Goal: Information Seeking & Learning: Learn about a topic

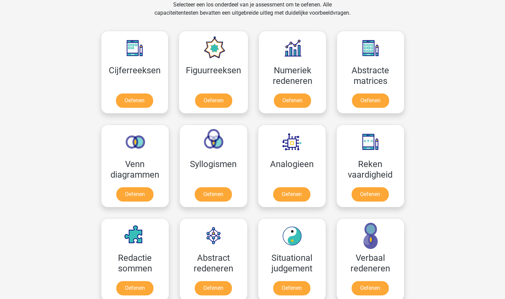
scroll to position [273, 0]
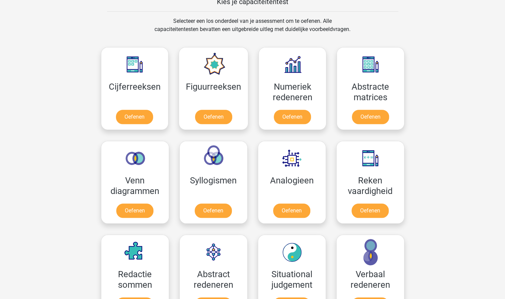
click at [476, 4] on div "Registreer Nederlands English" at bounding box center [252, 267] width 505 height 1081
click at [452, 3] on div "Registreer Nederlands English" at bounding box center [252, 267] width 505 height 1081
drag, startPoint x: 335, startPoint y: 55, endPoint x: 44, endPoint y: 70, distance: 291.5
click at [44, 70] on div "Registreer Nederlands English" at bounding box center [252, 267] width 505 height 1081
click at [205, 113] on link "Oefenen" at bounding box center [213, 118] width 39 height 15
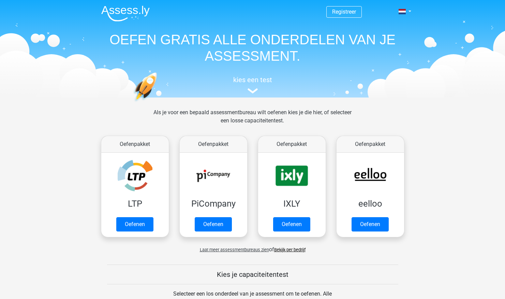
scroll to position [273, 0]
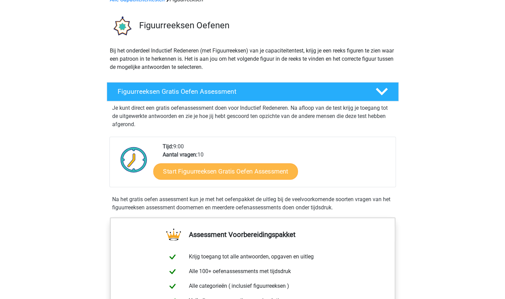
scroll to position [34, 0]
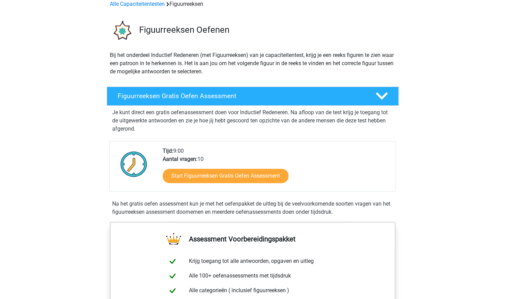
click at [211, 168] on div "Start Figuurreeksen Gratis Oefen Assessment" at bounding box center [276, 177] width 227 height 28
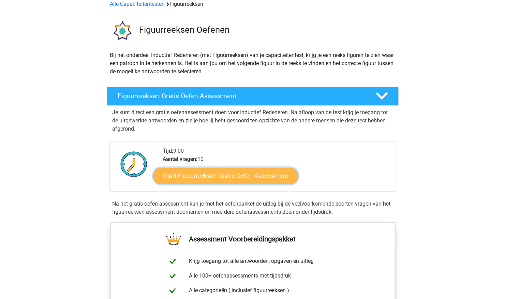
click at [209, 174] on link "Start Figuurreeksen Gratis Oefen Assessment" at bounding box center [225, 175] width 145 height 16
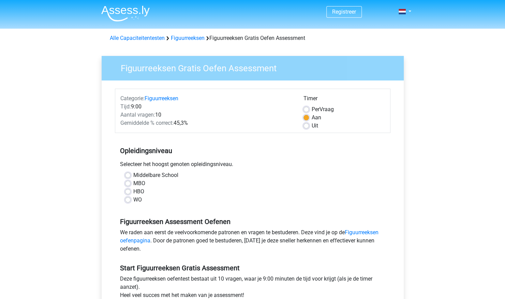
click at [133, 192] on label "HBO" at bounding box center [138, 192] width 11 height 8
click at [129, 192] on input "HBO" at bounding box center [127, 191] width 5 height 7
radio input "true"
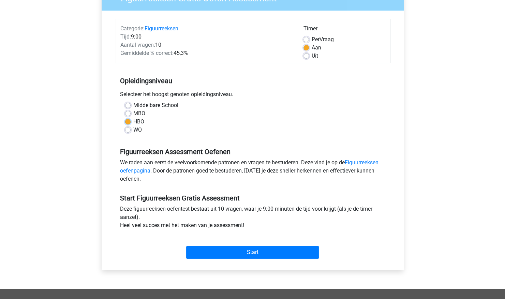
scroll to position [68, 0]
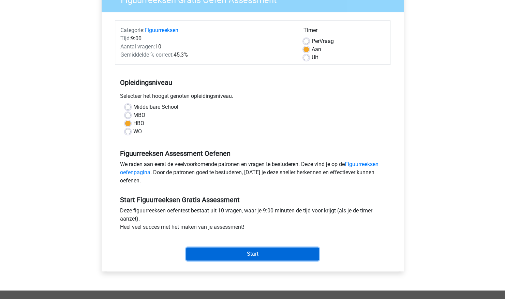
click at [259, 252] on input "Start" at bounding box center [252, 254] width 133 height 13
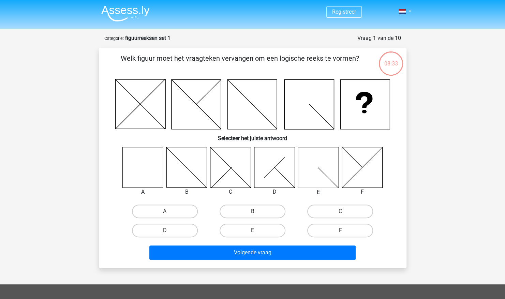
click at [241, 177] on icon at bounding box center [230, 167] width 41 height 41
click at [314, 210] on label "C" at bounding box center [340, 212] width 66 height 14
click at [340, 211] on input "C" at bounding box center [342, 213] width 4 height 4
radio input "true"
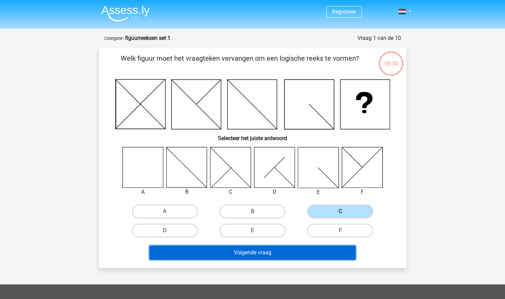
click at [293, 253] on button "Volgende vraag" at bounding box center [252, 252] width 206 height 14
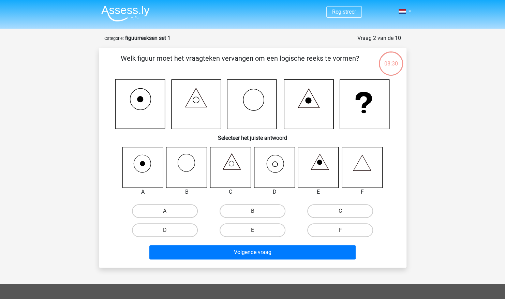
scroll to position [34, 0]
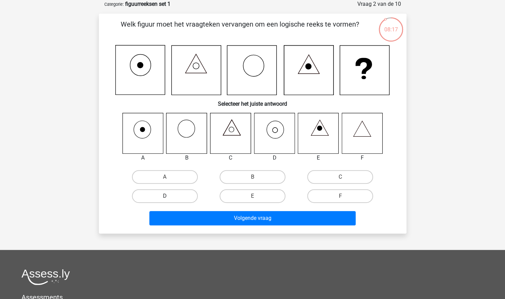
click at [186, 194] on label "D" at bounding box center [165, 196] width 66 height 14
click at [169, 196] on input "D" at bounding box center [167, 198] width 4 height 4
radio input "true"
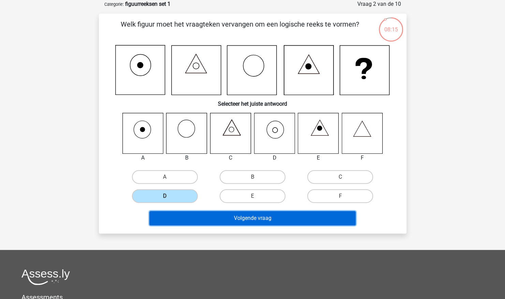
click at [217, 220] on button "Volgende vraag" at bounding box center [252, 218] width 206 height 14
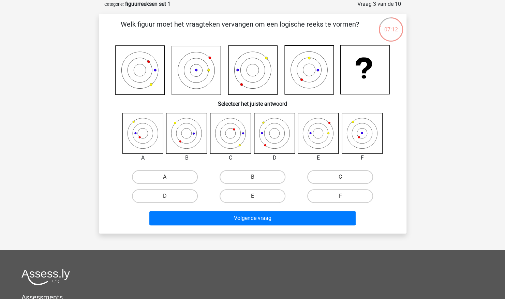
click at [254, 76] on icon at bounding box center [252, 70] width 49 height 49
click at [250, 77] on icon at bounding box center [252, 70] width 49 height 49
click at [343, 101] on h6 "Selecteer het juiste antwoord" at bounding box center [253, 101] width 286 height 12
click at [303, 73] on icon at bounding box center [309, 69] width 49 height 49
click at [322, 147] on icon at bounding box center [318, 133] width 41 height 41
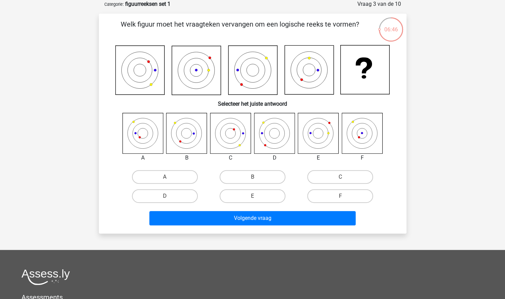
drag, startPoint x: 345, startPoint y: 134, endPoint x: 327, endPoint y: 69, distance: 68.0
click at [327, 69] on icon at bounding box center [309, 69] width 49 height 49
click at [252, 197] on label "E" at bounding box center [253, 196] width 66 height 14
click at [252, 197] on input "E" at bounding box center [254, 198] width 4 height 4
radio input "true"
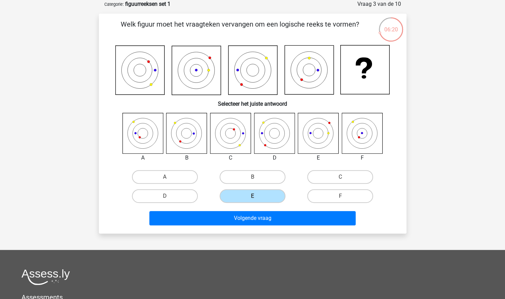
click at [133, 92] on icon at bounding box center [139, 70] width 49 height 49
click at [368, 145] on icon at bounding box center [362, 133] width 41 height 41
click at [123, 134] on icon at bounding box center [142, 133] width 41 height 41
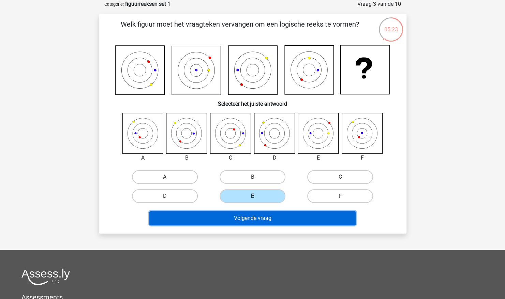
click at [288, 218] on button "Volgende vraag" at bounding box center [252, 218] width 206 height 14
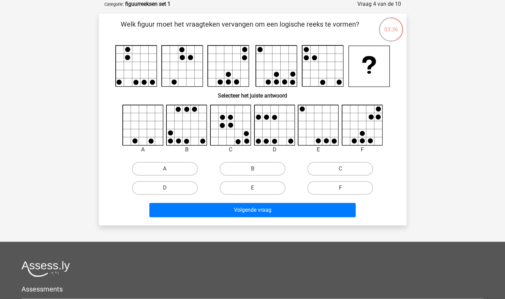
click at [349, 187] on label "F" at bounding box center [340, 188] width 66 height 14
click at [345, 188] on input "F" at bounding box center [342, 190] width 4 height 4
radio input "true"
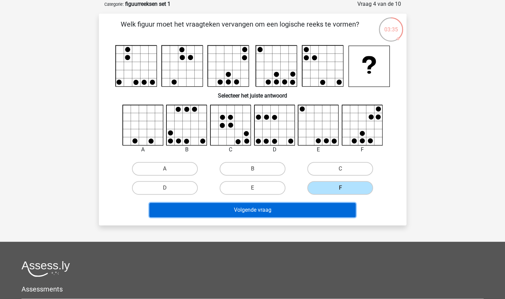
click at [320, 212] on button "Volgende vraag" at bounding box center [252, 210] width 206 height 14
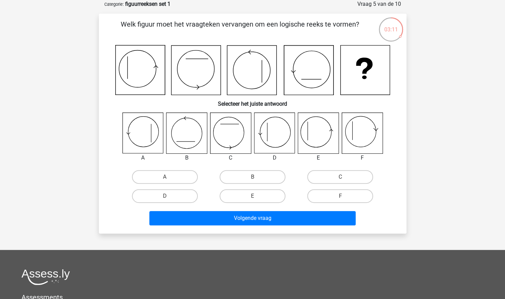
click at [463, 139] on div "Registreer Nederlands English" at bounding box center [252, 198] width 505 height 464
click at [336, 201] on label "F" at bounding box center [340, 196] width 66 height 14
click at [340, 200] on input "F" at bounding box center [342, 198] width 4 height 4
radio input "true"
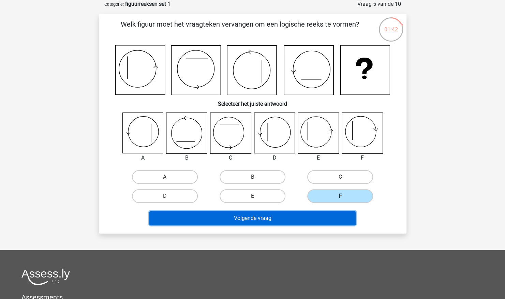
click at [327, 219] on button "Volgende vraag" at bounding box center [252, 218] width 206 height 14
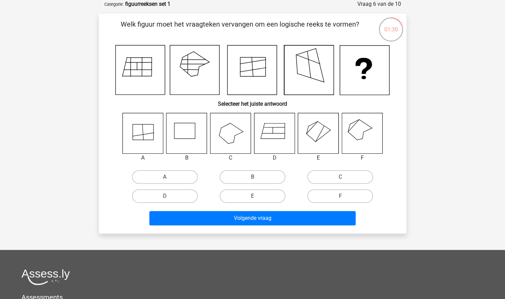
click at [280, 126] on icon at bounding box center [274, 133] width 41 height 41
click at [178, 196] on label "D" at bounding box center [165, 196] width 66 height 14
click at [169, 196] on input "D" at bounding box center [167, 198] width 4 height 4
radio input "true"
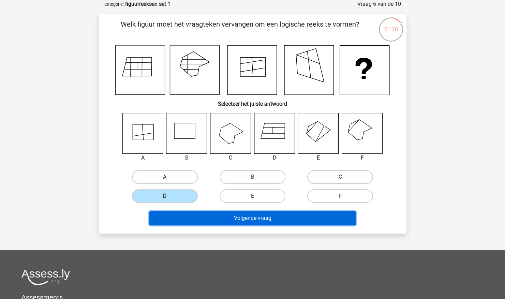
click at [256, 220] on button "Volgende vraag" at bounding box center [252, 218] width 206 height 14
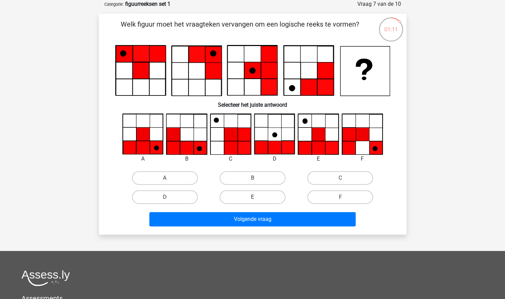
click at [263, 200] on label "E" at bounding box center [253, 197] width 66 height 14
click at [257, 200] on input "E" at bounding box center [254, 199] width 4 height 4
radio input "true"
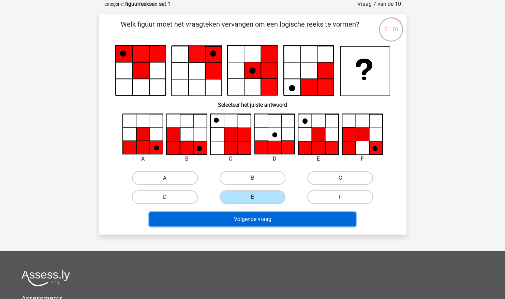
click at [294, 225] on button "Volgende vraag" at bounding box center [252, 219] width 206 height 14
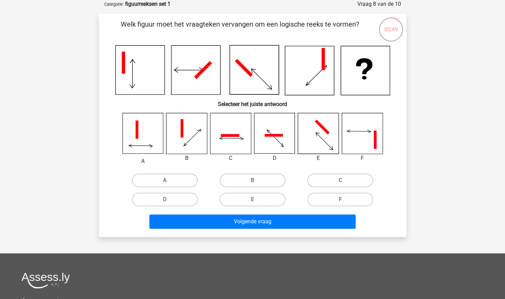
click at [231, 128] on icon at bounding box center [230, 133] width 41 height 41
click at [347, 177] on label "C" at bounding box center [340, 181] width 66 height 14
click at [345, 180] on input "C" at bounding box center [342, 182] width 4 height 4
radio input "true"
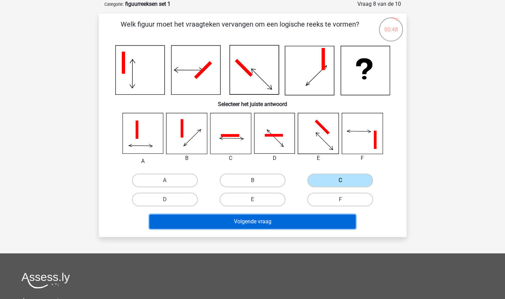
click at [315, 218] on button "Volgende vraag" at bounding box center [252, 221] width 206 height 14
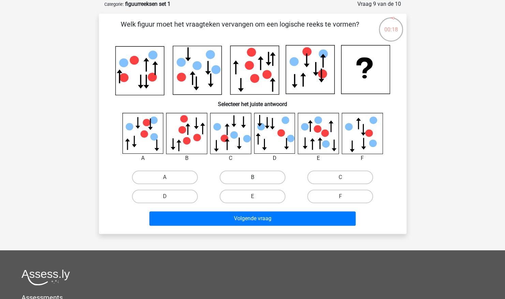
click at [265, 174] on label "B" at bounding box center [253, 177] width 66 height 14
click at [257, 177] on input "B" at bounding box center [254, 179] width 4 height 4
radio input "true"
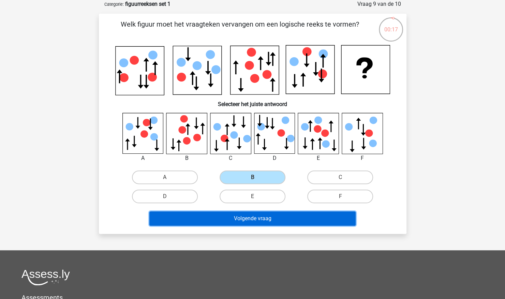
click at [264, 223] on button "Volgende vraag" at bounding box center [252, 218] width 206 height 14
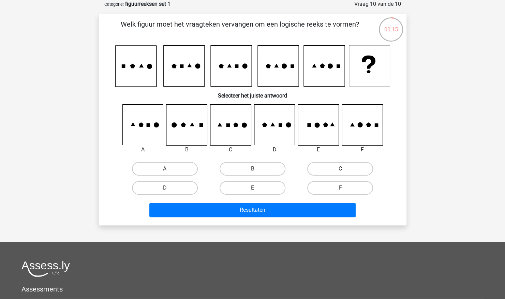
click at [336, 169] on label "C" at bounding box center [340, 169] width 66 height 14
click at [340, 169] on input "C" at bounding box center [342, 171] width 4 height 4
radio input "true"
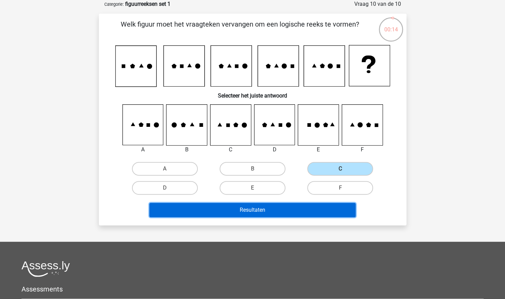
click at [292, 213] on button "Resultaten" at bounding box center [252, 210] width 206 height 14
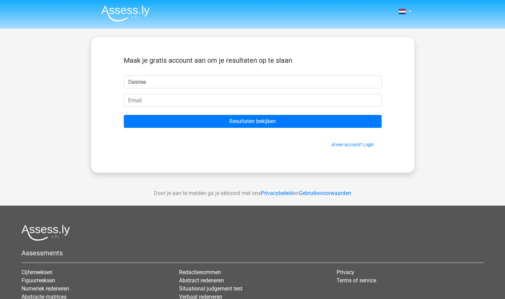
type input "Desiree"
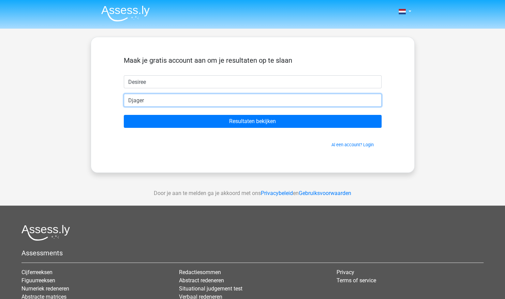
type input "Djager@landstede.nl"
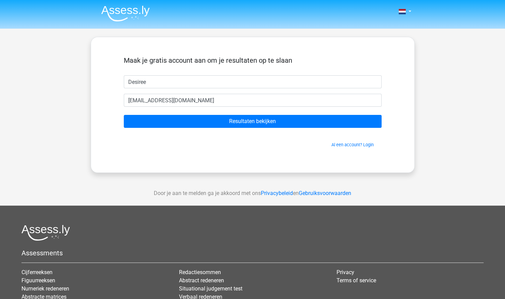
click at [215, 128] on form "Maak je gratis account aan om je resultaten op te slaan Desiree Djager@landsted…" at bounding box center [253, 102] width 258 height 92
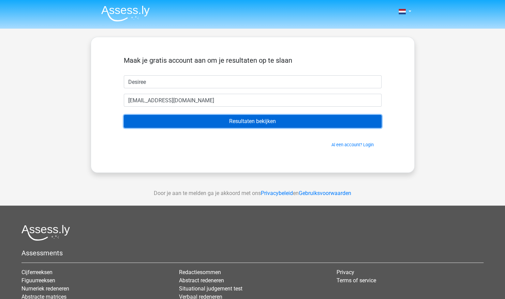
click at [221, 120] on input "Resultaten bekijken" at bounding box center [253, 121] width 258 height 13
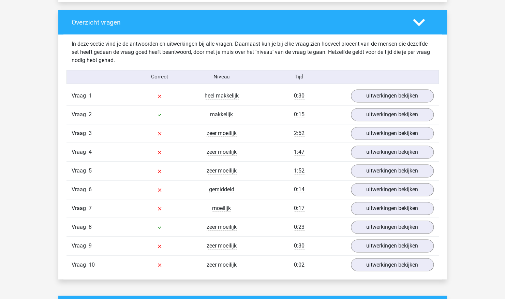
scroll to position [503, 0]
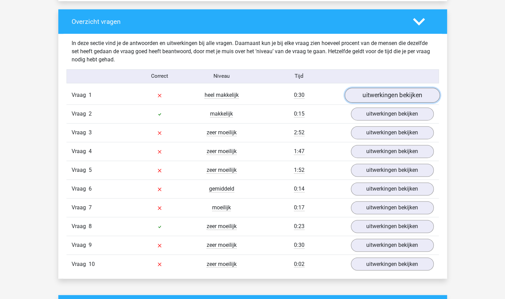
click at [415, 91] on link "uitwerkingen bekijken" at bounding box center [391, 95] width 95 height 15
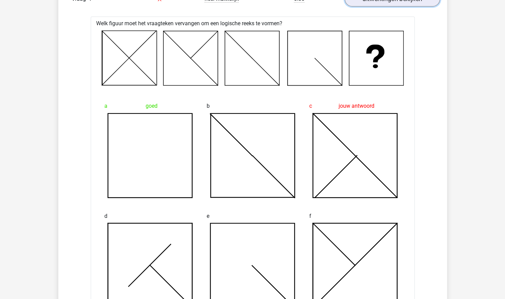
scroll to position [598, 0]
click at [165, 85] on div at bounding box center [252, 58] width 313 height 61
click at [165, 90] on div "Welk figuur moet het vraagteken vervangen om een logische reeks te vormen? a go…" at bounding box center [253, 205] width 324 height 377
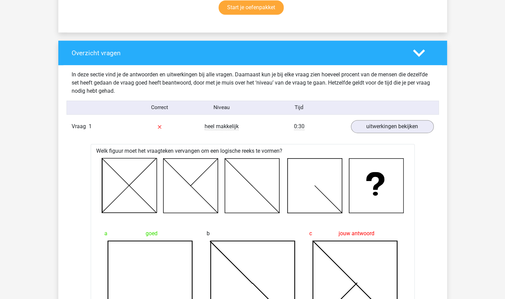
scroll to position [470, 0]
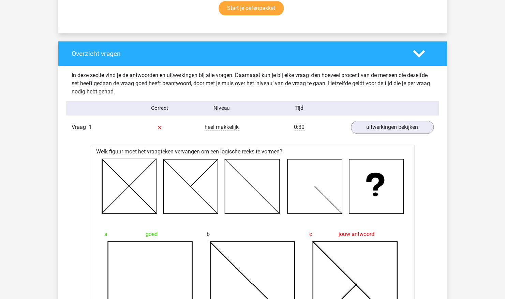
click at [203, 194] on icon at bounding box center [190, 186] width 55 height 55
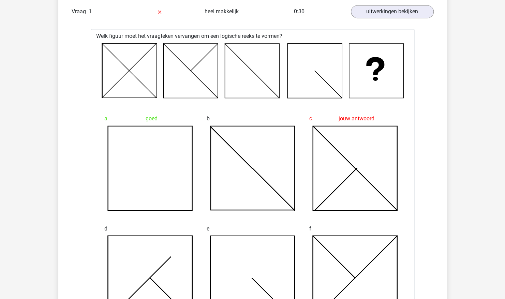
scroll to position [586, 0]
click at [318, 91] on icon at bounding box center [314, 71] width 55 height 55
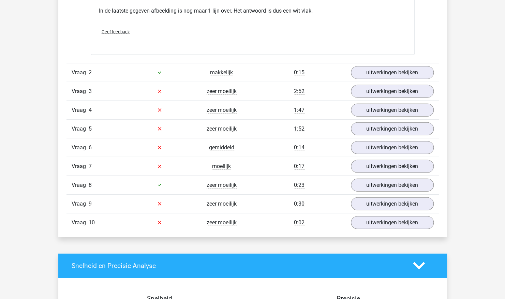
scroll to position [938, 0]
click at [374, 92] on link "uitwerkingen bekijken" at bounding box center [391, 91] width 95 height 15
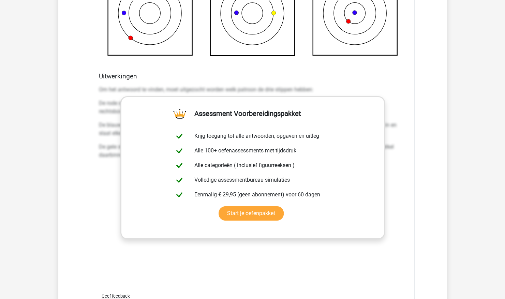
scroll to position [1282, 0]
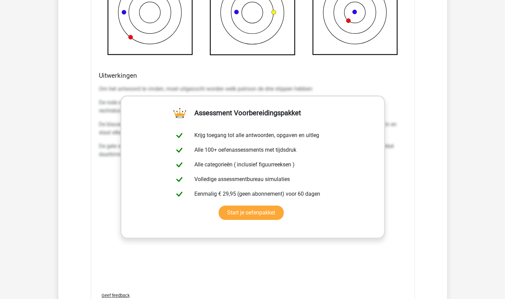
click at [399, 85] on p "Om het antwoord te vinden, moet uitgezocht worden welk patroon de drie stippen …" at bounding box center [253, 89] width 308 height 8
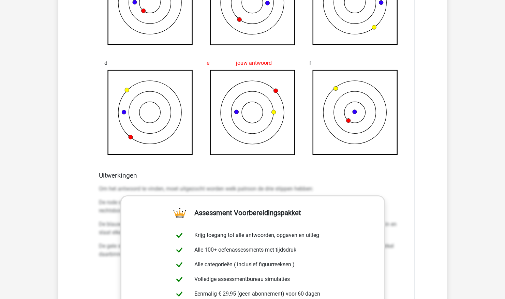
scroll to position [1183, 0]
click at [315, 175] on h4 "Uitwerkingen" at bounding box center [253, 175] width 308 height 8
click at [316, 178] on div "Uitwerkingen Om het antwoord te vinden, moet uitgezocht worden welk patroon de …" at bounding box center [252, 278] width 313 height 215
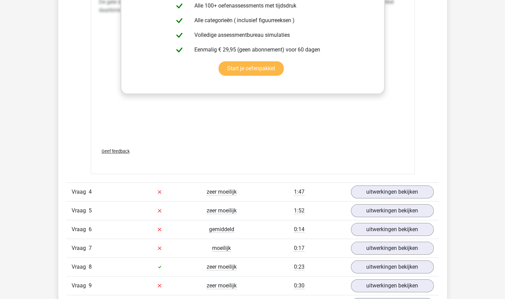
scroll to position [1427, 0]
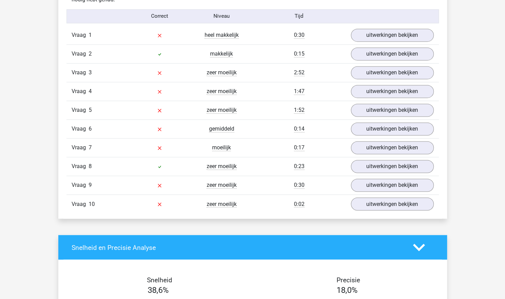
scroll to position [562, 0]
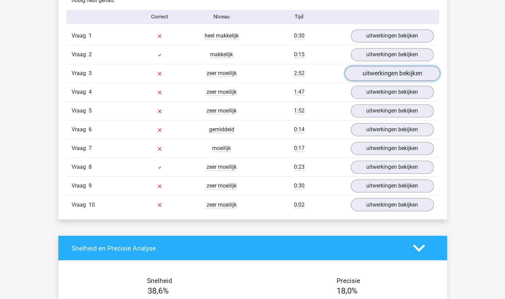
click at [378, 78] on link "uitwerkingen bekijken" at bounding box center [391, 73] width 95 height 15
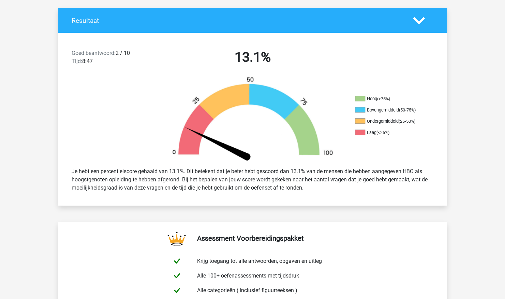
scroll to position [140, 0]
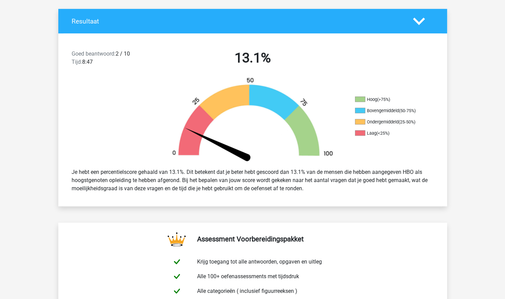
click at [397, 24] on h4 "Resultaat" at bounding box center [237, 21] width 331 height 8
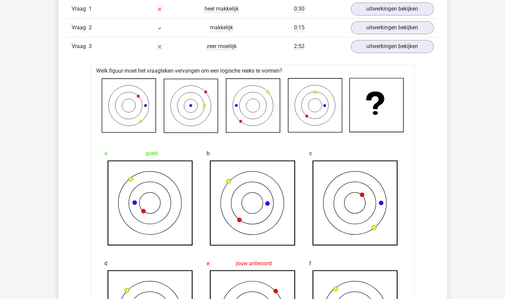
scroll to position [589, 0]
click at [399, 26] on link "uitwerkingen bekijken" at bounding box center [391, 27] width 95 height 15
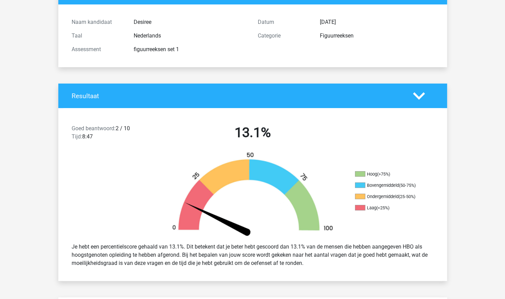
scroll to position [0, 0]
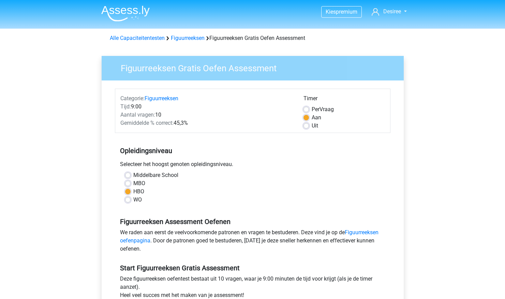
scroll to position [68, 0]
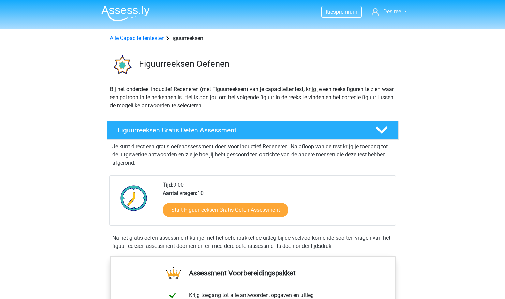
scroll to position [34, 0]
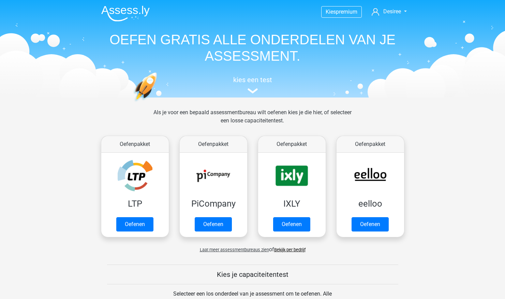
scroll to position [273, 0]
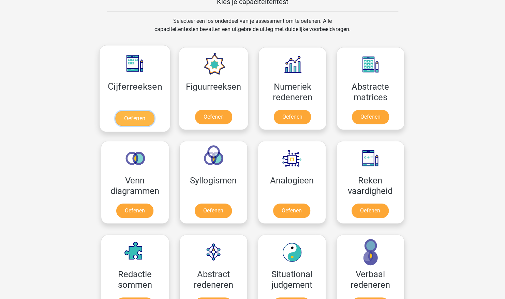
click at [138, 111] on link "Oefenen" at bounding box center [134, 118] width 39 height 15
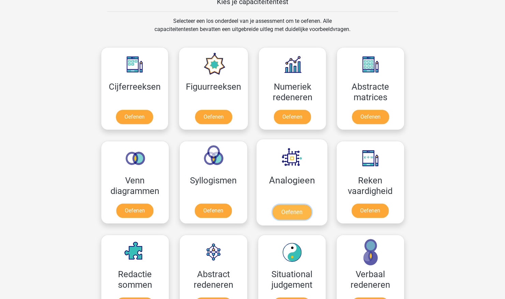
click at [297, 209] on link "Oefenen" at bounding box center [291, 212] width 39 height 15
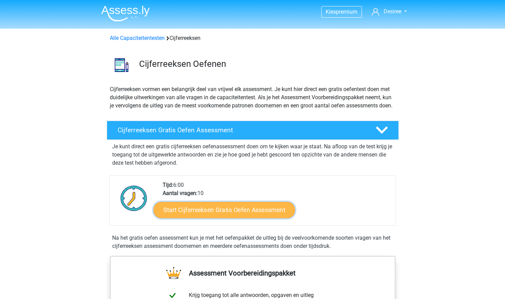
click at [247, 218] on link "Start Cijferreeksen Gratis Oefen Assessment" at bounding box center [223, 209] width 141 height 16
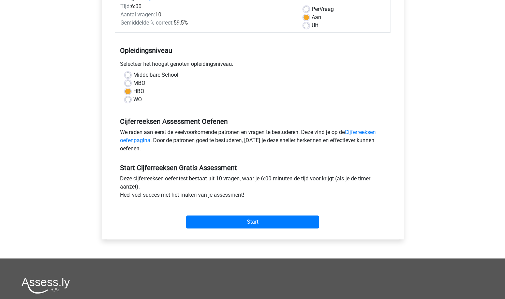
scroll to position [102, 0]
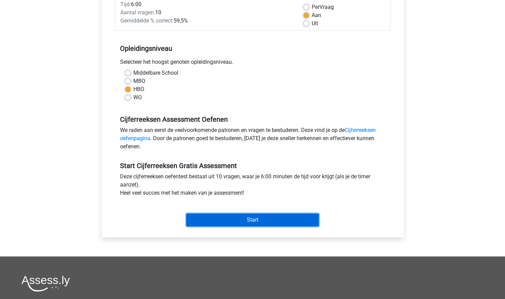
click at [271, 218] on input "Start" at bounding box center [252, 219] width 133 height 13
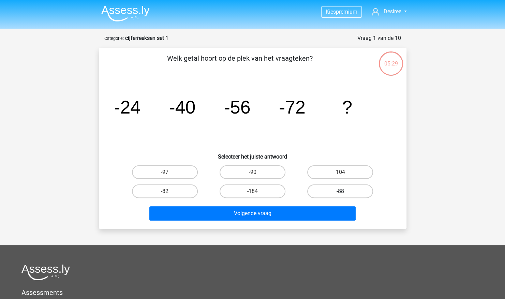
click at [315, 193] on label "-88" at bounding box center [340, 191] width 66 height 14
click at [340, 193] on input "-88" at bounding box center [342, 193] width 4 height 4
radio input "true"
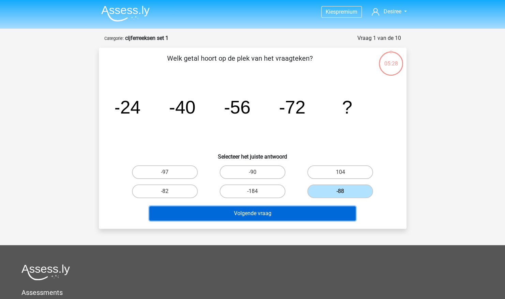
click at [303, 211] on button "Volgende vraag" at bounding box center [252, 213] width 206 height 14
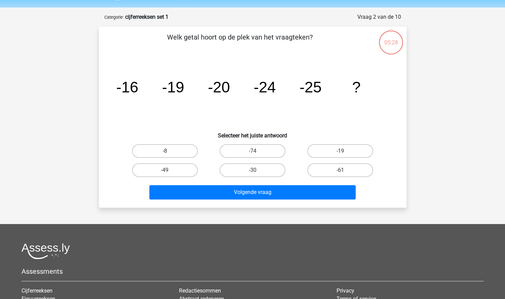
scroll to position [34, 0]
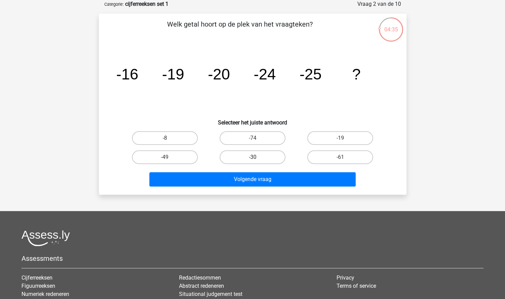
click at [268, 153] on label "-30" at bounding box center [253, 157] width 66 height 14
click at [257, 157] on input "-30" at bounding box center [254, 159] width 4 height 4
radio input "true"
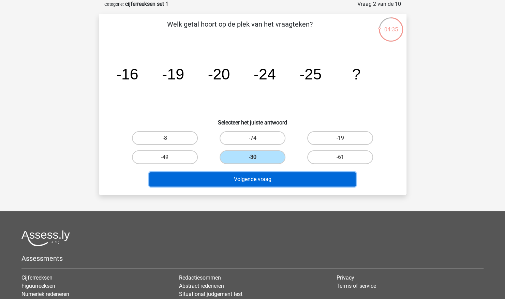
click at [271, 181] on button "Volgende vraag" at bounding box center [252, 179] width 206 height 14
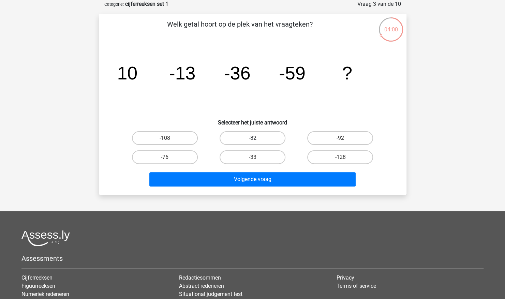
click at [267, 135] on label "-82" at bounding box center [253, 138] width 66 height 14
click at [257, 138] on input "-82" at bounding box center [254, 140] width 4 height 4
radio input "true"
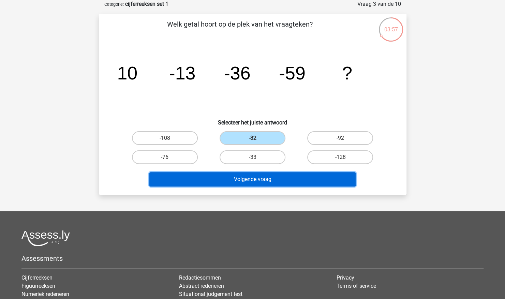
click at [297, 172] on button "Volgende vraag" at bounding box center [252, 179] width 206 height 14
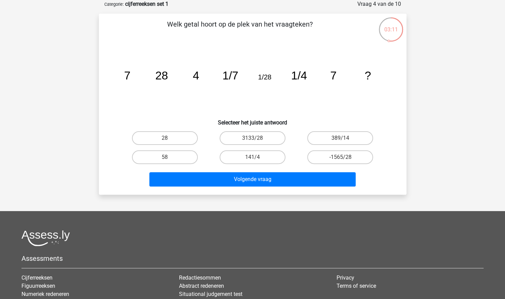
click at [310, 93] on icon "image/svg+xml 7 28 4 1/7 1/28 1/4 7 ?" at bounding box center [252, 79] width 275 height 69
click at [307, 89] on icon "image/svg+xml 7 28 4 1/7 1/28 1/4 7 ?" at bounding box center [252, 79] width 275 height 69
click at [343, 91] on icon "image/svg+xml 7 28 4 1/7 1/28 1/4 7 ?" at bounding box center [252, 79] width 275 height 69
click at [148, 136] on label "28" at bounding box center [165, 138] width 66 height 14
click at [165, 138] on input "28" at bounding box center [167, 140] width 4 height 4
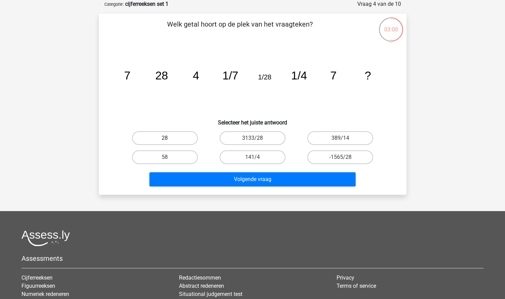
radio input "true"
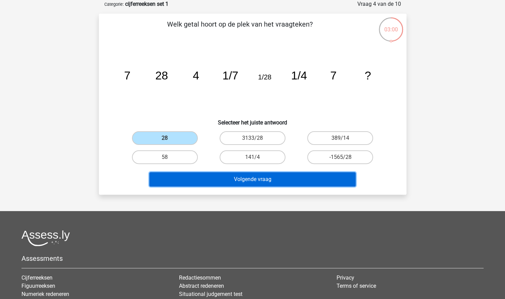
click at [206, 178] on button "Volgende vraag" at bounding box center [252, 179] width 206 height 14
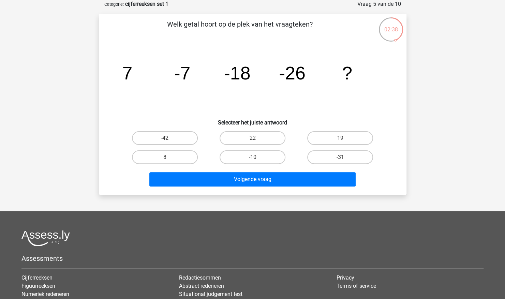
click at [128, 76] on tspan "7" at bounding box center [127, 73] width 10 height 20
click at [267, 133] on label "22" at bounding box center [253, 138] width 66 height 14
click at [257, 138] on input "22" at bounding box center [254, 140] width 4 height 4
radio input "true"
click at [267, 133] on label "22" at bounding box center [253, 138] width 66 height 14
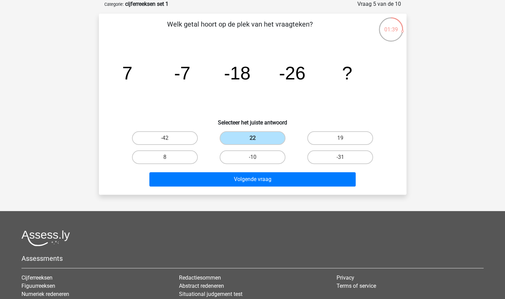
click at [257, 138] on input "22" at bounding box center [254, 140] width 4 height 4
click at [170, 138] on label "-42" at bounding box center [165, 138] width 66 height 14
click at [169, 138] on input "-42" at bounding box center [167, 140] width 4 height 4
radio input "true"
click at [323, 153] on label "-31" at bounding box center [340, 157] width 66 height 14
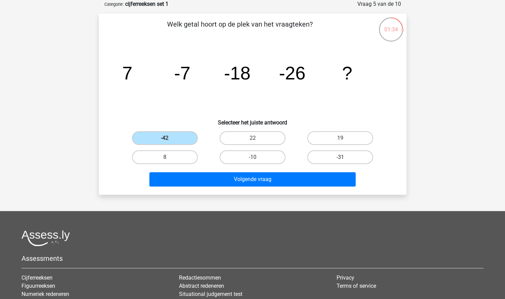
click at [340, 157] on input "-31" at bounding box center [342, 159] width 4 height 4
radio input "true"
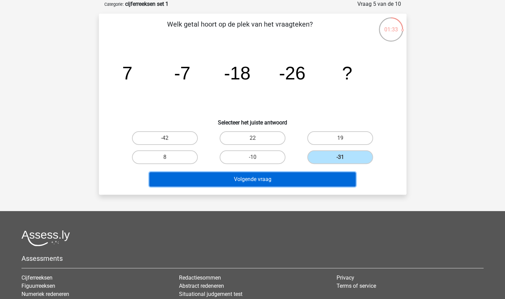
click at [310, 181] on button "Volgende vraag" at bounding box center [252, 179] width 206 height 14
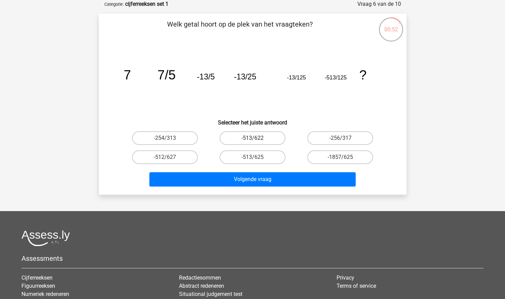
click at [251, 138] on label "-513/622" at bounding box center [253, 138] width 66 height 14
click at [252, 138] on input "-513/622" at bounding box center [254, 140] width 4 height 4
radio input "true"
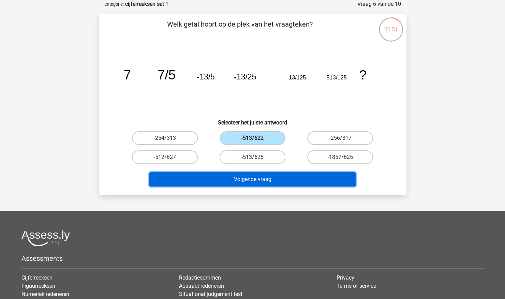
click at [255, 178] on button "Volgende vraag" at bounding box center [252, 179] width 206 height 14
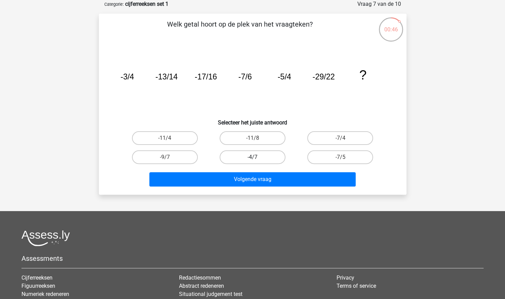
click at [267, 157] on label "-4/7" at bounding box center [253, 157] width 66 height 14
click at [257, 157] on input "-4/7" at bounding box center [254, 159] width 4 height 4
radio input "true"
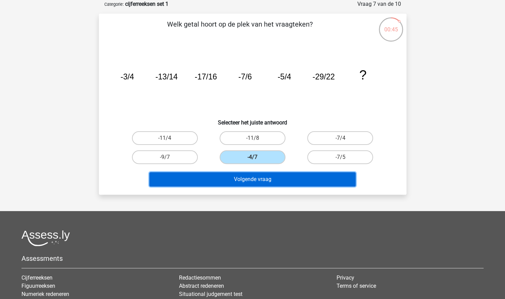
click at [265, 176] on button "Volgende vraag" at bounding box center [252, 179] width 206 height 14
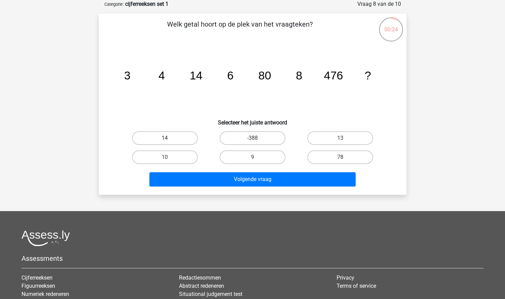
click at [181, 137] on label "14" at bounding box center [165, 138] width 66 height 14
click at [169, 138] on input "14" at bounding box center [167, 140] width 4 height 4
radio input "true"
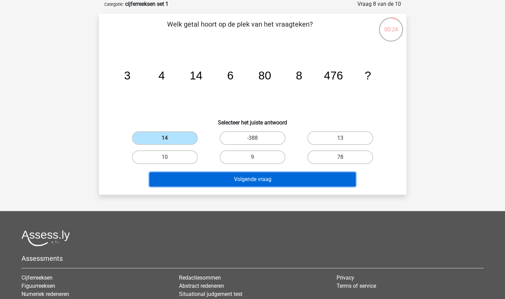
click at [221, 177] on button "Volgende vraag" at bounding box center [252, 179] width 206 height 14
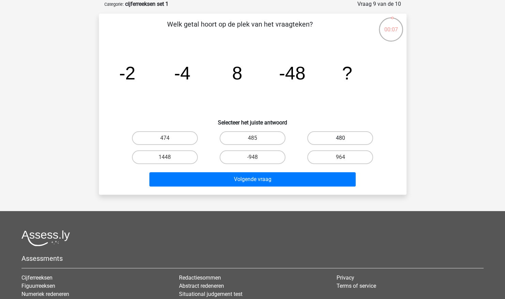
click at [320, 142] on label "480" at bounding box center [340, 138] width 66 height 14
click at [340, 142] on input "480" at bounding box center [342, 140] width 4 height 4
radio input "true"
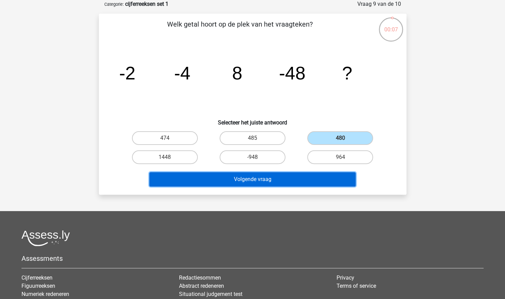
click at [309, 176] on button "Volgende vraag" at bounding box center [252, 179] width 206 height 14
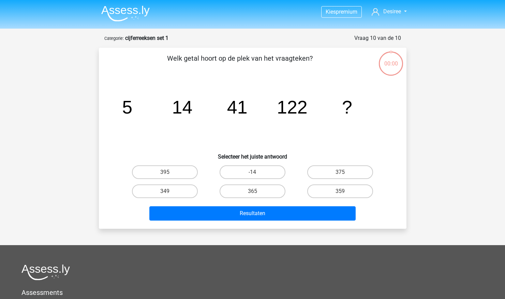
scroll to position [34, 0]
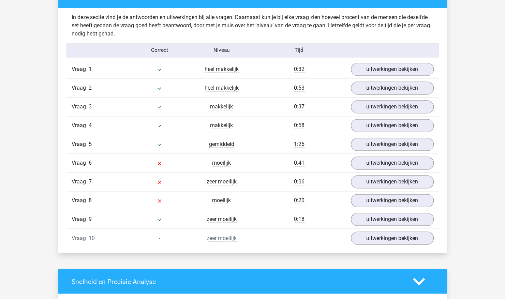
scroll to position [530, 0]
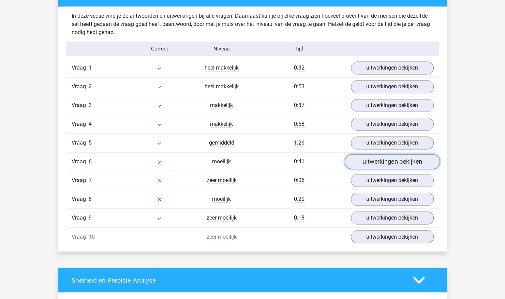
click at [368, 156] on link "uitwerkingen bekijken" at bounding box center [391, 161] width 95 height 15
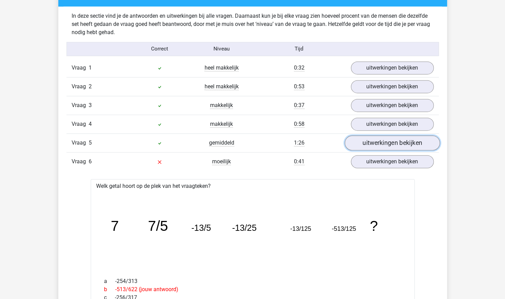
click at [369, 136] on link "uitwerkingen bekijken" at bounding box center [391, 143] width 95 height 15
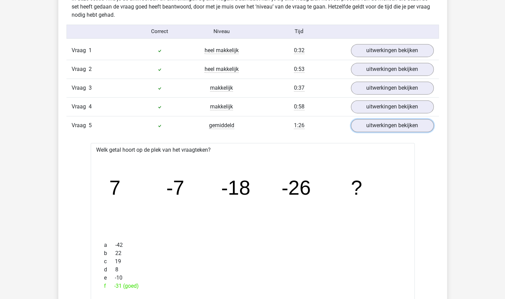
scroll to position [544, 0]
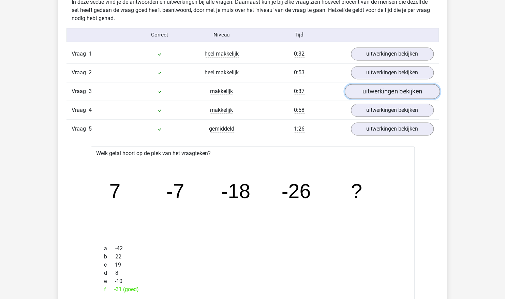
click at [384, 94] on link "uitwerkingen bekijken" at bounding box center [391, 91] width 95 height 15
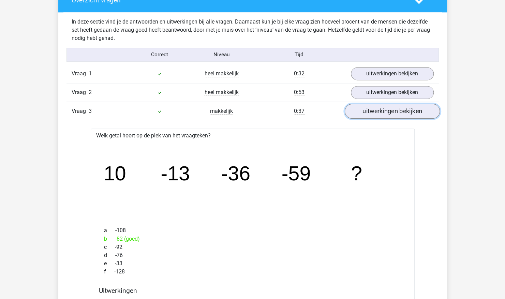
scroll to position [523, 0]
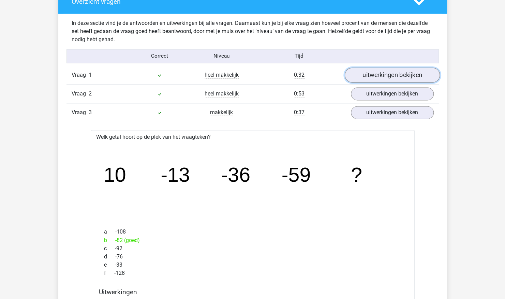
click at [389, 69] on link "uitwerkingen bekijken" at bounding box center [391, 75] width 95 height 15
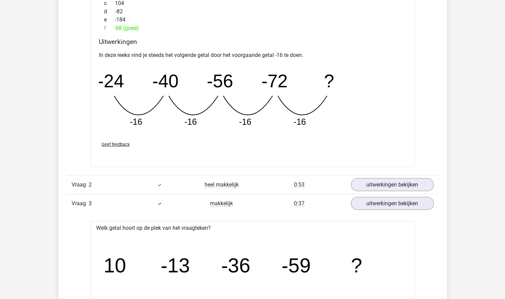
scroll to position [730, 0]
click at [384, 179] on link "uitwerkingen bekijken" at bounding box center [391, 184] width 95 height 15
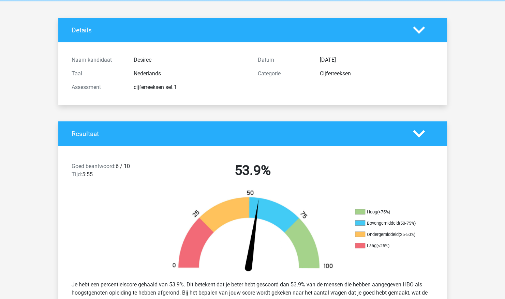
scroll to position [0, 0]
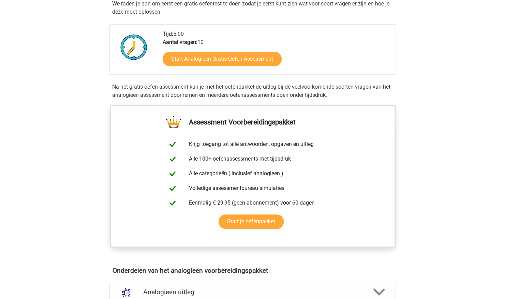
scroll to position [136, 0]
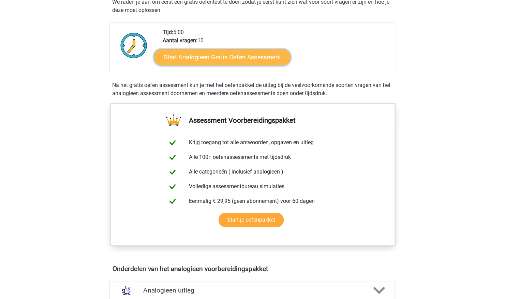
click at [230, 54] on link "Start Analogieen Gratis Oefen Assessment" at bounding box center [222, 57] width 137 height 16
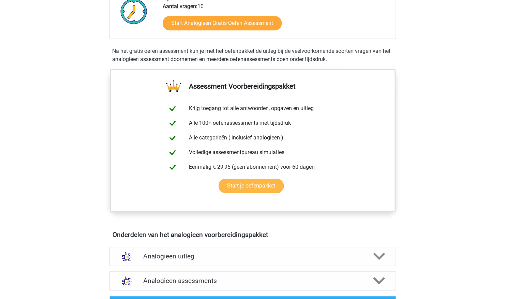
scroll to position [0, 0]
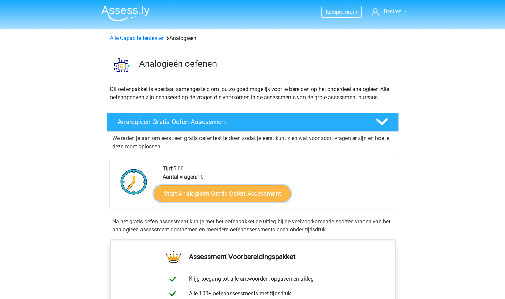
click at [245, 189] on link "Start Analogieen Gratis Oefen Assessment" at bounding box center [222, 193] width 137 height 16
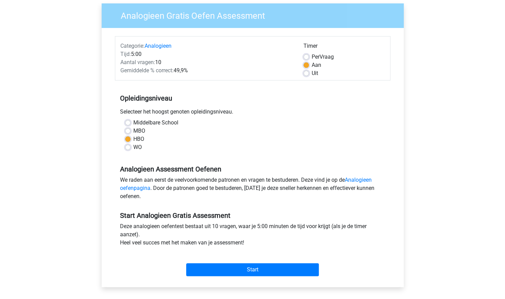
scroll to position [102, 0]
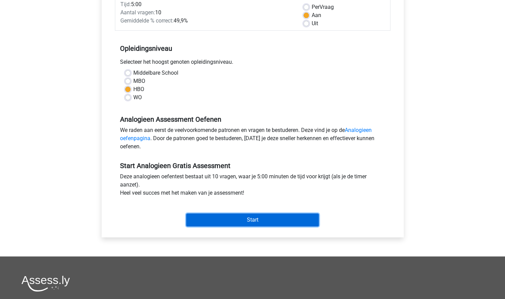
click at [228, 219] on input "Start" at bounding box center [252, 219] width 133 height 13
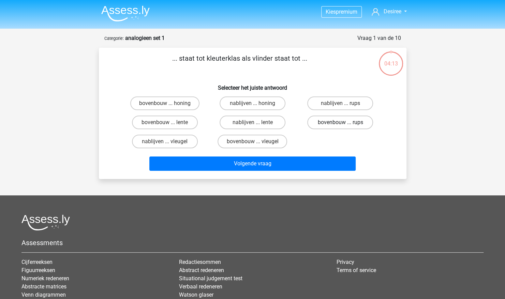
click at [322, 119] on label "bovenbouw ... rups" at bounding box center [340, 123] width 66 height 14
click at [340, 122] on input "bovenbouw ... rups" at bounding box center [342, 124] width 4 height 4
radio input "true"
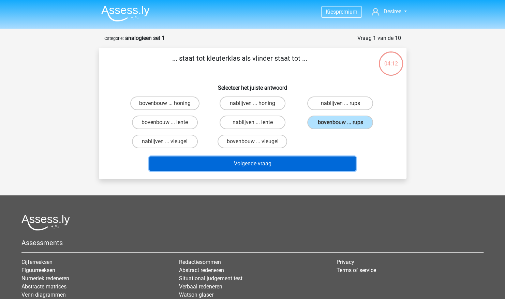
click at [309, 162] on button "Volgende vraag" at bounding box center [252, 163] width 206 height 14
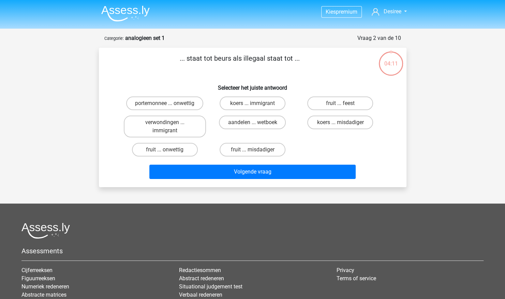
scroll to position [34, 0]
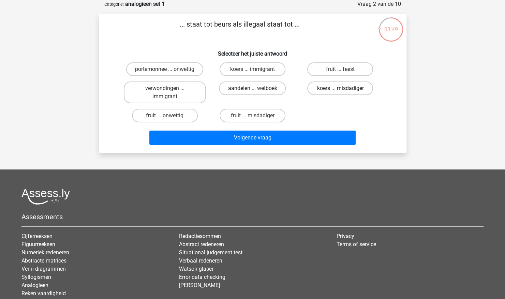
click at [332, 87] on label "koers ... misdadiger" at bounding box center [340, 88] width 66 height 14
click at [340, 88] on input "koers ... misdadiger" at bounding box center [342, 90] width 4 height 4
radio input "true"
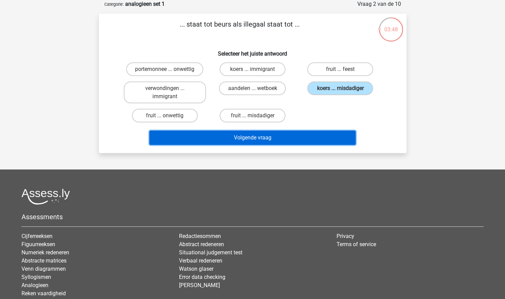
click at [305, 136] on button "Volgende vraag" at bounding box center [252, 138] width 206 height 14
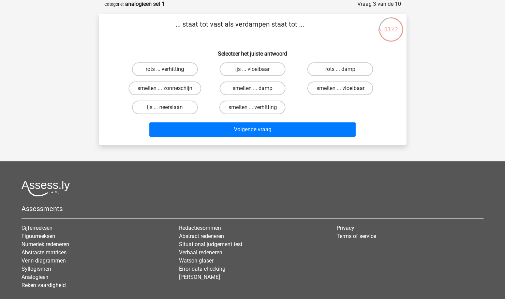
click at [187, 71] on label "rots ... verhitting" at bounding box center [165, 69] width 66 height 14
click at [169, 71] on input "rots ... verhitting" at bounding box center [167, 71] width 4 height 4
radio input "true"
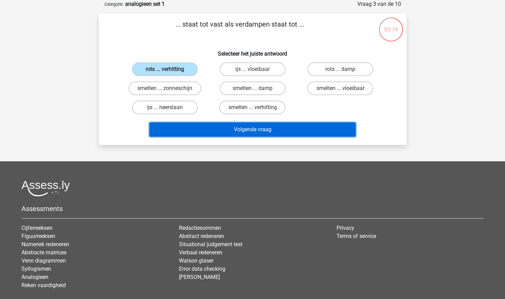
click at [286, 129] on button "Volgende vraag" at bounding box center [252, 129] width 206 height 14
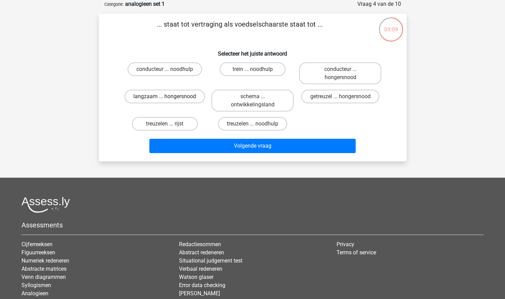
click at [189, 100] on label "langzaam ... hongersnood" at bounding box center [164, 97] width 80 height 14
click at [169, 100] on input "langzaam ... hongersnood" at bounding box center [167, 98] width 4 height 4
radio input "true"
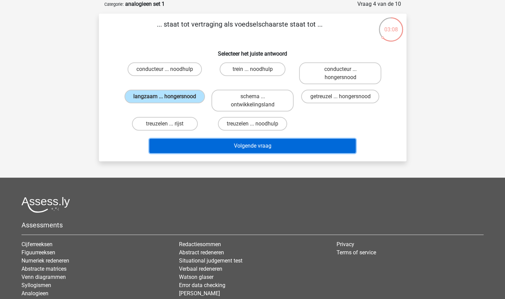
click at [199, 145] on button "Volgende vraag" at bounding box center [252, 146] width 206 height 14
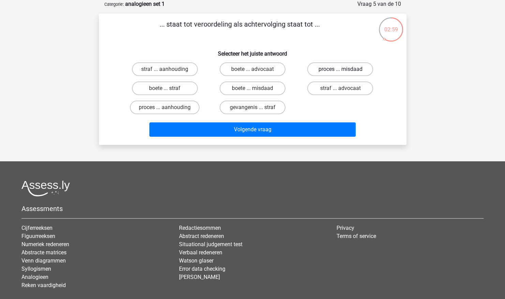
click at [325, 69] on label "proces ... misdaad" at bounding box center [340, 69] width 66 height 14
click at [340, 69] on input "proces ... misdaad" at bounding box center [342, 71] width 4 height 4
radio input "true"
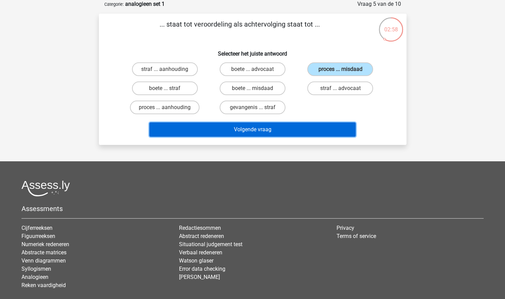
click at [297, 126] on button "Volgende vraag" at bounding box center [252, 129] width 206 height 14
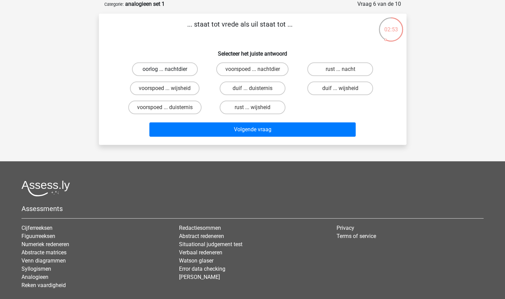
click at [159, 66] on label "oorlog ... nachtdier" at bounding box center [165, 69] width 66 height 14
click at [165, 69] on input "oorlog ... nachtdier" at bounding box center [167, 71] width 4 height 4
radio input "true"
click at [224, 110] on label "rust ... wijsheid" at bounding box center [253, 108] width 66 height 14
click at [252, 110] on input "rust ... wijsheid" at bounding box center [254, 109] width 4 height 4
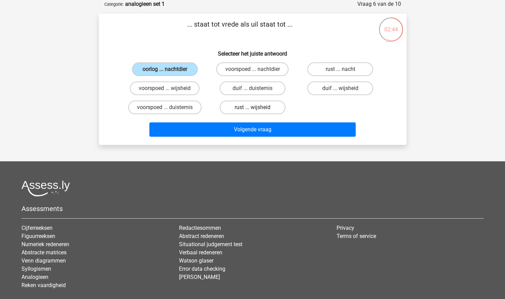
radio input "true"
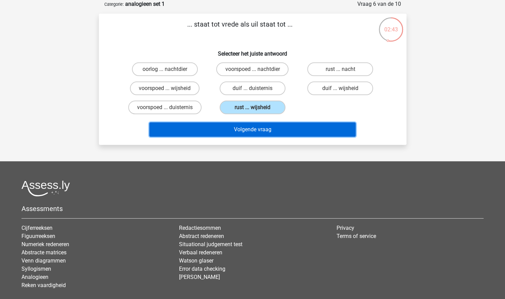
click at [238, 130] on button "Volgende vraag" at bounding box center [252, 129] width 206 height 14
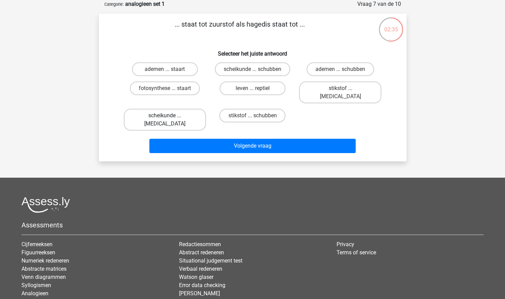
click at [187, 109] on label "scheikunde ... krokodil" at bounding box center [165, 120] width 82 height 22
click at [169, 116] on input "scheikunde ... krokodil" at bounding box center [167, 118] width 4 height 4
radio input "true"
click at [348, 92] on label "stikstof ... krokodil" at bounding box center [340, 92] width 82 height 22
click at [345, 92] on input "stikstof ... krokodil" at bounding box center [342, 90] width 4 height 4
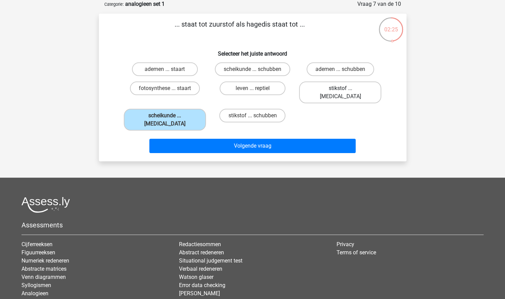
radio input "true"
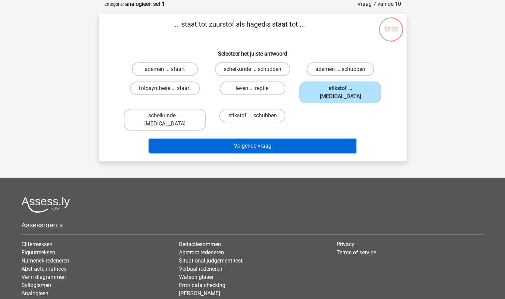
click at [319, 139] on button "Volgende vraag" at bounding box center [252, 146] width 206 height 14
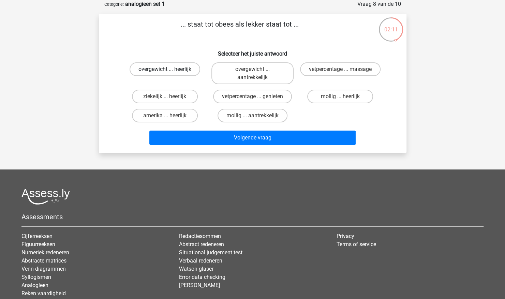
click at [183, 66] on label "overgewicht ... heerlijk" at bounding box center [165, 69] width 71 height 14
click at [169, 69] on input "overgewicht ... heerlijk" at bounding box center [167, 71] width 4 height 4
radio input "true"
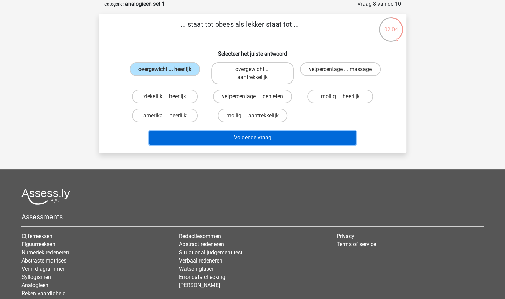
click at [254, 135] on button "Volgende vraag" at bounding box center [252, 138] width 206 height 14
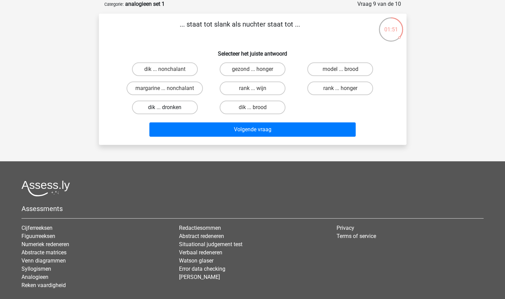
click at [188, 109] on label "dik ... dronken" at bounding box center [165, 108] width 66 height 14
click at [169, 109] on input "dik ... dronken" at bounding box center [167, 109] width 4 height 4
radio input "true"
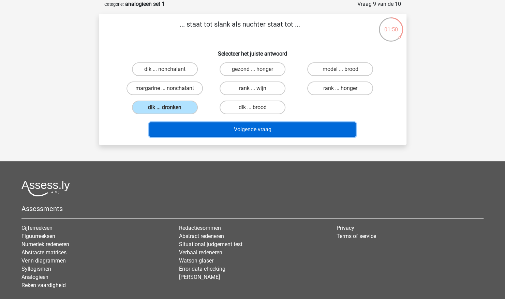
click at [195, 123] on button "Volgende vraag" at bounding box center [252, 129] width 206 height 14
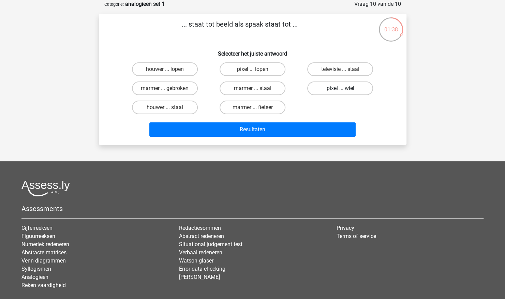
click at [332, 90] on label "pixel ... wiel" at bounding box center [340, 88] width 66 height 14
click at [340, 90] on input "pixel ... wiel" at bounding box center [342, 90] width 4 height 4
radio input "true"
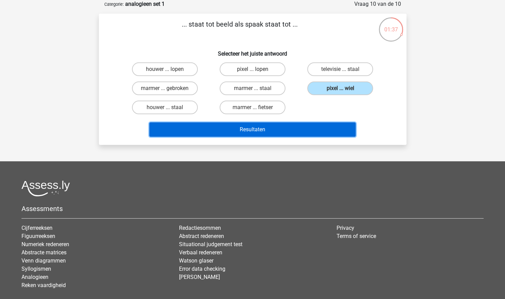
click at [308, 130] on button "Resultaten" at bounding box center [252, 129] width 206 height 14
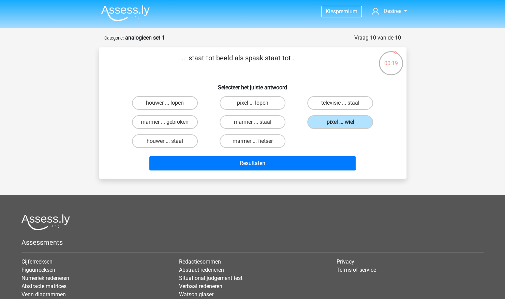
scroll to position [0, 0]
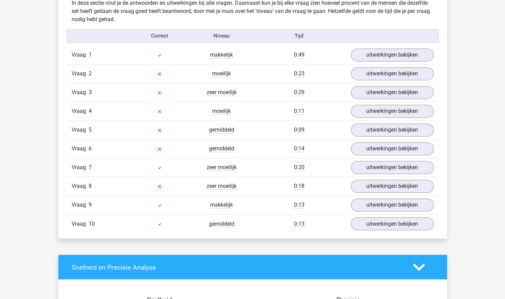
scroll to position [545, 0]
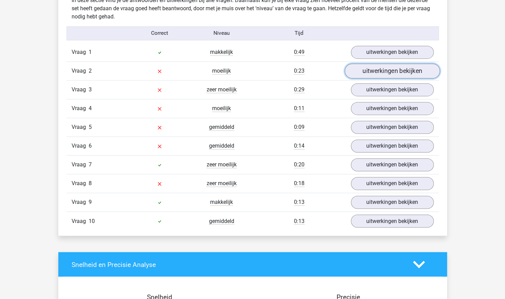
click at [365, 69] on link "uitwerkingen bekijken" at bounding box center [391, 71] width 95 height 15
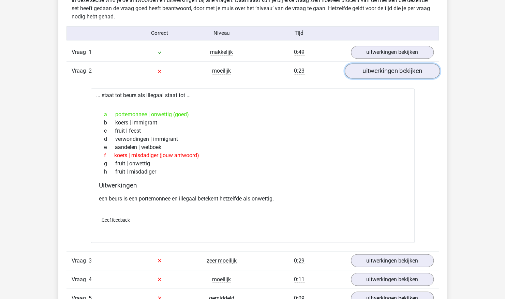
click at [365, 70] on link "uitwerkingen bekijken" at bounding box center [391, 71] width 95 height 15
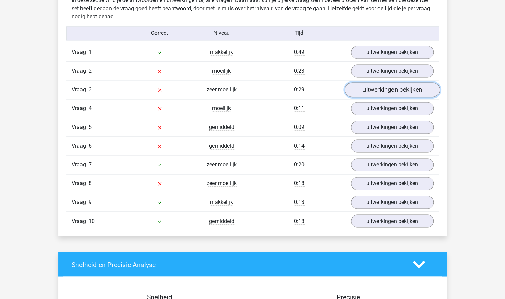
click at [375, 90] on link "uitwerkingen bekijken" at bounding box center [391, 90] width 95 height 15
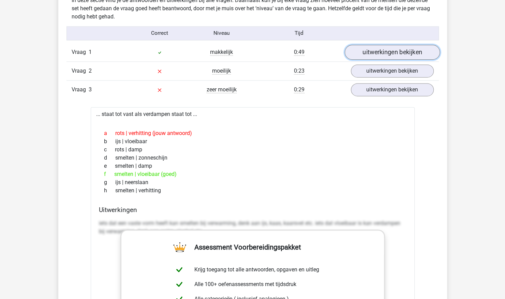
click at [377, 55] on link "uitwerkingen bekijken" at bounding box center [391, 52] width 95 height 15
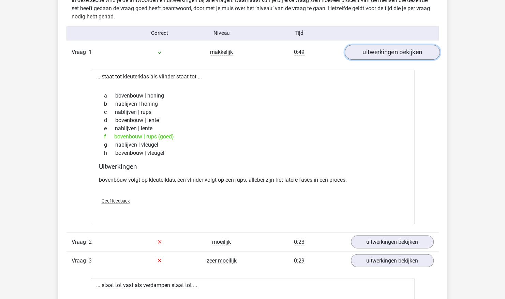
click at [377, 55] on link "uitwerkingen bekijken" at bounding box center [391, 52] width 95 height 15
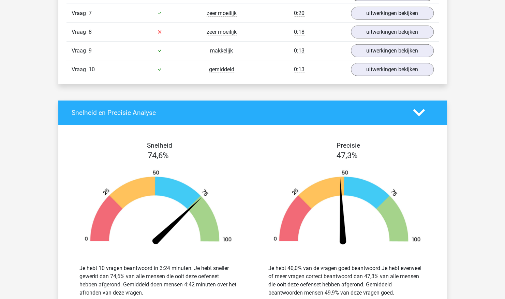
scroll to position [1023, 0]
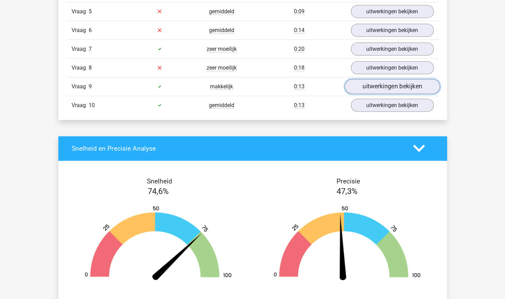
click at [378, 80] on link "uitwerkingen bekijken" at bounding box center [391, 86] width 95 height 15
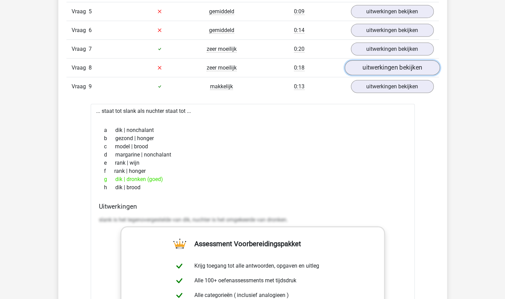
click at [379, 65] on link "uitwerkingen bekijken" at bounding box center [391, 67] width 95 height 15
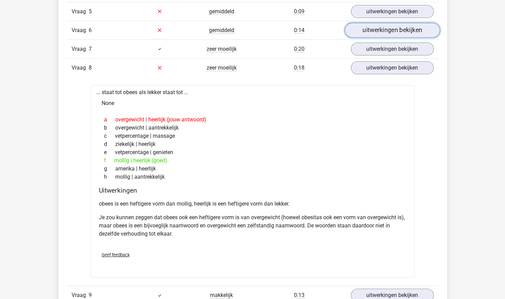
click at [406, 28] on link "uitwerkingen bekijken" at bounding box center [391, 30] width 95 height 15
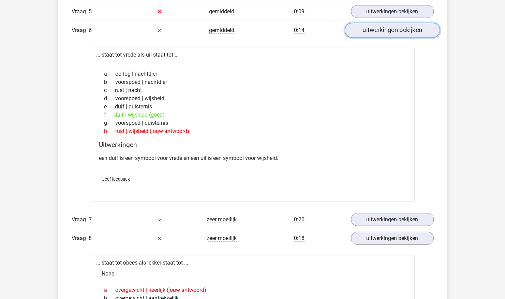
click at [406, 28] on link "uitwerkingen bekijken" at bounding box center [391, 30] width 95 height 15
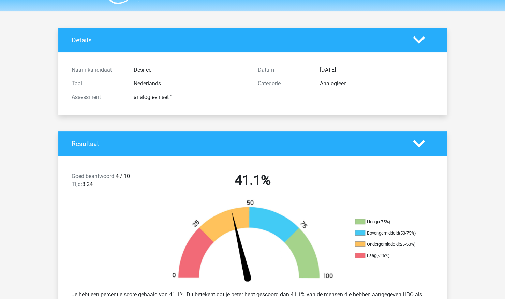
scroll to position [0, 0]
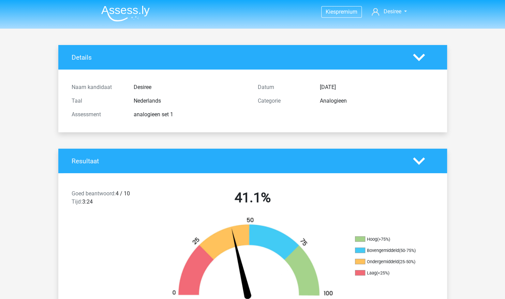
click at [419, 159] on icon at bounding box center [419, 161] width 12 height 12
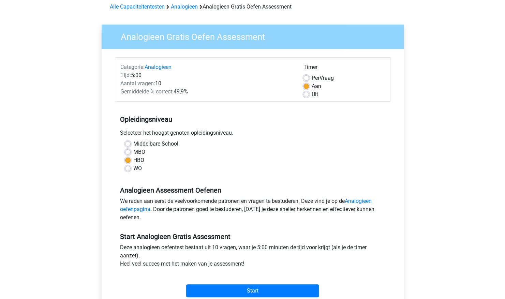
scroll to position [136, 0]
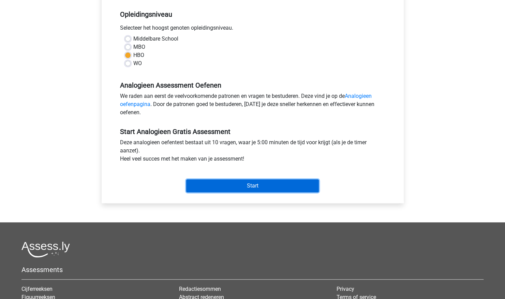
click at [239, 187] on input "Start" at bounding box center [252, 185] width 133 height 13
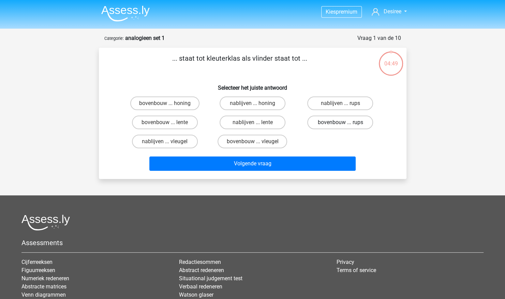
click at [337, 120] on label "bovenbouw ... rups" at bounding box center [340, 123] width 66 height 14
click at [340, 122] on input "bovenbouw ... rups" at bounding box center [342, 124] width 4 height 4
radio input "true"
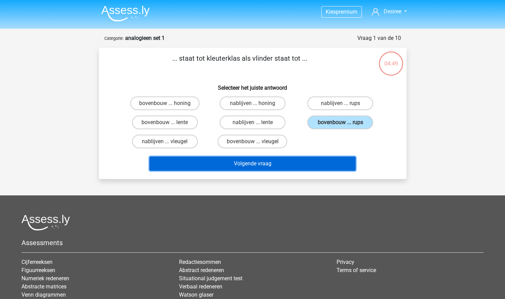
click at [325, 160] on button "Volgende vraag" at bounding box center [252, 163] width 206 height 14
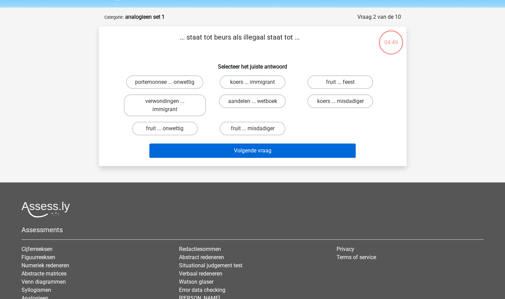
scroll to position [34, 0]
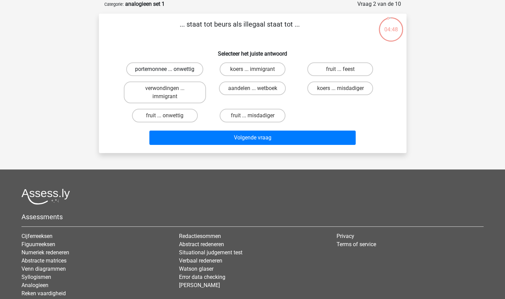
click at [176, 70] on label "portemonnee ... onwettig" at bounding box center [164, 69] width 77 height 14
click at [169, 70] on input "portemonnee ... onwettig" at bounding box center [167, 71] width 4 height 4
radio input "true"
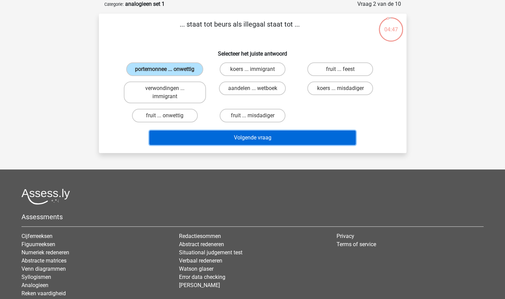
click at [228, 141] on button "Volgende vraag" at bounding box center [252, 138] width 206 height 14
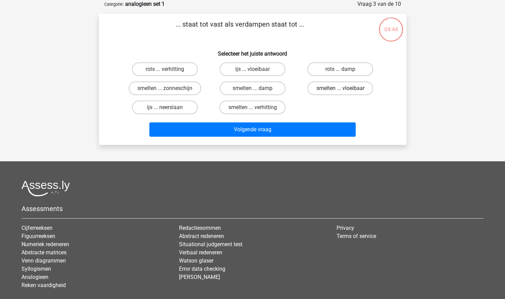
click at [335, 88] on label "smelten ... vloeibaar" at bounding box center [340, 88] width 66 height 14
click at [340, 88] on input "smelten ... vloeibaar" at bounding box center [342, 90] width 4 height 4
radio input "true"
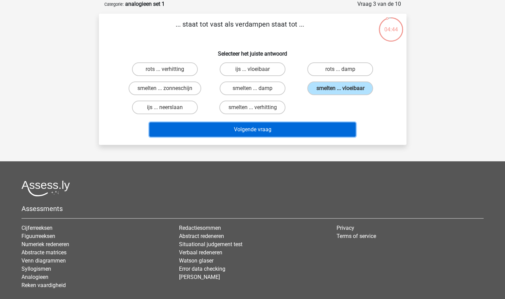
click at [323, 128] on button "Volgende vraag" at bounding box center [252, 129] width 206 height 14
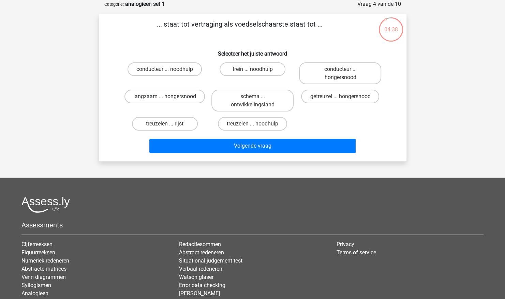
click at [177, 100] on label "langzaam ... hongersnood" at bounding box center [164, 97] width 80 height 14
click at [169, 100] on input "langzaam ... hongersnood" at bounding box center [167, 98] width 4 height 4
radio input "true"
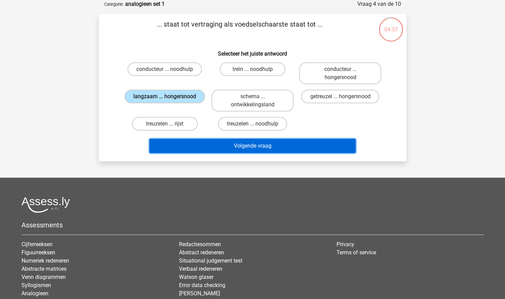
click at [251, 140] on button "Volgende vraag" at bounding box center [252, 146] width 206 height 14
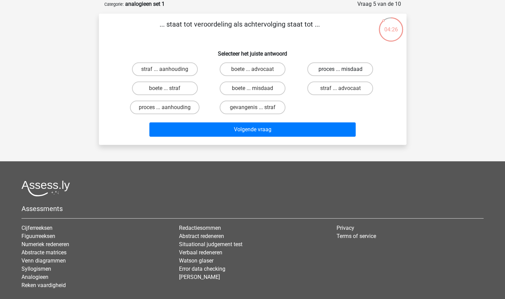
click at [320, 74] on label "proces ... misdaad" at bounding box center [340, 69] width 66 height 14
click at [340, 74] on input "proces ... misdaad" at bounding box center [342, 71] width 4 height 4
radio input "true"
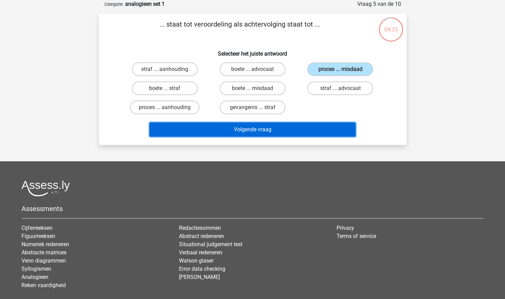
click at [308, 125] on button "Volgende vraag" at bounding box center [252, 129] width 206 height 14
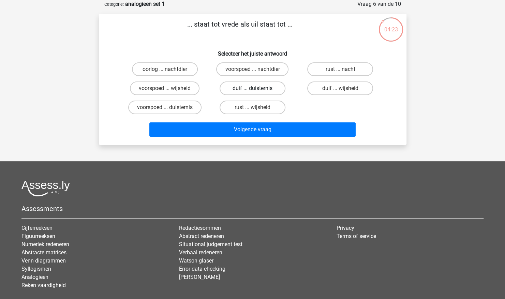
click at [250, 87] on label "duif ... duisternis" at bounding box center [253, 88] width 66 height 14
click at [252, 88] on input "duif ... duisternis" at bounding box center [254, 90] width 4 height 4
radio input "true"
click at [323, 89] on label "duif ... wijsheid" at bounding box center [340, 88] width 66 height 14
click at [340, 89] on input "duif ... wijsheid" at bounding box center [342, 90] width 4 height 4
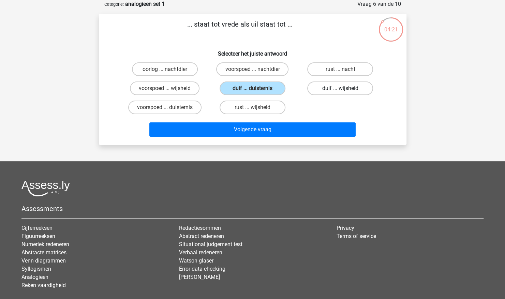
radio input "true"
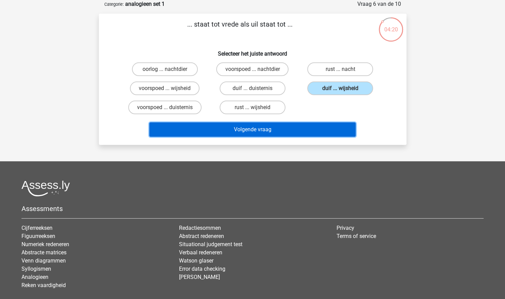
click at [316, 123] on button "Volgende vraag" at bounding box center [252, 129] width 206 height 14
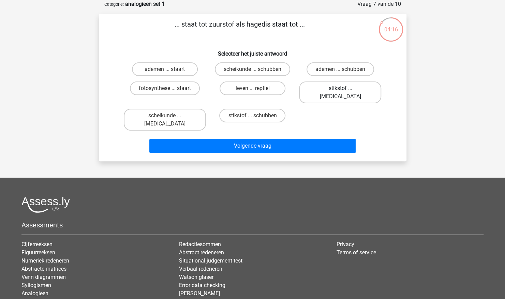
click at [334, 86] on label "stikstof ... krokodil" at bounding box center [340, 92] width 82 height 22
click at [340, 88] on input "stikstof ... krokodil" at bounding box center [342, 90] width 4 height 4
radio input "true"
click at [145, 77] on div "ademen ... staart" at bounding box center [165, 69] width 88 height 19
click at [156, 72] on label "ademen ... staart" at bounding box center [165, 69] width 66 height 14
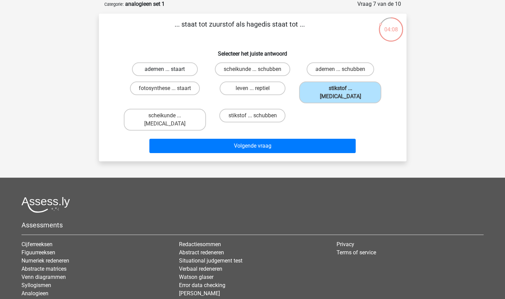
click at [165, 72] on input "ademen ... staart" at bounding box center [167, 71] width 4 height 4
radio input "true"
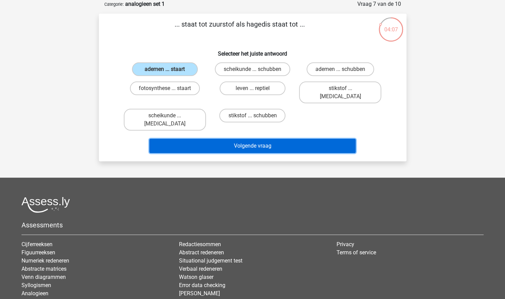
click at [248, 139] on button "Volgende vraag" at bounding box center [252, 146] width 206 height 14
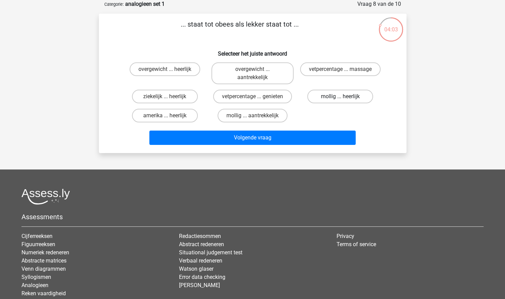
click at [334, 96] on label "mollig ... heerlijk" at bounding box center [340, 97] width 66 height 14
click at [340, 96] on input "mollig ... heerlijk" at bounding box center [342, 98] width 4 height 4
radio input "true"
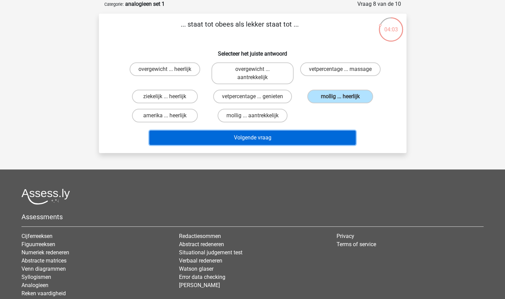
click at [312, 134] on button "Volgende vraag" at bounding box center [252, 138] width 206 height 14
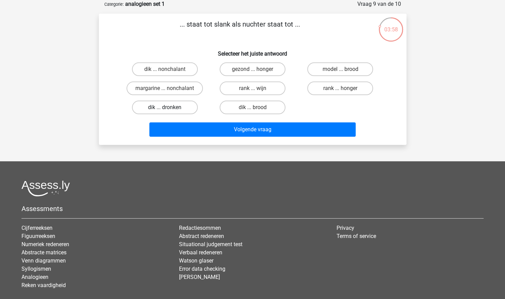
click at [188, 107] on label "dik ... dronken" at bounding box center [165, 108] width 66 height 14
click at [169, 107] on input "dik ... dronken" at bounding box center [167, 109] width 4 height 4
radio input "true"
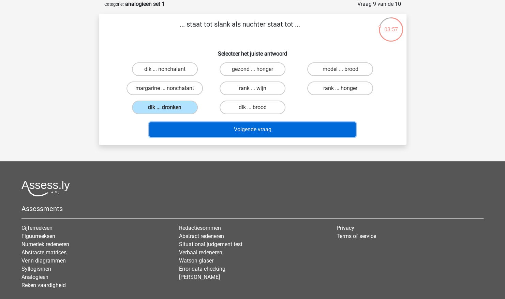
click at [227, 126] on button "Volgende vraag" at bounding box center [252, 129] width 206 height 14
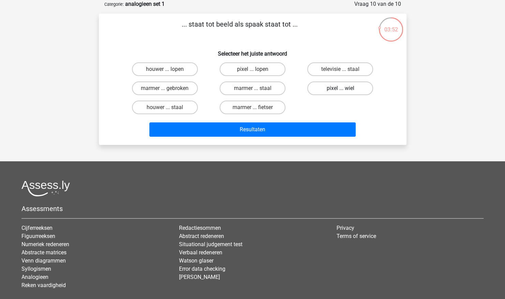
click at [331, 92] on label "pixel ... wiel" at bounding box center [340, 88] width 66 height 14
click at [340, 92] on input "pixel ... wiel" at bounding box center [342, 90] width 4 height 4
radio input "true"
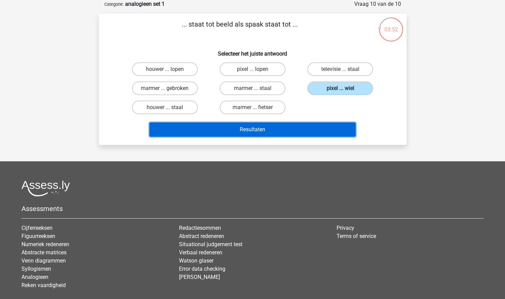
click at [312, 131] on button "Resultaten" at bounding box center [252, 129] width 206 height 14
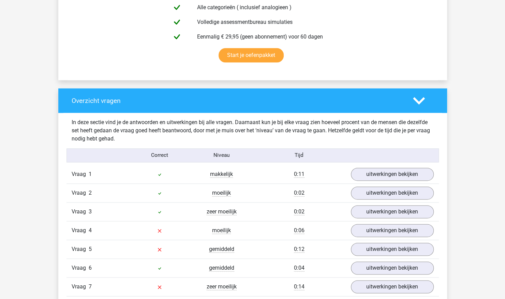
scroll to position [409, 0]
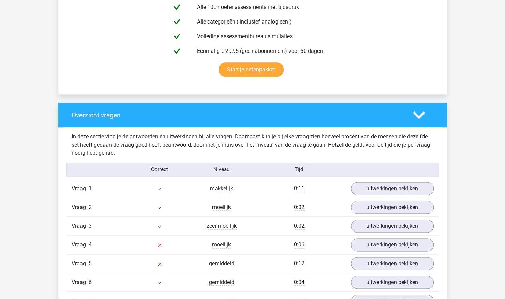
click at [422, 109] on icon at bounding box center [419, 115] width 12 height 12
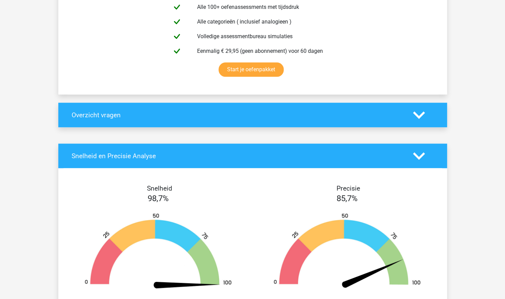
click at [413, 155] on icon at bounding box center [419, 156] width 12 height 12
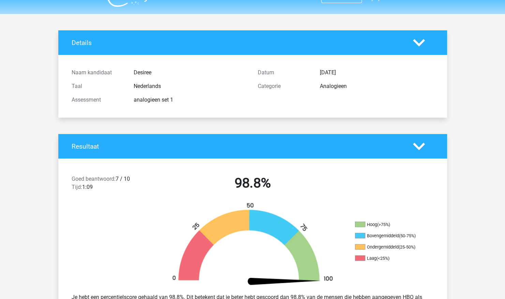
scroll to position [0, 0]
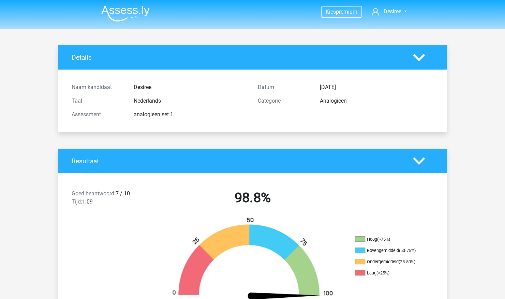
click at [414, 50] on div "Details" at bounding box center [252, 57] width 389 height 25
click at [416, 55] on icon at bounding box center [419, 57] width 12 height 12
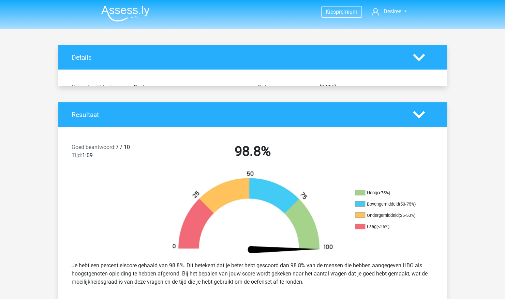
click at [416, 55] on icon at bounding box center [419, 57] width 12 height 12
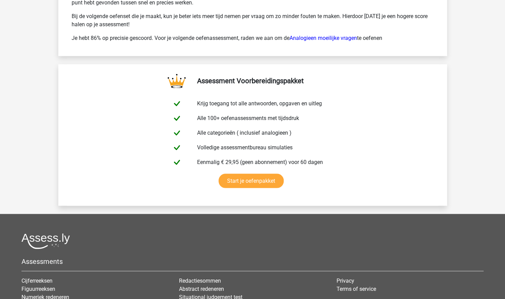
scroll to position [590, 0]
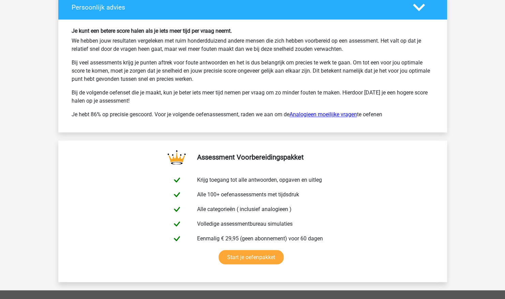
click at [325, 115] on link "Analogieen moeilijke vragen" at bounding box center [323, 114] width 68 height 6
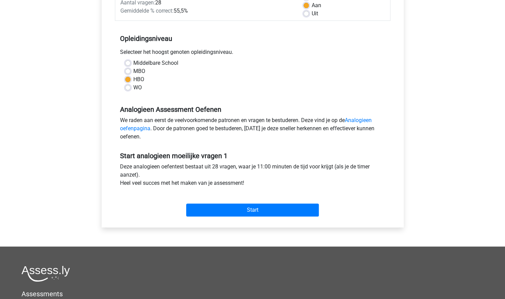
scroll to position [136, 0]
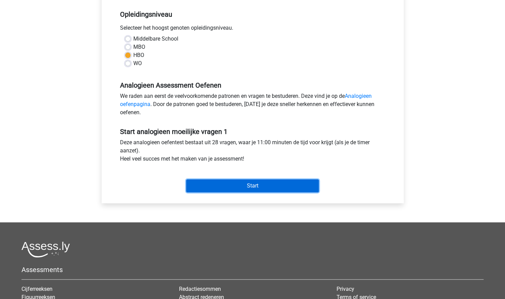
click at [289, 190] on input "Start" at bounding box center [252, 185] width 133 height 13
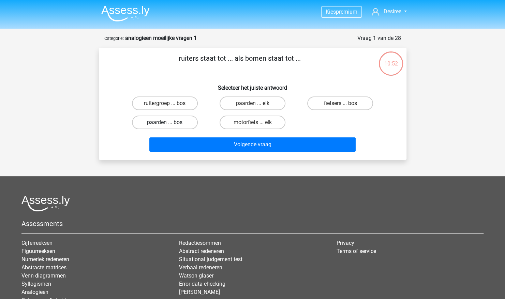
click at [178, 122] on label "paarden ... bos" at bounding box center [165, 123] width 66 height 14
click at [169, 122] on input "paarden ... bos" at bounding box center [167, 124] width 4 height 4
radio input "true"
click at [185, 101] on label "ruitergroep ... bos" at bounding box center [165, 103] width 66 height 14
click at [169, 103] on input "ruitergroep ... bos" at bounding box center [167, 105] width 4 height 4
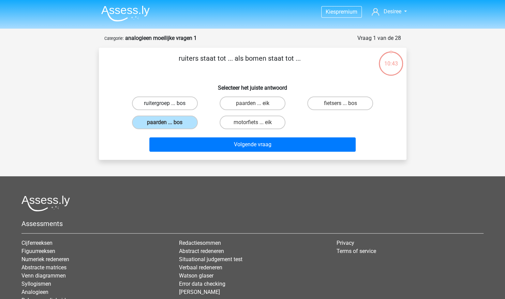
radio input "true"
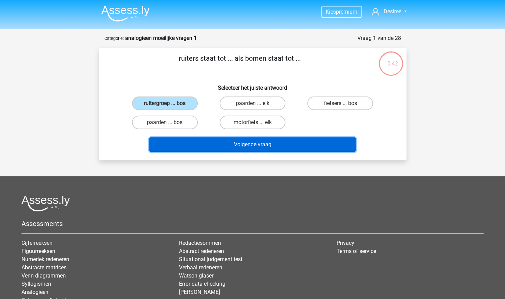
click at [231, 143] on button "Volgende vraag" at bounding box center [252, 144] width 206 height 14
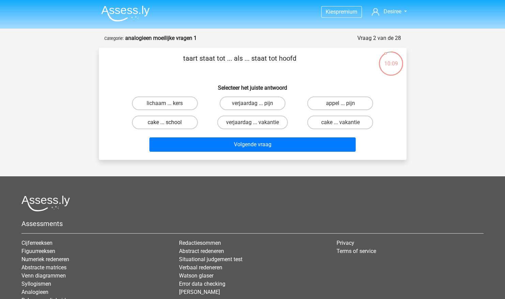
click at [163, 123] on label "cake ... school" at bounding box center [165, 123] width 66 height 14
click at [165, 123] on input "cake ... school" at bounding box center [167, 124] width 4 height 4
radio input "true"
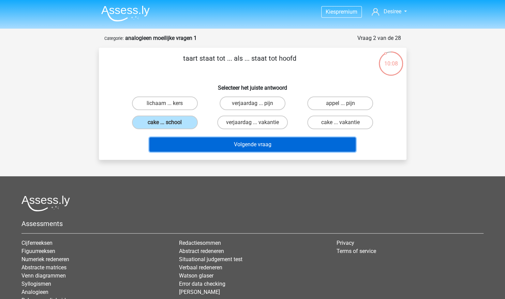
click at [229, 147] on button "Volgende vraag" at bounding box center [252, 144] width 206 height 14
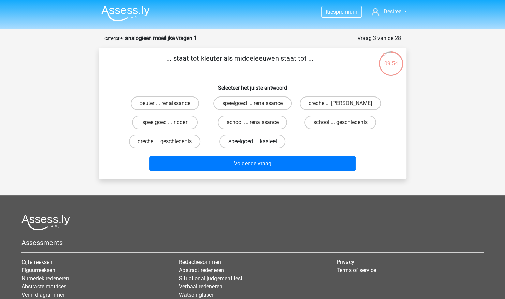
click at [265, 145] on label "speelgoed ... kasteel" at bounding box center [252, 142] width 66 height 14
click at [257, 145] on input "speelgoed ... kasteel" at bounding box center [254, 143] width 4 height 4
radio input "true"
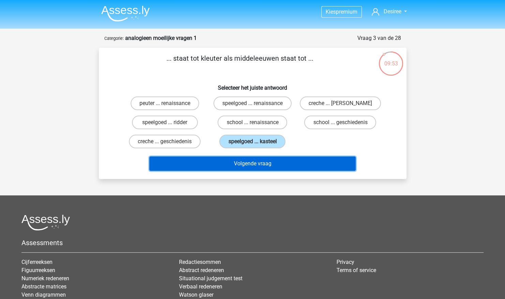
click at [266, 168] on button "Volgende vraag" at bounding box center [252, 163] width 206 height 14
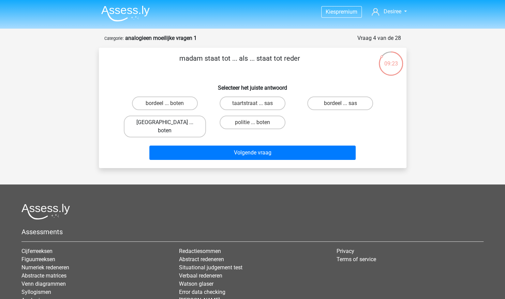
click at [176, 123] on label "parijs ... boten" at bounding box center [165, 127] width 82 height 22
click at [169, 123] on input "parijs ... boten" at bounding box center [167, 124] width 4 height 4
radio input "true"
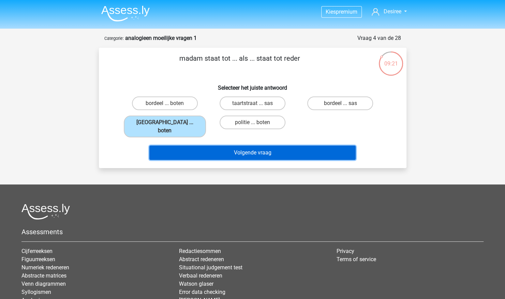
click at [200, 146] on button "Volgende vraag" at bounding box center [252, 153] width 206 height 14
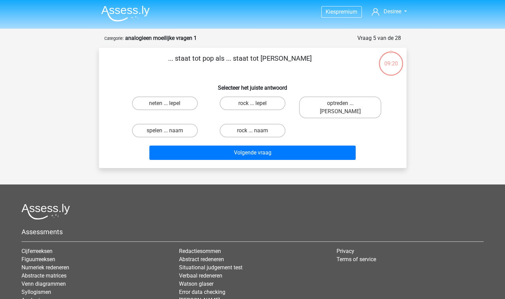
scroll to position [34, 0]
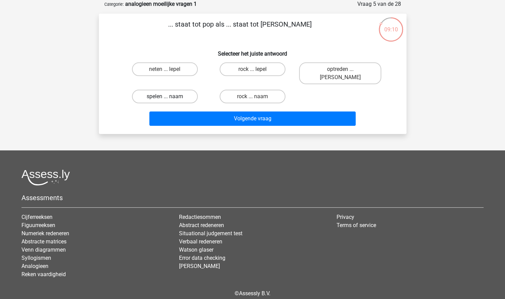
click at [171, 93] on label "spelen ... naam" at bounding box center [165, 97] width 66 height 14
click at [169, 96] on input "spelen ... naam" at bounding box center [167, 98] width 4 height 4
radio input "true"
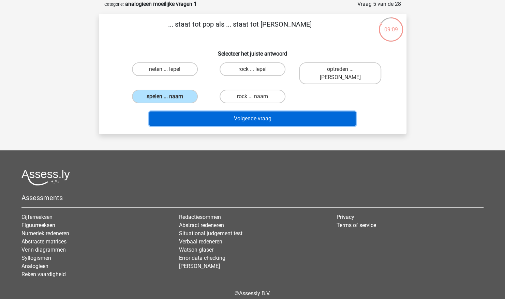
click at [220, 111] on button "Volgende vraag" at bounding box center [252, 118] width 206 height 14
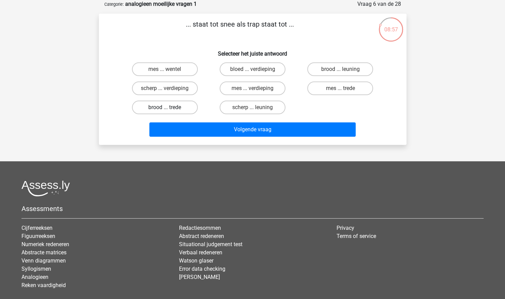
click at [164, 106] on label "brood ... trede" at bounding box center [165, 108] width 66 height 14
click at [165, 107] on input "brood ... trede" at bounding box center [167, 109] width 4 height 4
radio input "true"
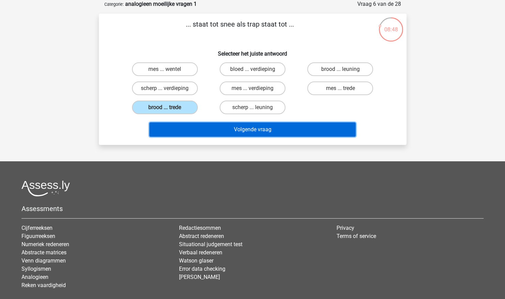
click at [237, 129] on button "Volgende vraag" at bounding box center [252, 129] width 206 height 14
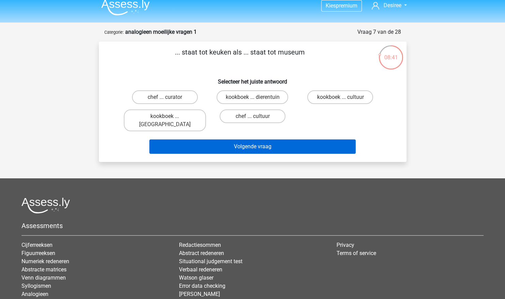
scroll to position [0, 0]
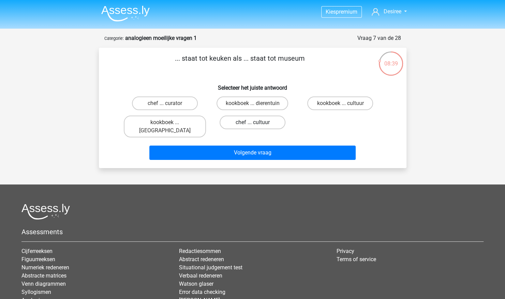
click at [251, 118] on label "chef ... cultuur" at bounding box center [253, 123] width 66 height 14
click at [252, 122] on input "chef ... cultuur" at bounding box center [254, 124] width 4 height 4
radio input "true"
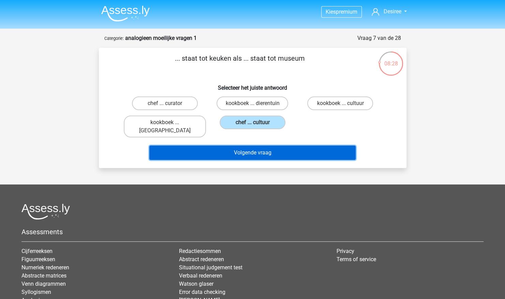
click at [301, 146] on button "Volgende vraag" at bounding box center [252, 153] width 206 height 14
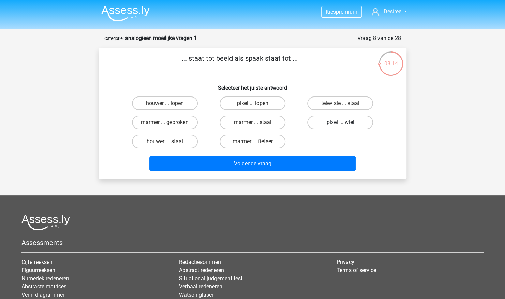
click at [338, 119] on label "pixel ... wiel" at bounding box center [340, 123] width 66 height 14
click at [340, 122] on input "pixel ... wiel" at bounding box center [342, 124] width 4 height 4
radio input "true"
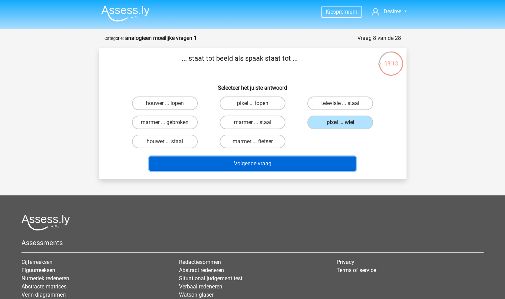
click at [317, 159] on button "Volgende vraag" at bounding box center [252, 163] width 206 height 14
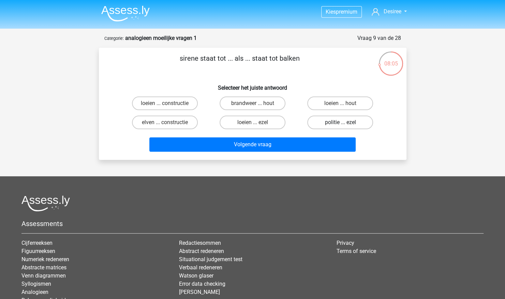
click at [358, 127] on label "politie ... ezel" at bounding box center [340, 123] width 66 height 14
click at [345, 127] on input "politie ... ezel" at bounding box center [342, 124] width 4 height 4
radio input "true"
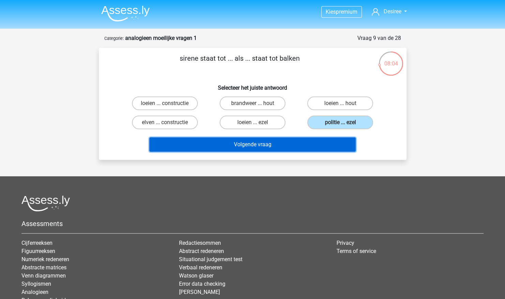
click at [335, 144] on button "Volgende vraag" at bounding box center [252, 144] width 206 height 14
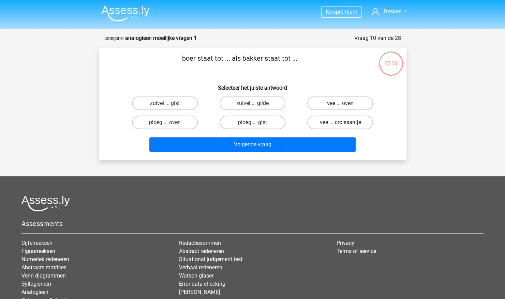
click at [328, 124] on label "vee ... croissantje" at bounding box center [340, 123] width 66 height 14
click at [340, 124] on input "vee ... croissantje" at bounding box center [342, 124] width 4 height 4
radio input "true"
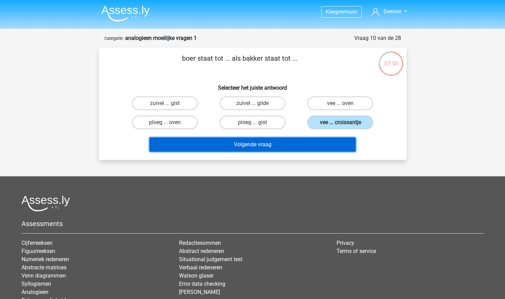
click at [323, 140] on button "Volgende vraag" at bounding box center [252, 144] width 206 height 14
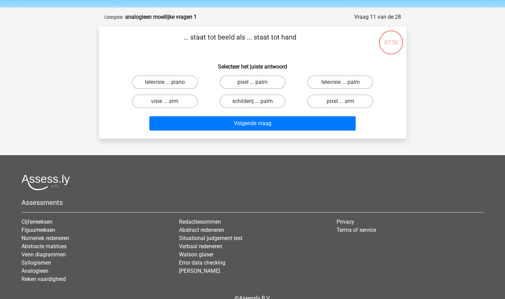
scroll to position [34, 0]
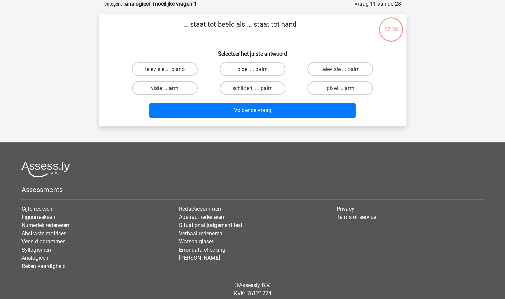
click at [342, 72] on input "televisie ... palm" at bounding box center [342, 71] width 4 height 4
radio input "true"
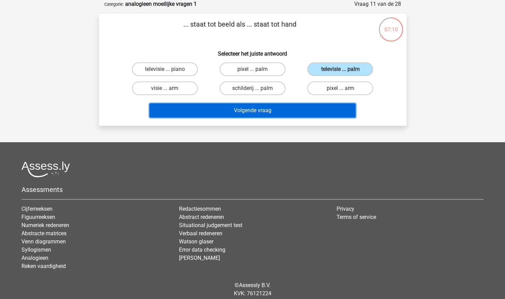
click at [253, 107] on button "Volgende vraag" at bounding box center [252, 110] width 206 height 14
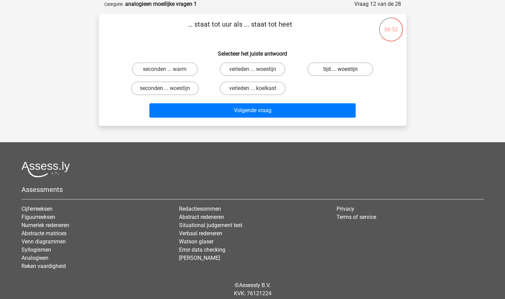
click at [346, 68] on label "tijd ... woestijn" at bounding box center [340, 69] width 66 height 14
click at [345, 69] on input "tijd ... woestijn" at bounding box center [342, 71] width 4 height 4
radio input "true"
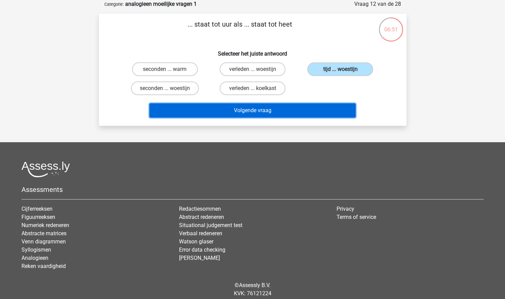
click at [317, 110] on button "Volgende vraag" at bounding box center [252, 110] width 206 height 14
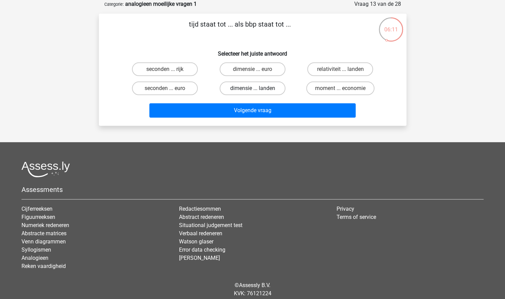
click at [250, 89] on label "dimensie ... landen" at bounding box center [253, 88] width 66 height 14
click at [252, 89] on input "dimensie ... landen" at bounding box center [254, 90] width 4 height 4
radio input "true"
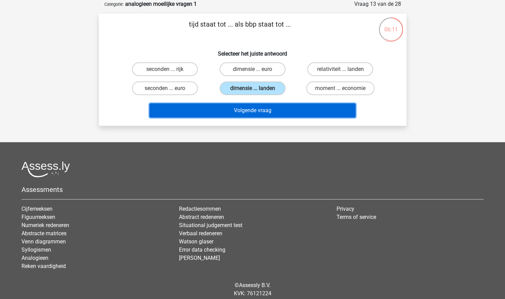
click at [250, 106] on button "Volgende vraag" at bounding box center [252, 110] width 206 height 14
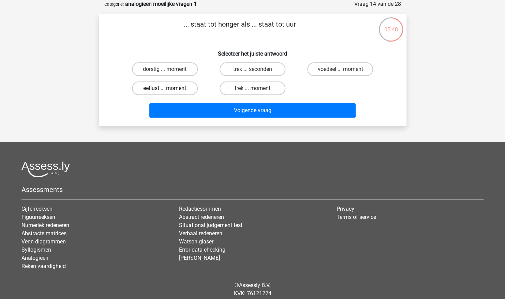
click at [186, 86] on label "eetlust ... moment" at bounding box center [165, 88] width 66 height 14
click at [169, 88] on input "eetlust ... moment" at bounding box center [167, 90] width 4 height 4
radio input "true"
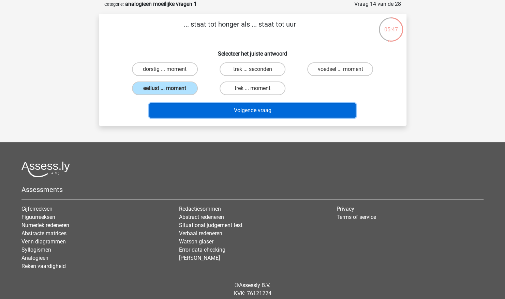
click at [213, 109] on button "Volgende vraag" at bounding box center [252, 110] width 206 height 14
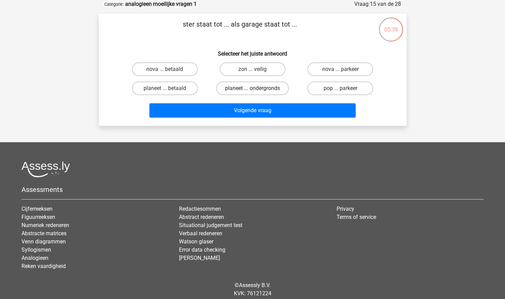
click at [271, 87] on label "planeet ... ondergronds" at bounding box center [252, 88] width 73 height 14
click at [257, 88] on input "planeet ... ondergronds" at bounding box center [254, 90] width 4 height 4
radio input "true"
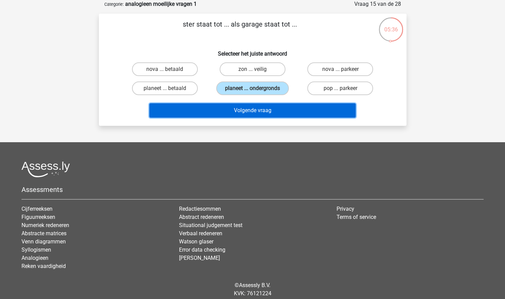
click at [266, 108] on button "Volgende vraag" at bounding box center [252, 110] width 206 height 14
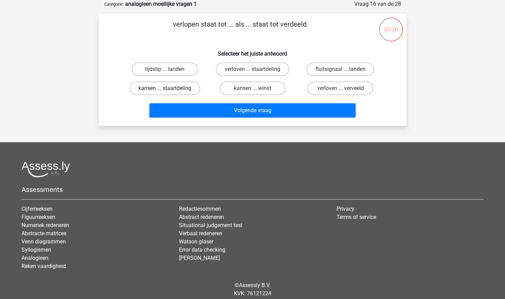
click at [193, 90] on label "kansen ... staartdeling" at bounding box center [165, 88] width 71 height 14
click at [169, 90] on input "kansen ... staartdeling" at bounding box center [167, 90] width 4 height 4
radio input "true"
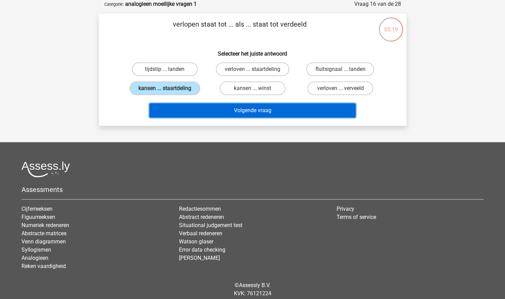
click at [234, 108] on button "Volgende vraag" at bounding box center [252, 110] width 206 height 14
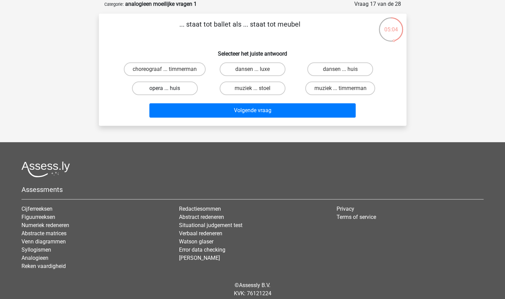
click at [158, 95] on label "opera ... huis" at bounding box center [165, 88] width 66 height 14
click at [165, 93] on input "opera ... huis" at bounding box center [167, 90] width 4 height 4
radio input "true"
click at [173, 76] on label "choreograaf ... timmerman" at bounding box center [165, 69] width 82 height 14
click at [169, 74] on input "choreograaf ... timmerman" at bounding box center [167, 71] width 4 height 4
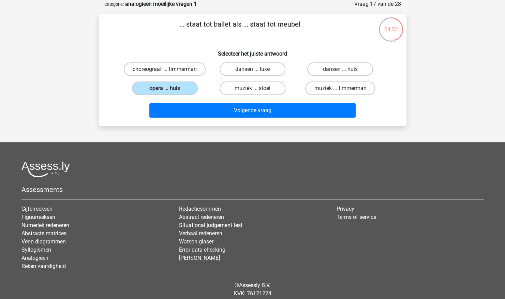
radio input "true"
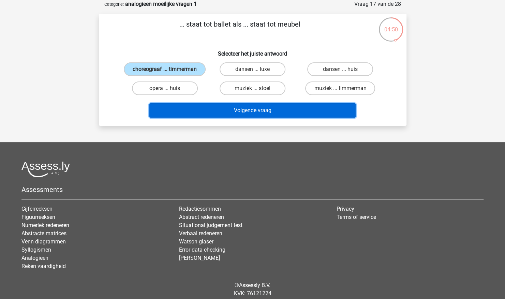
click at [222, 118] on button "Volgende vraag" at bounding box center [252, 110] width 206 height 14
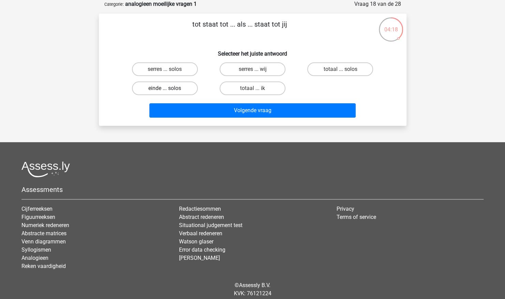
click at [153, 88] on label "einde ... solos" at bounding box center [165, 88] width 66 height 14
click at [165, 88] on input "einde ... solos" at bounding box center [167, 90] width 4 height 4
radio input "true"
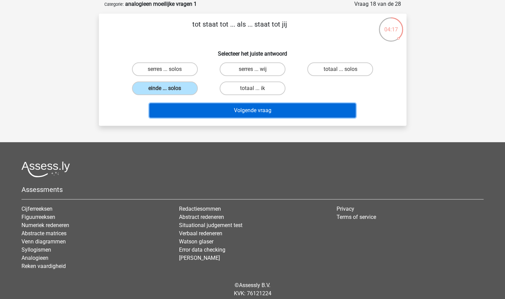
click at [198, 107] on button "Volgende vraag" at bounding box center [252, 110] width 206 height 14
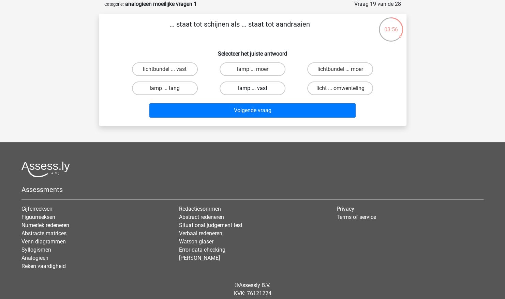
click at [265, 94] on label "lamp ... vast" at bounding box center [253, 88] width 66 height 14
click at [257, 93] on input "lamp ... vast" at bounding box center [254, 90] width 4 height 4
radio input "true"
click at [173, 92] on label "lamp ... tang" at bounding box center [165, 88] width 66 height 14
click at [169, 92] on input "lamp ... tang" at bounding box center [167, 90] width 4 height 4
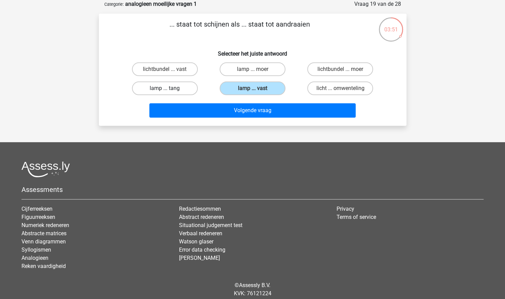
radio input "true"
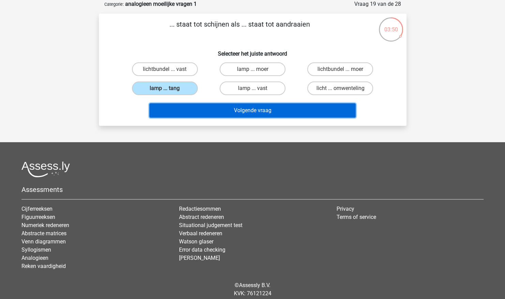
click at [235, 111] on button "Volgende vraag" at bounding box center [252, 110] width 206 height 14
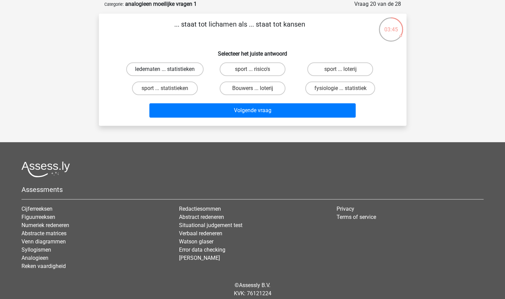
click at [185, 72] on label "ledematen ... statistieken" at bounding box center [164, 69] width 77 height 14
click at [169, 72] on input "ledematen ... statistieken" at bounding box center [167, 71] width 4 height 4
radio input "true"
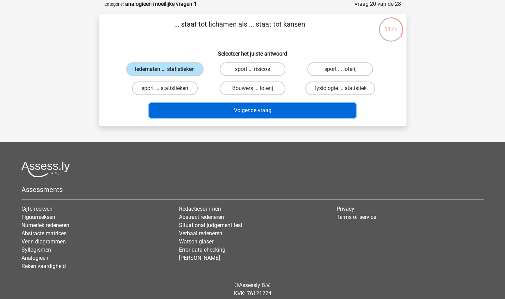
click at [204, 105] on button "Volgende vraag" at bounding box center [252, 110] width 206 height 14
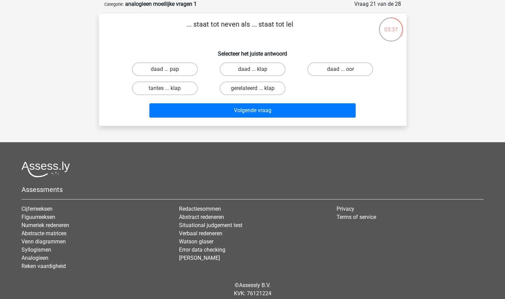
click at [254, 92] on input "gerelateerd ... klap" at bounding box center [254, 90] width 4 height 4
radio input "true"
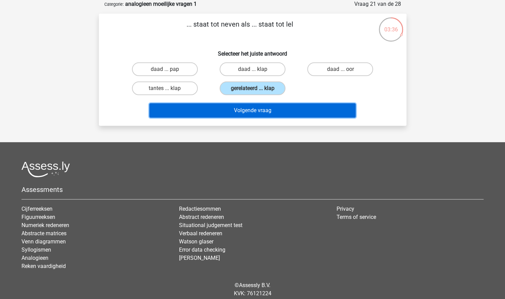
click at [256, 107] on button "Volgende vraag" at bounding box center [252, 110] width 206 height 14
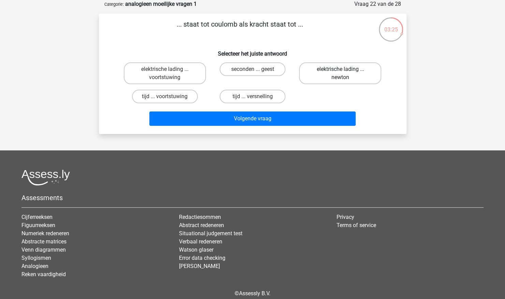
click at [318, 73] on label "elektrische lading ... newton" at bounding box center [340, 73] width 82 height 22
click at [340, 73] on input "elektrische lading ... newton" at bounding box center [342, 71] width 4 height 4
radio input "true"
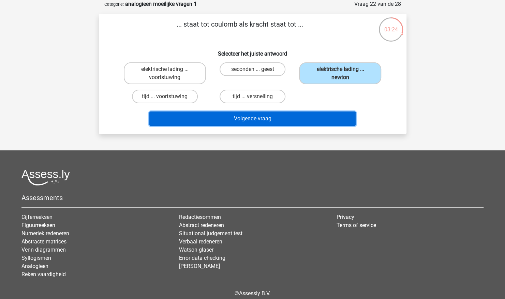
click at [302, 118] on button "Volgende vraag" at bounding box center [252, 118] width 206 height 14
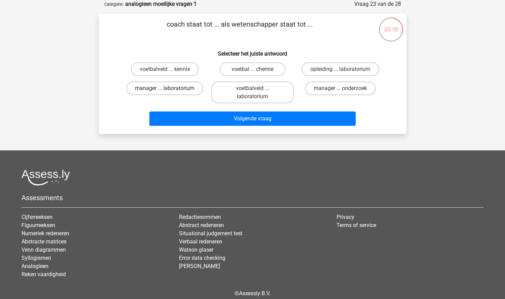
click at [157, 86] on label "manager ... laboratorium" at bounding box center [164, 88] width 77 height 14
click at [165, 88] on input "manager ... laboratorium" at bounding box center [167, 90] width 4 height 4
radio input "true"
click at [360, 70] on label "opleiding ... laboratorium" at bounding box center [340, 69] width 78 height 14
click at [345, 70] on input "opleiding ... laboratorium" at bounding box center [342, 71] width 4 height 4
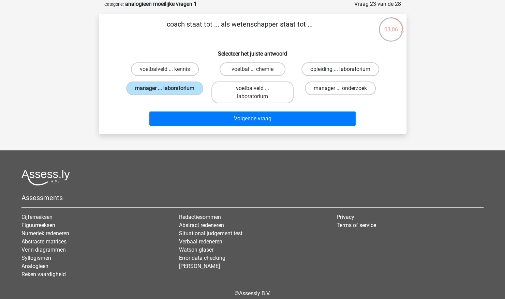
radio input "true"
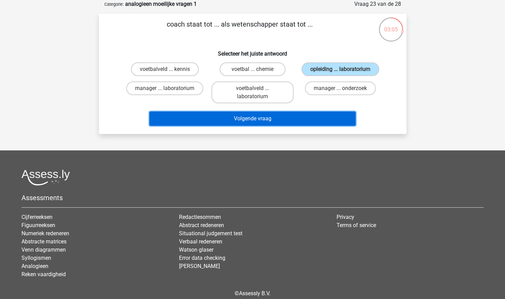
click at [313, 119] on button "Volgende vraag" at bounding box center [252, 118] width 206 height 14
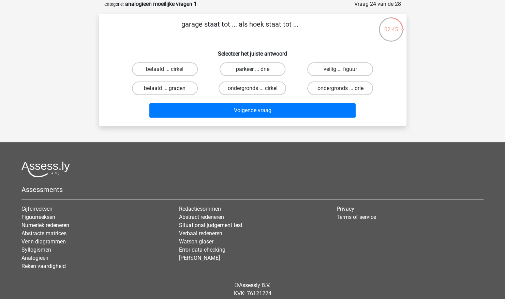
click at [268, 73] on label "parkeer ... drie" at bounding box center [253, 69] width 66 height 14
click at [257, 73] on input "parkeer ... drie" at bounding box center [254, 71] width 4 height 4
radio input "true"
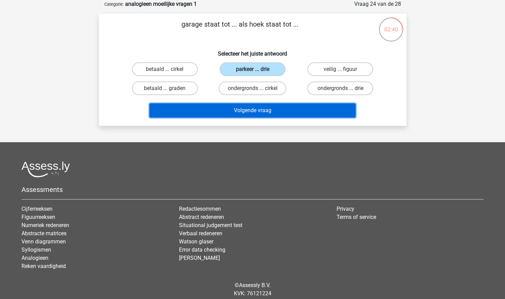
click at [260, 109] on button "Volgende vraag" at bounding box center [252, 110] width 206 height 14
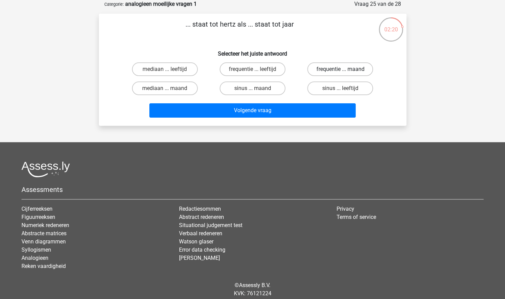
click at [318, 70] on label "frequentie ... maand" at bounding box center [340, 69] width 66 height 14
click at [340, 70] on input "frequentie ... maand" at bounding box center [342, 71] width 4 height 4
radio input "true"
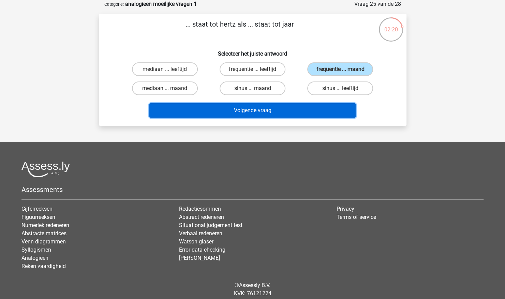
click at [296, 107] on button "Volgende vraag" at bounding box center [252, 110] width 206 height 14
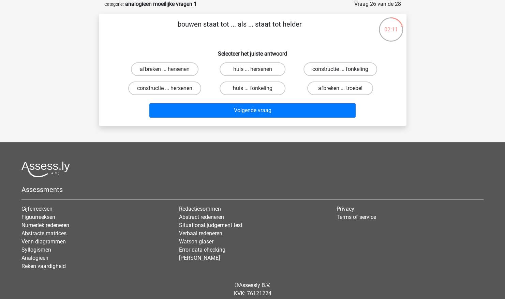
click at [367, 72] on label "constructie ... fonkeling" at bounding box center [340, 69] width 74 height 14
click at [345, 72] on input "constructie ... fonkeling" at bounding box center [342, 71] width 4 height 4
radio input "true"
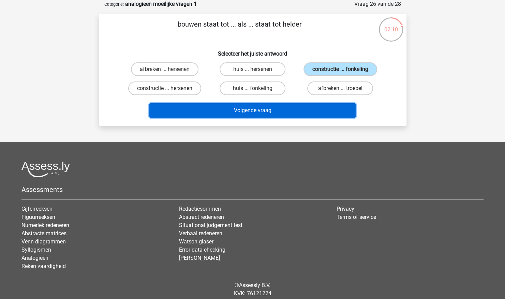
click at [308, 109] on button "Volgende vraag" at bounding box center [252, 110] width 206 height 14
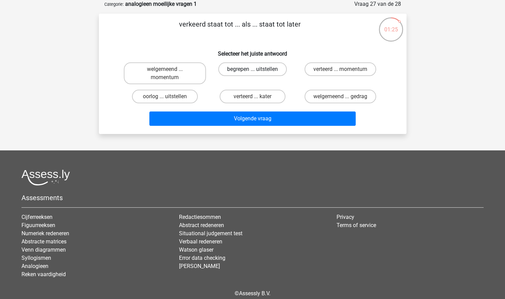
click at [258, 72] on label "begrepen ... uitstellen" at bounding box center [252, 69] width 69 height 14
click at [257, 72] on input "begrepen ... uitstellen" at bounding box center [254, 71] width 4 height 4
radio input "true"
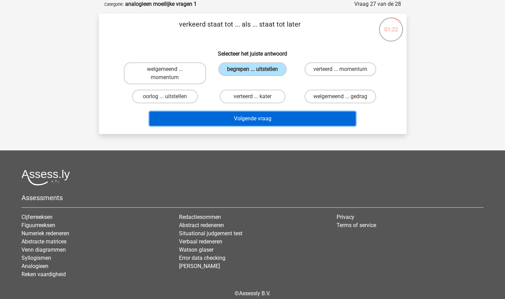
click at [250, 116] on button "Volgende vraag" at bounding box center [252, 118] width 206 height 14
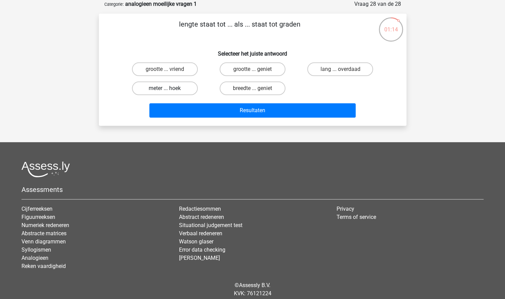
click at [149, 89] on label "meter ... hoek" at bounding box center [165, 88] width 66 height 14
click at [165, 89] on input "meter ... hoek" at bounding box center [167, 90] width 4 height 4
radio input "true"
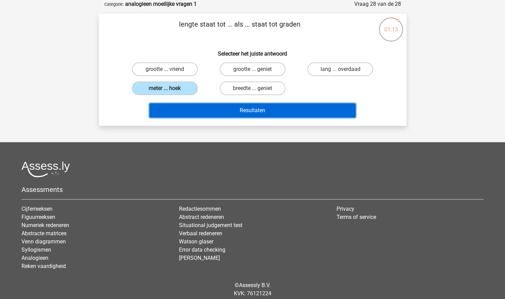
click at [184, 107] on button "Resultaten" at bounding box center [252, 110] width 206 height 14
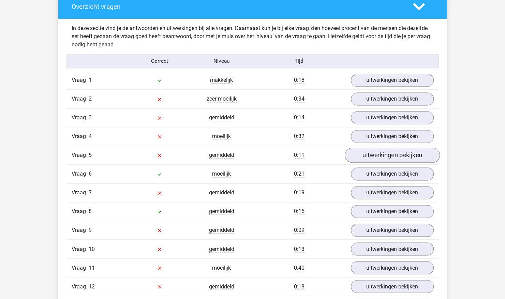
scroll to position [511, 0]
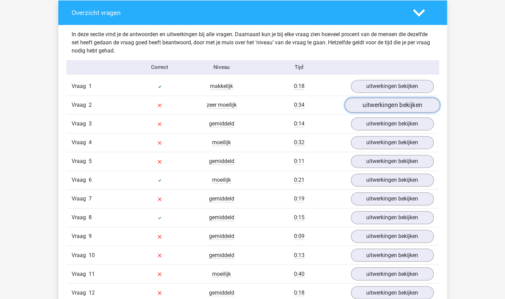
click at [414, 109] on link "uitwerkingen bekijken" at bounding box center [391, 105] width 95 height 15
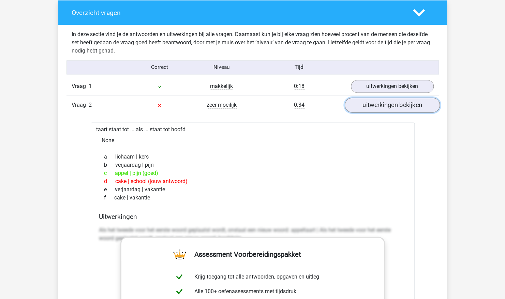
click at [414, 109] on link "uitwerkingen bekijken" at bounding box center [391, 105] width 95 height 15
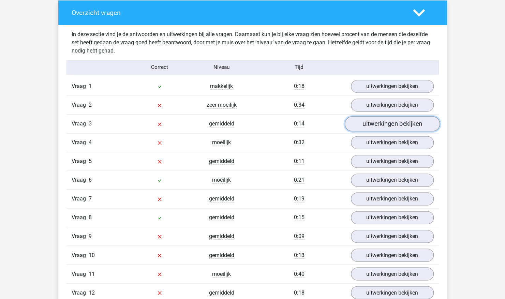
click at [407, 126] on link "uitwerkingen bekijken" at bounding box center [391, 124] width 95 height 15
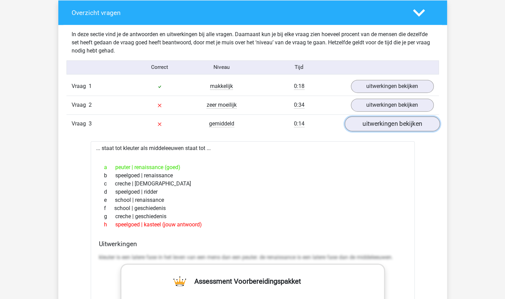
click at [406, 126] on link "uitwerkingen bekijken" at bounding box center [391, 124] width 95 height 15
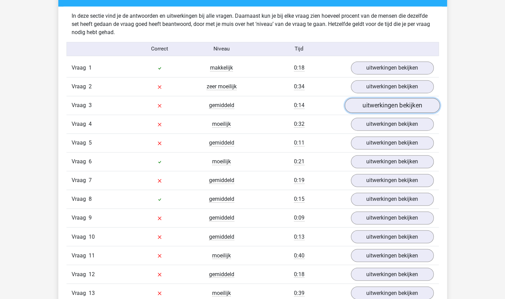
scroll to position [545, 0]
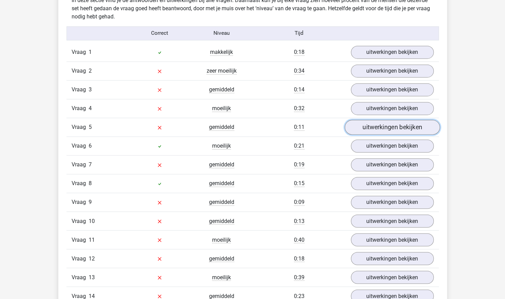
click at [406, 123] on link "uitwerkingen bekijken" at bounding box center [391, 127] width 95 height 15
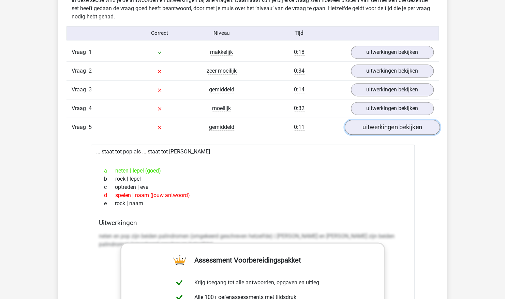
click at [406, 123] on link "uitwerkingen bekijken" at bounding box center [391, 127] width 95 height 15
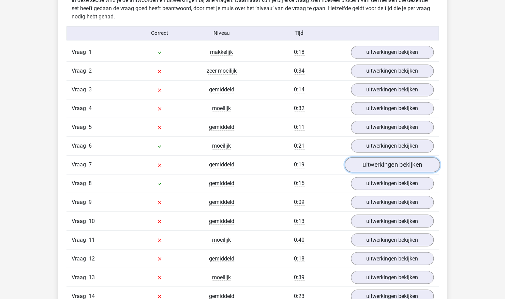
click at [391, 165] on link "uitwerkingen bekijken" at bounding box center [391, 165] width 95 height 15
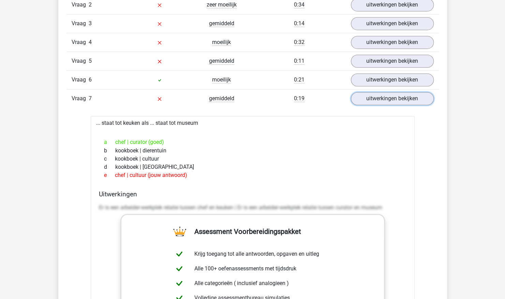
scroll to position [648, 0]
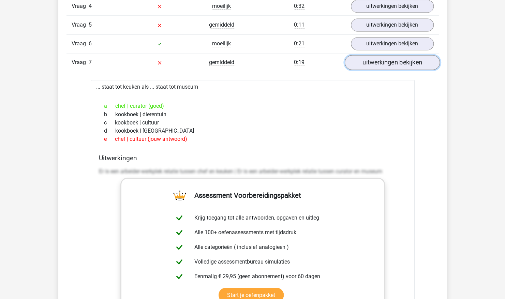
click at [406, 56] on link "uitwerkingen bekijken" at bounding box center [391, 62] width 95 height 15
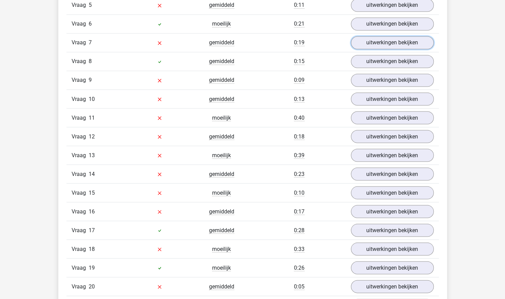
scroll to position [682, 0]
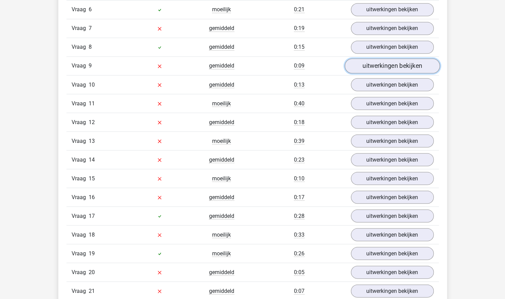
click at [394, 65] on link "uitwerkingen bekijken" at bounding box center [391, 66] width 95 height 15
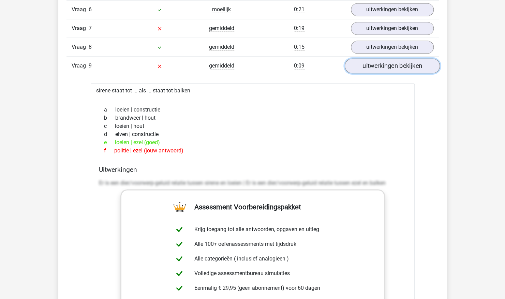
click at [394, 65] on link "uitwerkingen bekijken" at bounding box center [391, 66] width 95 height 15
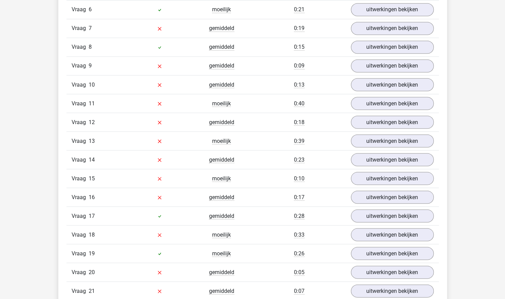
click at [387, 94] on div "Vraag 11 moeilijk 0:40 uitwerkingen bekijken" at bounding box center [252, 103] width 372 height 19
click at [383, 101] on link "uitwerkingen bekijken" at bounding box center [391, 103] width 95 height 15
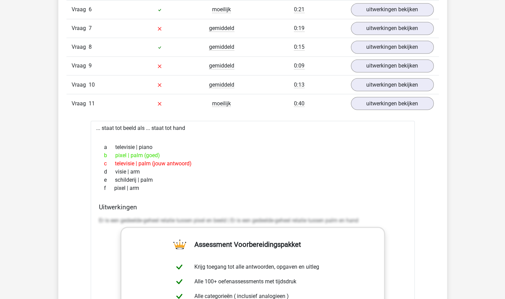
click at [384, 94] on div "Vraag 11 moeilijk 0:40 uitwerkingen bekijken" at bounding box center [252, 103] width 372 height 19
click at [383, 96] on link "uitwerkingen bekijken" at bounding box center [391, 103] width 95 height 15
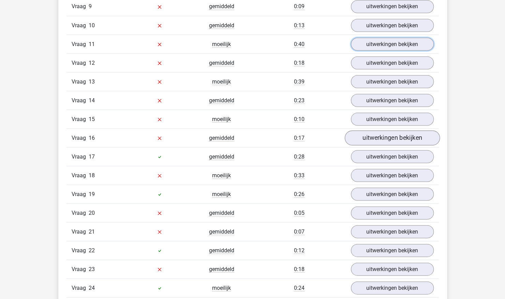
scroll to position [818, 0]
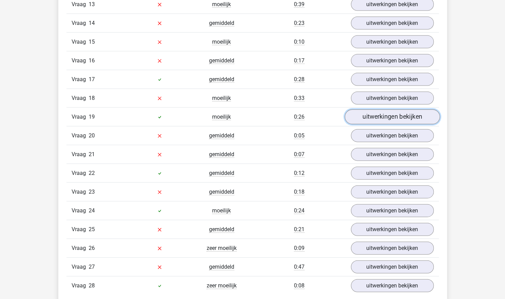
click at [379, 110] on link "uitwerkingen bekijken" at bounding box center [391, 117] width 95 height 15
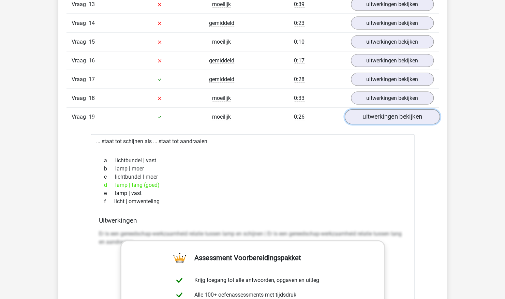
scroll to position [886, 0]
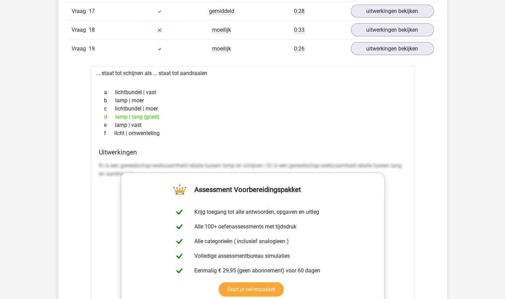
click at [396, 39] on div "Vraag 19 moeilijk 0:26 uitwerkingen bekijken" at bounding box center [252, 48] width 372 height 19
click at [395, 42] on link "uitwerkingen bekijken" at bounding box center [391, 49] width 95 height 15
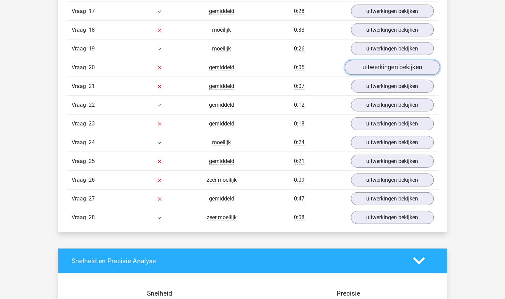
click at [389, 62] on link "uitwerkingen bekijken" at bounding box center [391, 67] width 95 height 15
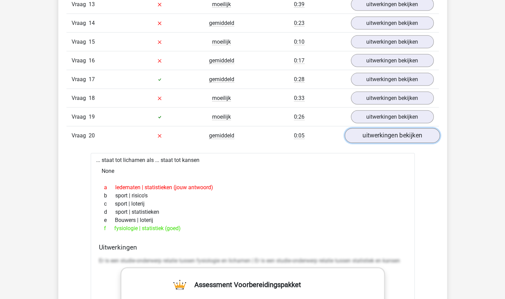
scroll to position [852, 0]
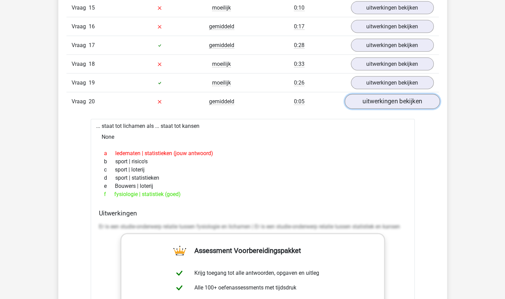
click at [379, 94] on link "uitwerkingen bekijken" at bounding box center [391, 101] width 95 height 15
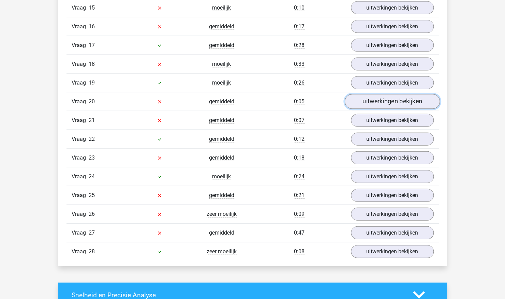
scroll to position [886, 0]
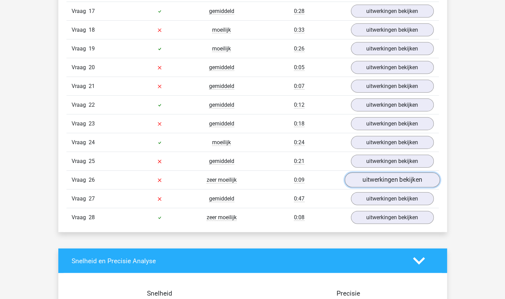
click at [362, 173] on link "uitwerkingen bekijken" at bounding box center [391, 180] width 95 height 15
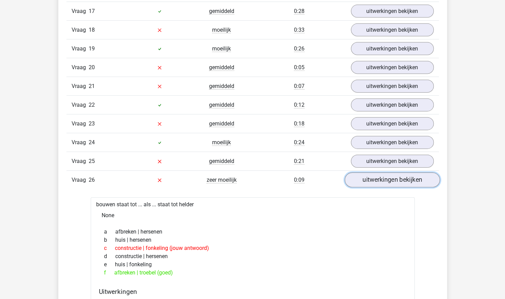
click at [350, 174] on link "uitwerkingen bekijken" at bounding box center [391, 180] width 95 height 15
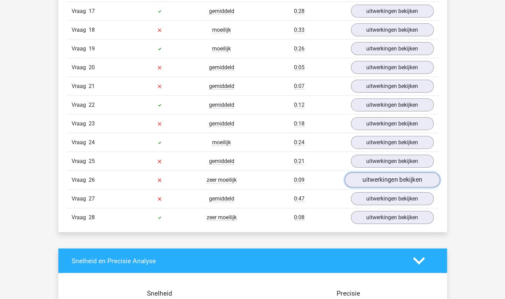
scroll to position [920, 0]
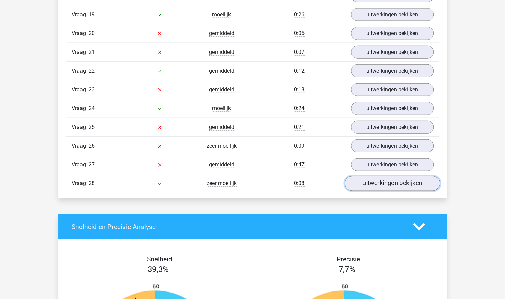
click at [366, 176] on link "uitwerkingen bekijken" at bounding box center [391, 183] width 95 height 15
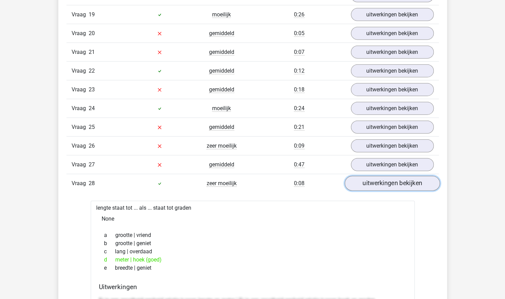
click at [366, 176] on link "uitwerkingen bekijken" at bounding box center [391, 183] width 95 height 15
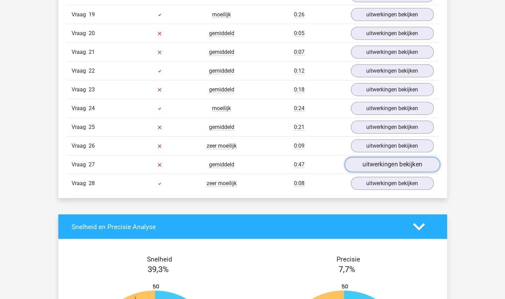
click at [388, 158] on link "uitwerkingen bekijken" at bounding box center [391, 165] width 95 height 15
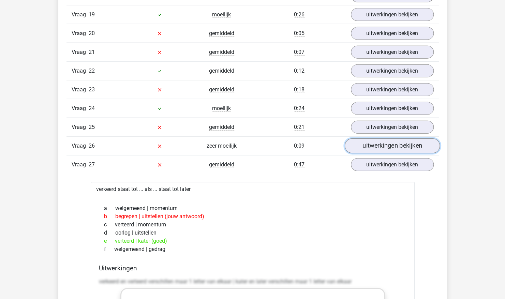
click at [407, 139] on link "uitwerkingen bekijken" at bounding box center [391, 146] width 95 height 15
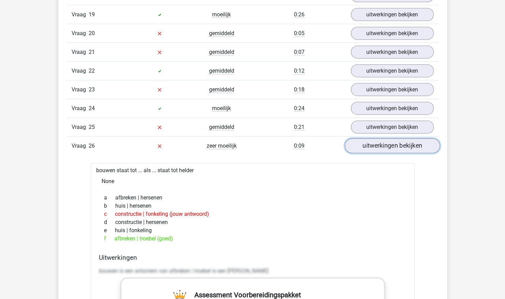
click at [407, 139] on link "uitwerkingen bekijken" at bounding box center [391, 146] width 95 height 15
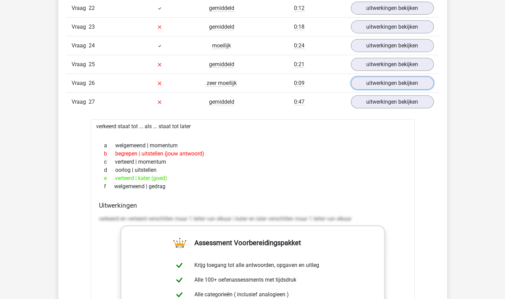
scroll to position [1057, 0]
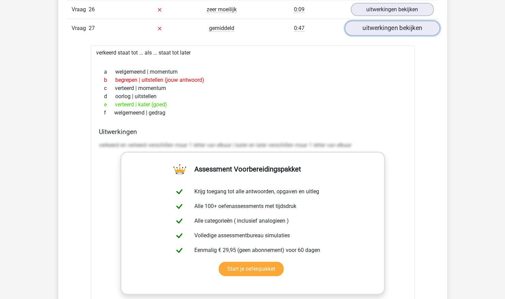
click at [392, 21] on link "uitwerkingen bekijken" at bounding box center [391, 28] width 95 height 15
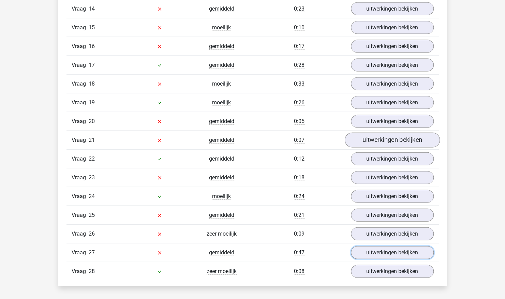
scroll to position [818, 0]
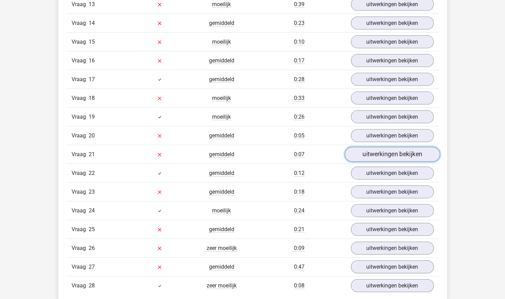
click at [397, 147] on link "uitwerkingen bekijken" at bounding box center [391, 154] width 95 height 15
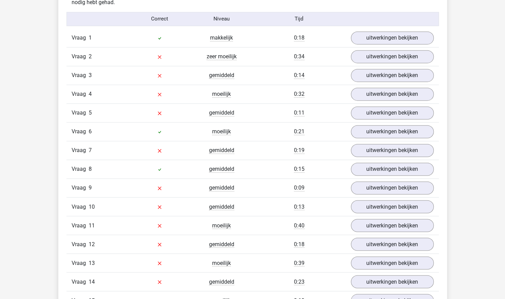
scroll to position [545, 0]
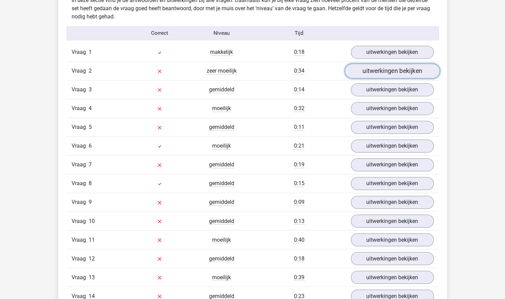
click at [414, 70] on link "uitwerkingen bekijken" at bounding box center [391, 71] width 95 height 15
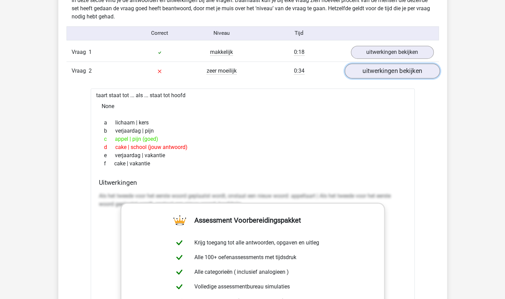
click at [410, 75] on link "uitwerkingen bekijken" at bounding box center [391, 71] width 95 height 15
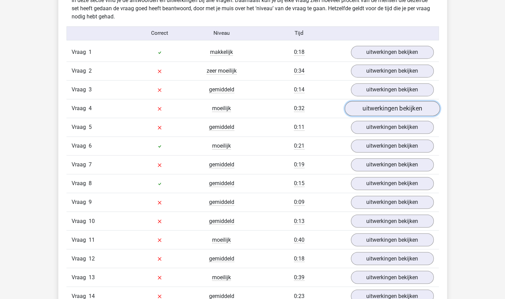
click at [401, 110] on link "uitwerkingen bekijken" at bounding box center [391, 108] width 95 height 15
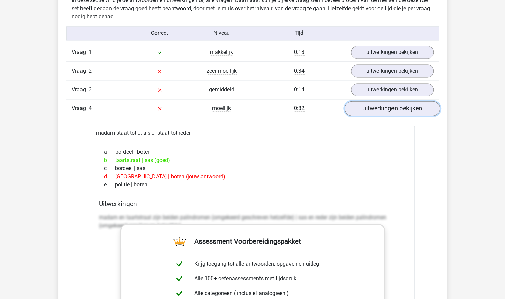
click at [401, 110] on link "uitwerkingen bekijken" at bounding box center [391, 108] width 95 height 15
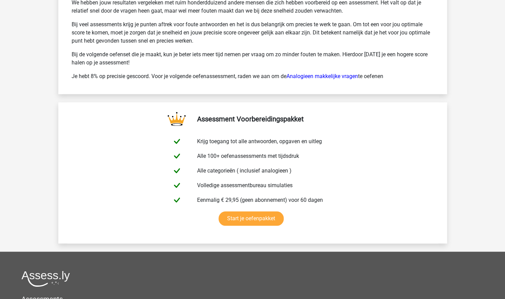
scroll to position [1705, 0]
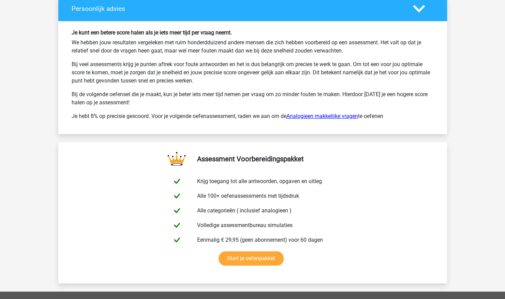
click at [309, 113] on link "Analogieen makkelijke vragen" at bounding box center [322, 116] width 72 height 6
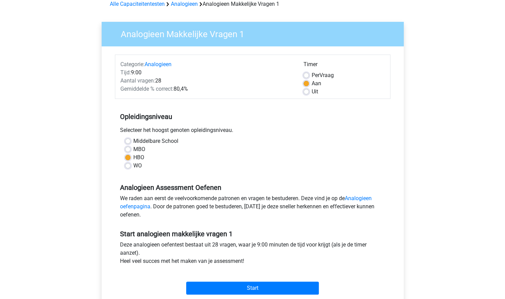
scroll to position [136, 0]
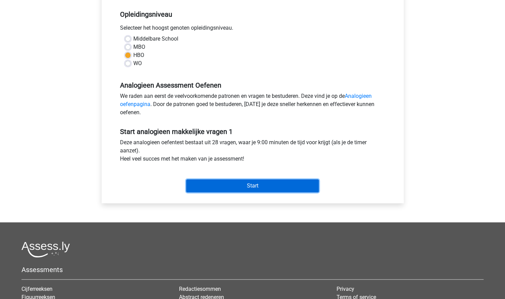
click at [270, 187] on input "Start" at bounding box center [252, 185] width 133 height 13
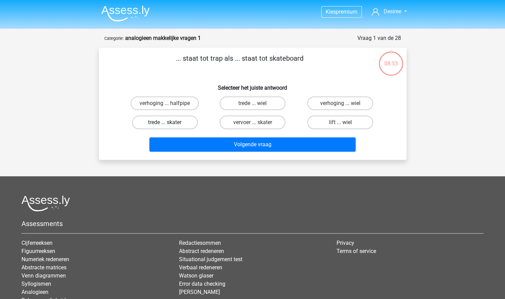
click at [184, 124] on label "trede ... skater" at bounding box center [165, 123] width 66 height 14
click at [169, 124] on input "trede ... skater" at bounding box center [167, 124] width 4 height 4
radio input "true"
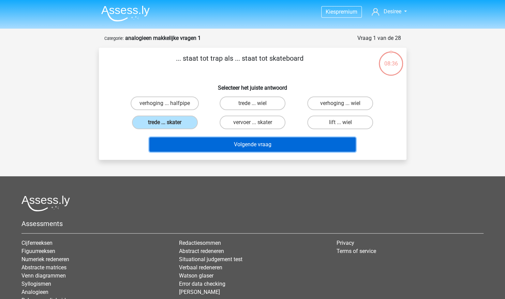
click at [208, 143] on button "Volgende vraag" at bounding box center [252, 144] width 206 height 14
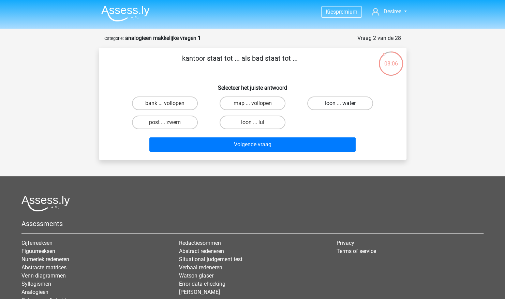
click at [334, 109] on label "loon ... water" at bounding box center [340, 103] width 66 height 14
click at [340, 108] on input "loon ... water" at bounding box center [342, 105] width 4 height 4
radio input "true"
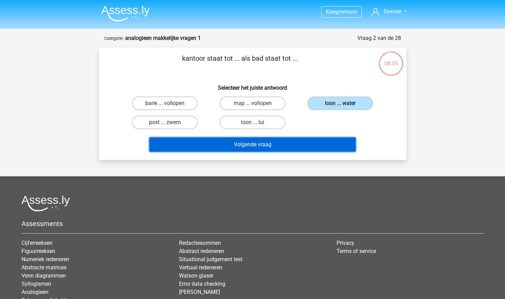
click at [303, 144] on button "Volgende vraag" at bounding box center [252, 144] width 206 height 14
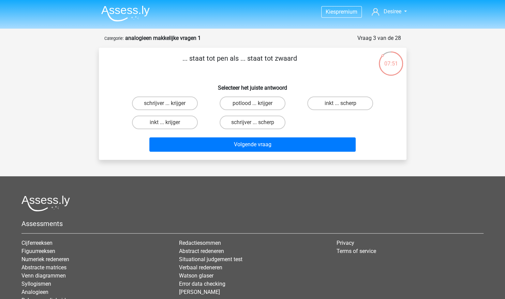
drag, startPoint x: 174, startPoint y: 125, endPoint x: 183, endPoint y: 130, distance: 9.9
click at [174, 125] on label "inkt ... krijger" at bounding box center [165, 123] width 66 height 14
click at [169, 125] on input "inkt ... krijger" at bounding box center [167, 124] width 4 height 4
radio input "true"
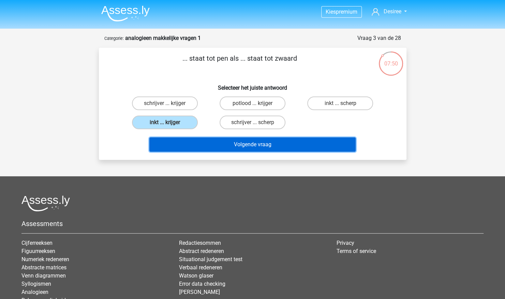
click at [210, 145] on button "Volgende vraag" at bounding box center [252, 144] width 206 height 14
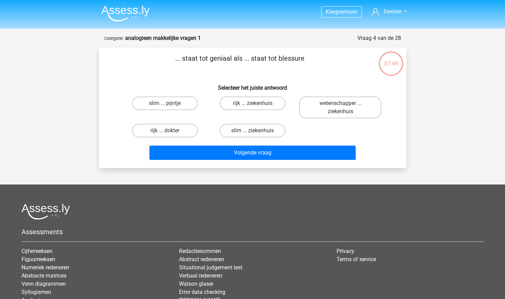
scroll to position [34, 0]
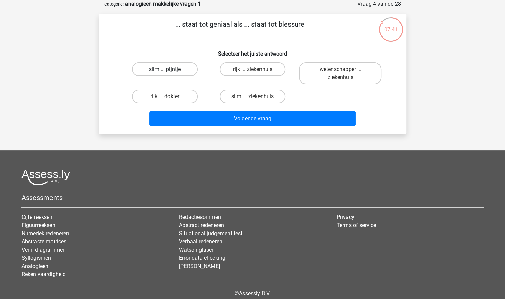
click at [170, 69] on label "slim ... pijntje" at bounding box center [165, 69] width 66 height 14
click at [169, 69] on input "slim ... pijntje" at bounding box center [167, 71] width 4 height 4
radio input "true"
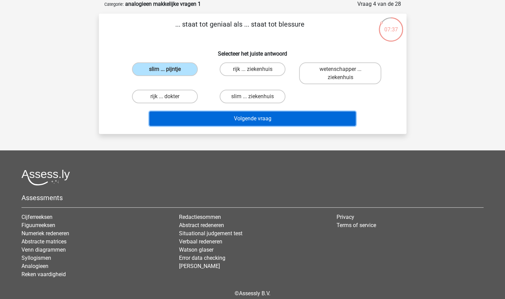
click at [242, 115] on button "Volgende vraag" at bounding box center [252, 118] width 206 height 14
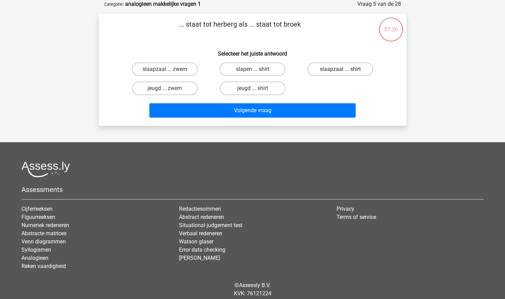
click at [316, 66] on label "slaapzaal ... shirt" at bounding box center [340, 69] width 66 height 14
click at [340, 69] on input "slaapzaal ... shirt" at bounding box center [342, 71] width 4 height 4
radio input "true"
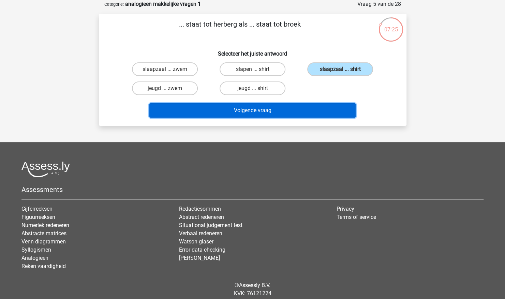
click at [303, 104] on button "Volgende vraag" at bounding box center [252, 110] width 206 height 14
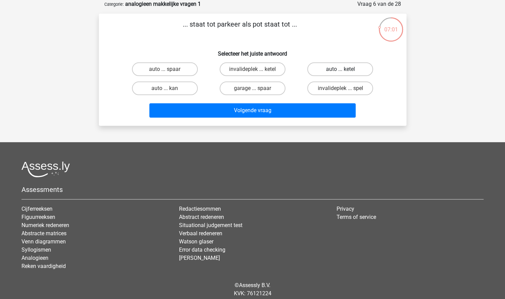
click at [324, 66] on label "auto ... ketel" at bounding box center [340, 69] width 66 height 14
click at [340, 69] on input "auto ... ketel" at bounding box center [342, 71] width 4 height 4
radio input "true"
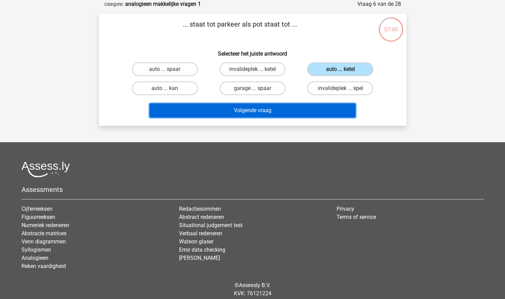
click at [310, 106] on button "Volgende vraag" at bounding box center [252, 110] width 206 height 14
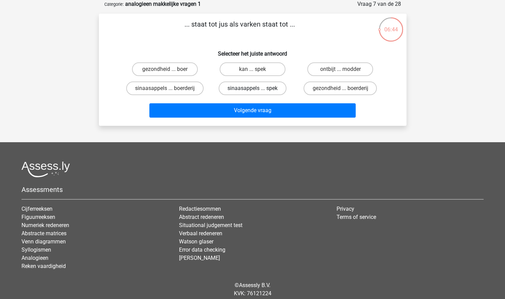
click at [261, 91] on label "sinaasappels ... spek" at bounding box center [253, 88] width 68 height 14
click at [257, 91] on input "sinaasappels ... spek" at bounding box center [254, 90] width 4 height 4
radio input "true"
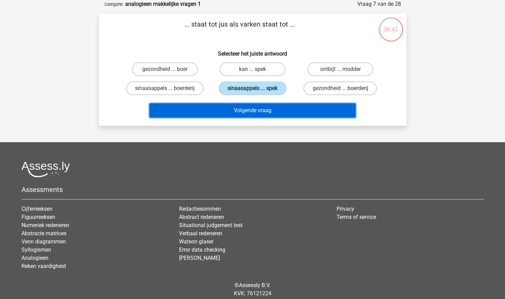
click at [257, 111] on button "Volgende vraag" at bounding box center [252, 110] width 206 height 14
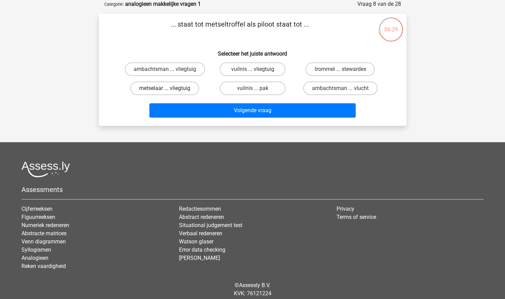
click at [174, 87] on label "metselaar ... vliegtuig" at bounding box center [164, 88] width 69 height 14
click at [169, 88] on input "metselaar ... vliegtuig" at bounding box center [167, 90] width 4 height 4
radio input "true"
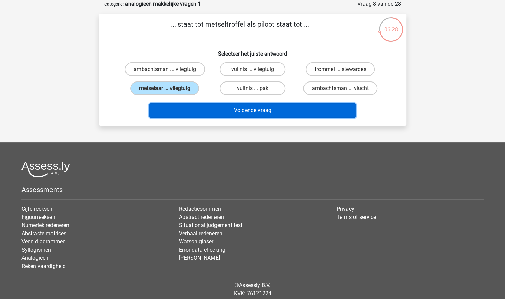
click at [204, 113] on button "Volgende vraag" at bounding box center [252, 110] width 206 height 14
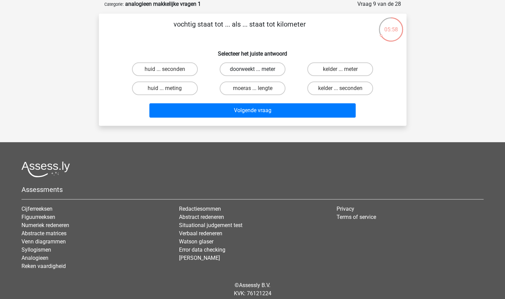
click at [269, 70] on label "doorweekt ... meter" at bounding box center [253, 69] width 66 height 14
click at [257, 70] on input "doorweekt ... meter" at bounding box center [254, 71] width 4 height 4
radio input "true"
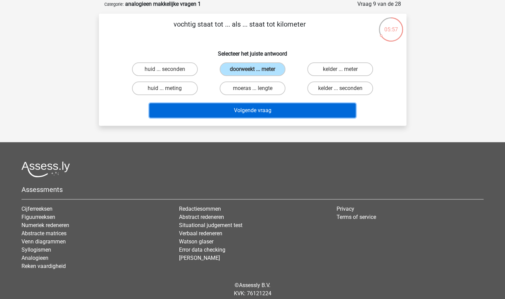
click at [253, 114] on button "Volgende vraag" at bounding box center [252, 110] width 206 height 14
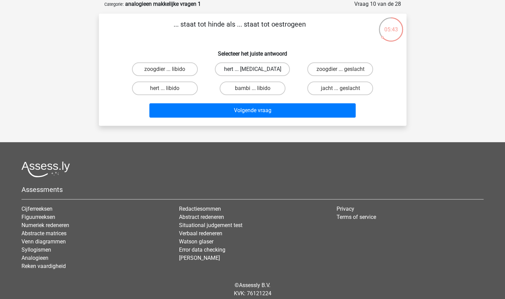
click at [227, 72] on label "hert ... testosteron" at bounding box center [252, 69] width 75 height 14
click at [252, 72] on input "hert ... testosteron" at bounding box center [254, 71] width 4 height 4
radio input "true"
click at [224, 102] on div "Volgende vraag" at bounding box center [253, 109] width 286 height 23
click at [185, 69] on label "zoogdier ... libido" at bounding box center [165, 69] width 66 height 14
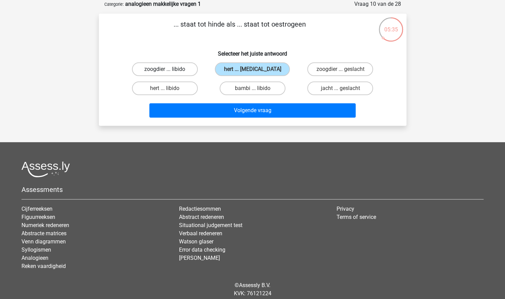
click at [169, 69] on input "zoogdier ... libido" at bounding box center [167, 71] width 4 height 4
radio input "true"
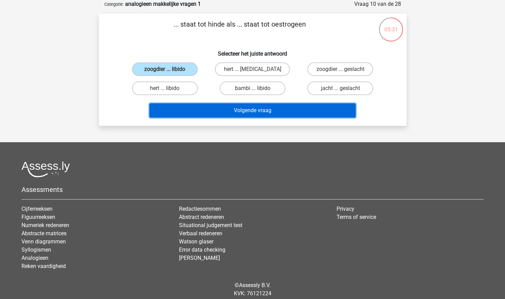
click at [204, 109] on button "Volgende vraag" at bounding box center [252, 110] width 206 height 14
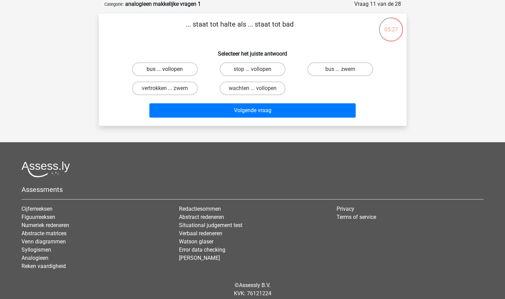
click at [180, 72] on label "bus ... vollopen" at bounding box center [165, 69] width 66 height 14
click at [169, 72] on input "bus ... vollopen" at bounding box center [167, 71] width 4 height 4
radio input "true"
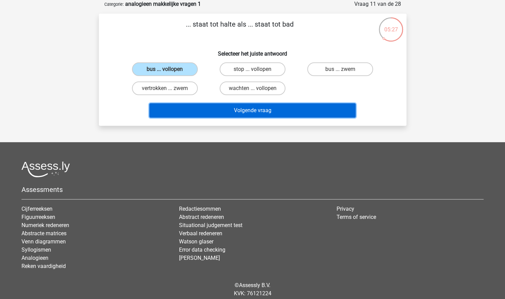
click at [192, 115] on button "Volgende vraag" at bounding box center [252, 110] width 206 height 14
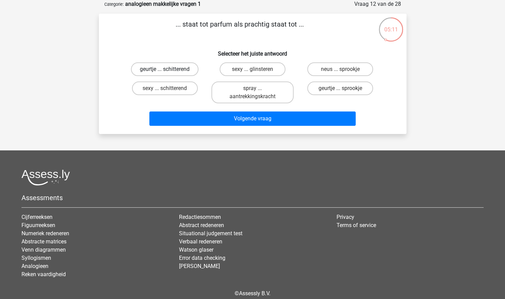
click at [159, 68] on label "geurtje ... schitterend" at bounding box center [165, 69] width 68 height 14
click at [165, 69] on input "geurtje ... schitterend" at bounding box center [167, 71] width 4 height 4
radio input "true"
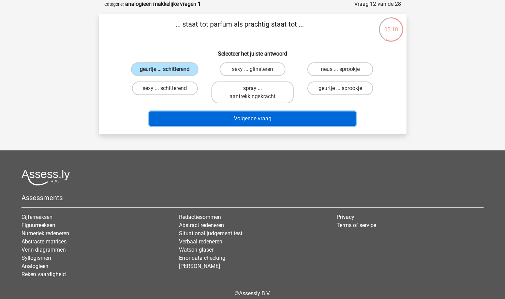
click at [203, 115] on button "Volgende vraag" at bounding box center [252, 118] width 206 height 14
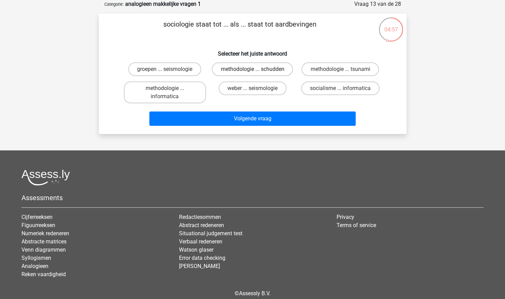
click at [233, 74] on label "methodologie ... schudden" at bounding box center [252, 69] width 81 height 14
click at [252, 74] on input "methodologie ... schudden" at bounding box center [254, 71] width 4 height 4
radio input "true"
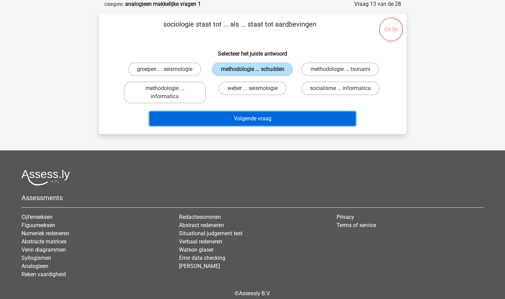
click at [234, 115] on button "Volgende vraag" at bounding box center [252, 118] width 206 height 14
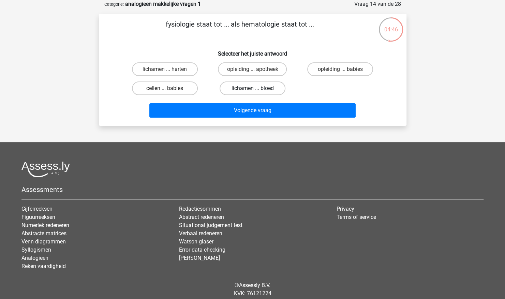
click at [247, 88] on label "lichamen ... bloed" at bounding box center [253, 88] width 66 height 14
click at [252, 88] on input "lichamen ... bloed" at bounding box center [254, 90] width 4 height 4
radio input "true"
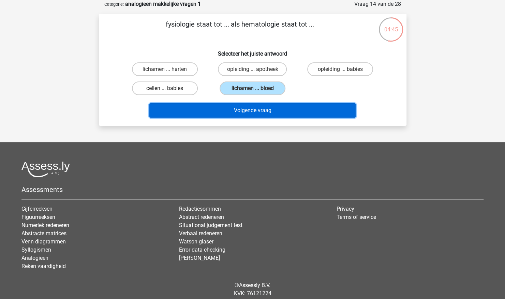
click at [265, 112] on button "Volgende vraag" at bounding box center [252, 110] width 206 height 14
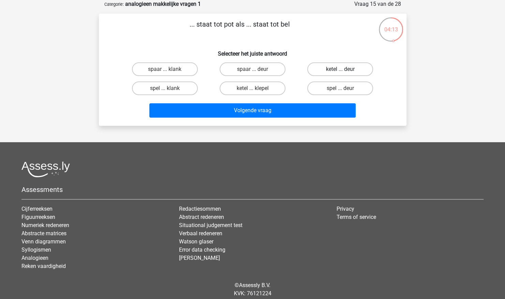
click at [341, 74] on label "ketel ... deur" at bounding box center [340, 69] width 66 height 14
click at [341, 74] on input "ketel ... deur" at bounding box center [342, 71] width 4 height 4
radio input "true"
click at [301, 118] on div "Volgende vraag" at bounding box center [252, 111] width 263 height 17
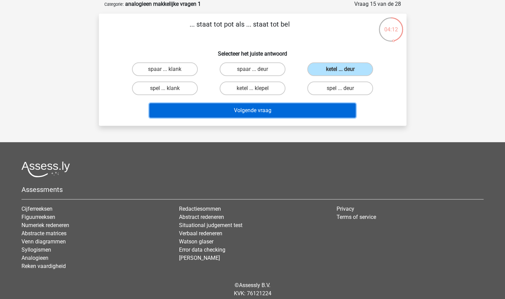
click at [303, 111] on button "Volgende vraag" at bounding box center [252, 110] width 206 height 14
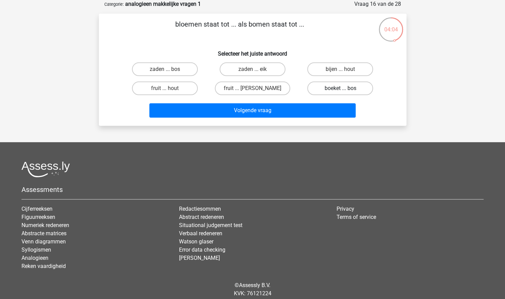
click at [325, 86] on label "boeket ... bos" at bounding box center [340, 88] width 66 height 14
click at [340, 88] on input "boeket ... bos" at bounding box center [342, 90] width 4 height 4
radio input "true"
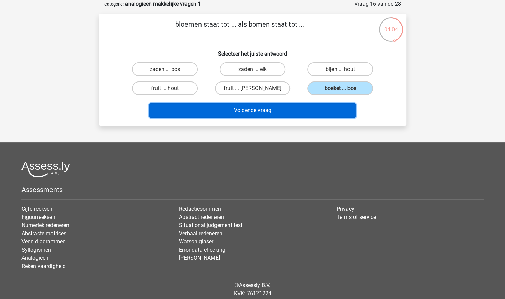
click at [317, 113] on button "Volgende vraag" at bounding box center [252, 110] width 206 height 14
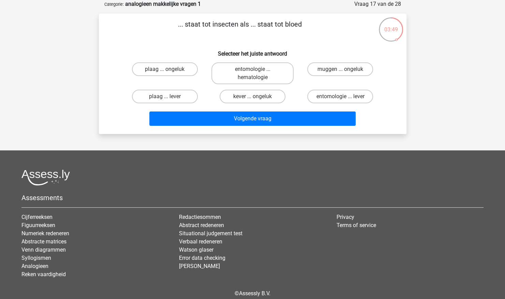
click at [256, 72] on input "entomologie ... hematologie" at bounding box center [254, 71] width 4 height 4
radio input "true"
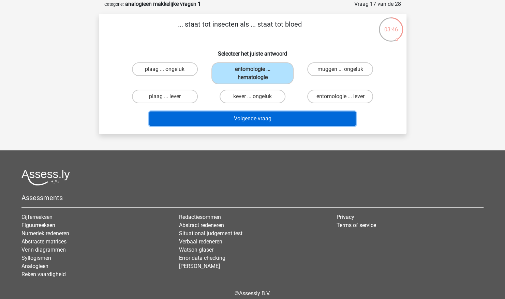
click at [250, 112] on button "Volgende vraag" at bounding box center [252, 118] width 206 height 14
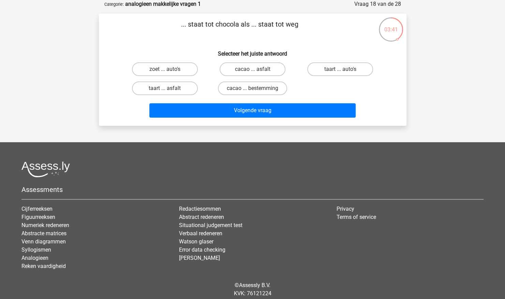
click at [253, 71] on input "cacao ... asfalt" at bounding box center [254, 71] width 4 height 4
radio input "true"
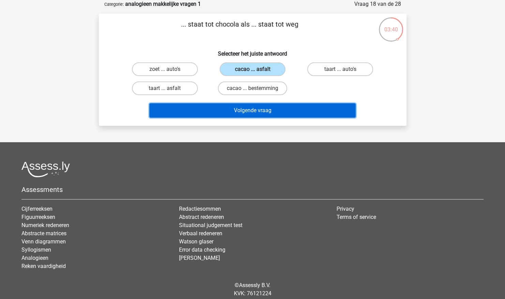
click at [246, 109] on button "Volgende vraag" at bounding box center [252, 110] width 206 height 14
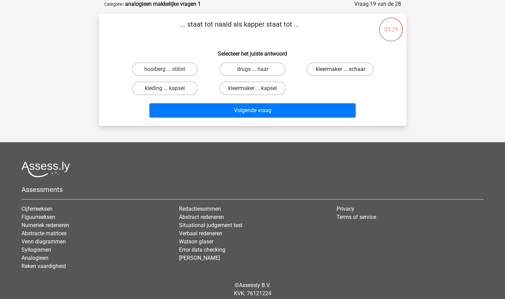
click at [353, 67] on label "kleermaker ... schaar" at bounding box center [339, 69] width 67 height 14
click at [345, 69] on input "kleermaker ... schaar" at bounding box center [342, 71] width 4 height 4
radio input "true"
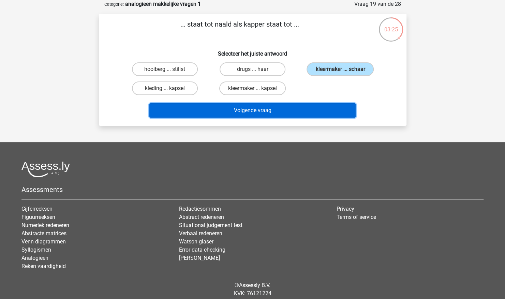
click at [316, 107] on button "Volgende vraag" at bounding box center [252, 110] width 206 height 14
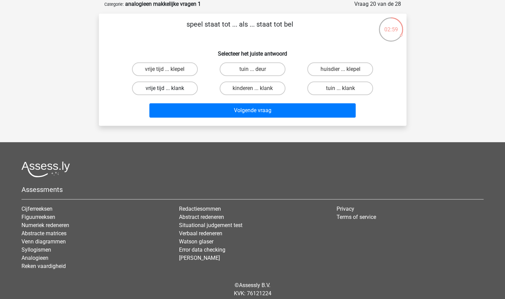
click at [188, 93] on label "vrije tijd ... klank" at bounding box center [165, 88] width 66 height 14
click at [169, 93] on input "vrije tijd ... klank" at bounding box center [167, 90] width 4 height 4
radio input "true"
click at [251, 93] on label "kinderen ... klank" at bounding box center [253, 88] width 66 height 14
click at [252, 93] on input "kinderen ... klank" at bounding box center [254, 90] width 4 height 4
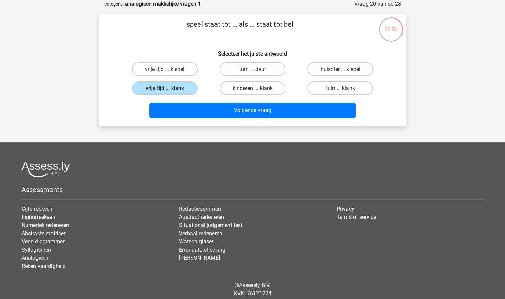
radio input "true"
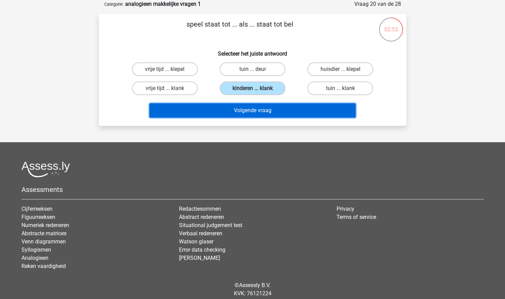
click at [244, 110] on button "Volgende vraag" at bounding box center [252, 110] width 206 height 14
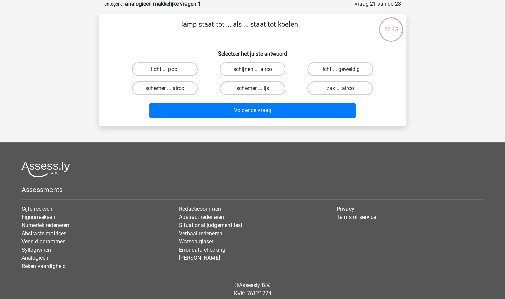
click at [244, 68] on label "schijnen ... airco" at bounding box center [253, 69] width 66 height 14
click at [252, 69] on input "schijnen ... airco" at bounding box center [254, 71] width 4 height 4
radio input "true"
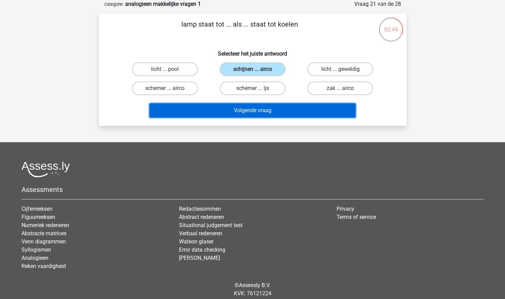
click at [248, 113] on button "Volgende vraag" at bounding box center [252, 110] width 206 height 14
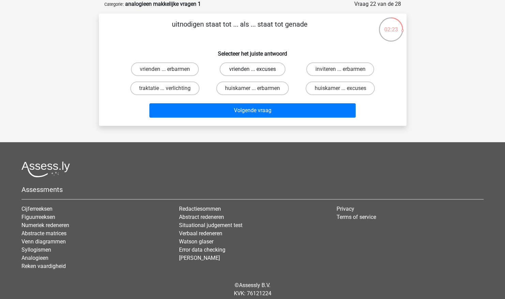
click at [276, 75] on label "vrienden ... excuses" at bounding box center [253, 69] width 66 height 14
click at [257, 74] on input "vrienden ... excuses" at bounding box center [254, 71] width 4 height 4
radio input "true"
click at [278, 102] on div "Volgende vraag" at bounding box center [253, 109] width 286 height 23
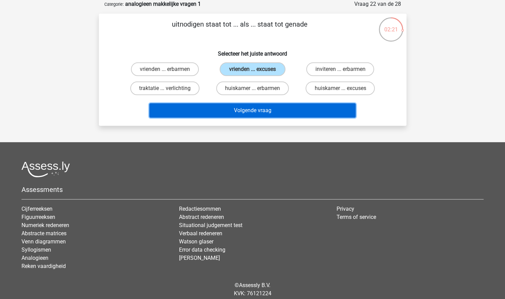
click at [278, 106] on button "Volgende vraag" at bounding box center [252, 110] width 206 height 14
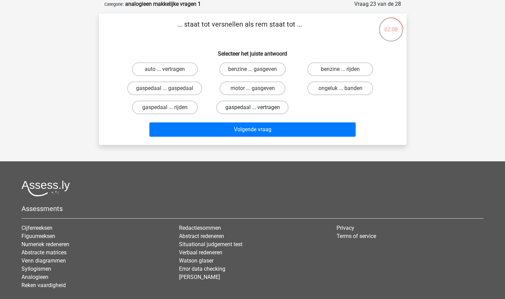
click at [268, 109] on label "gaspedaal ... vertragen" at bounding box center [252, 108] width 72 height 14
click at [257, 109] on input "gaspedaal ... vertragen" at bounding box center [254, 109] width 4 height 4
radio input "true"
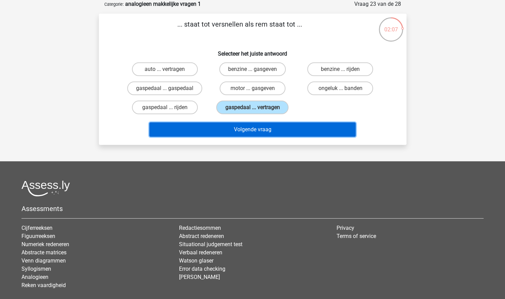
click at [267, 125] on button "Volgende vraag" at bounding box center [252, 129] width 206 height 14
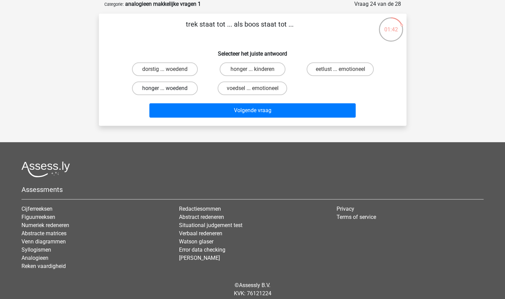
click at [164, 81] on label "honger ... woedend" at bounding box center [165, 88] width 66 height 14
click at [165, 88] on input "honger ... woedend" at bounding box center [167, 90] width 4 height 4
radio input "true"
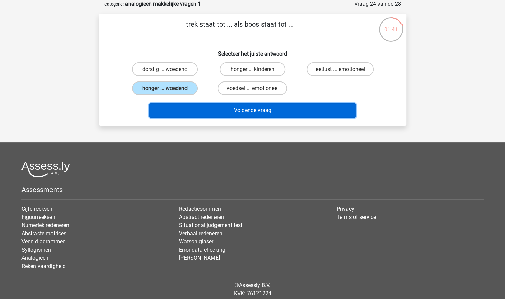
click at [179, 106] on button "Volgende vraag" at bounding box center [252, 110] width 206 height 14
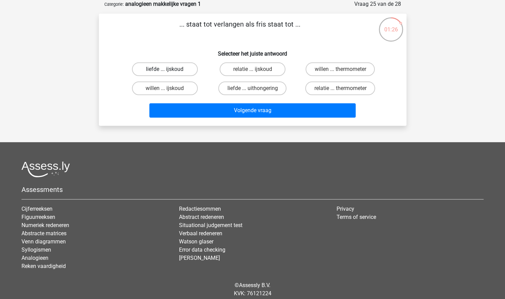
click at [189, 71] on label "liefde ... ijskoud" at bounding box center [165, 69] width 66 height 14
click at [169, 71] on input "liefde ... ijskoud" at bounding box center [167, 71] width 4 height 4
radio input "true"
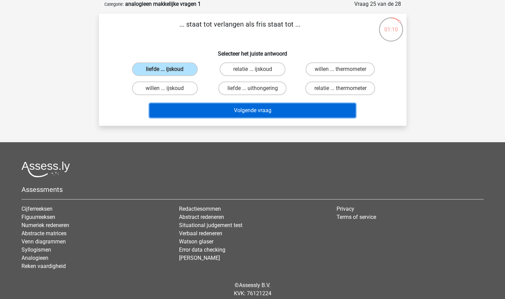
click at [213, 109] on button "Volgende vraag" at bounding box center [252, 110] width 206 height 14
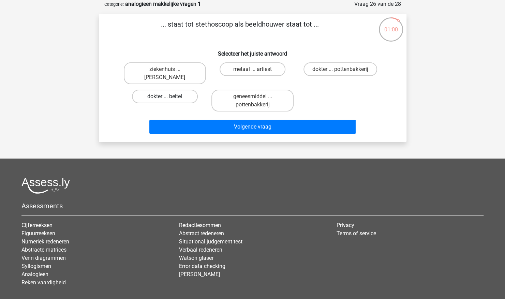
click at [175, 97] on label "dokter ... beitel" at bounding box center [165, 97] width 66 height 14
click at [169, 97] on input "dokter ... beitel" at bounding box center [167, 98] width 4 height 4
radio input "true"
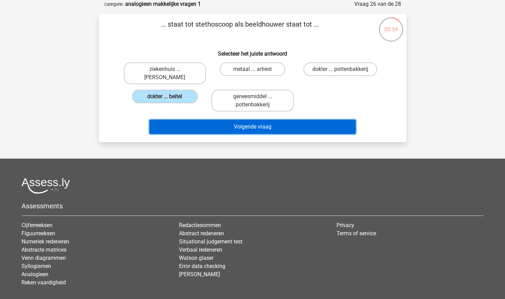
click at [181, 123] on button "Volgende vraag" at bounding box center [252, 127] width 206 height 14
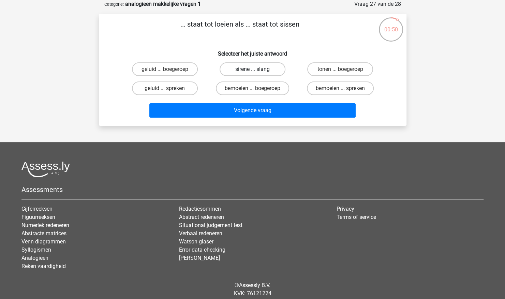
click at [259, 71] on label "sirene ... slang" at bounding box center [253, 69] width 66 height 14
click at [257, 71] on input "sirene ... slang" at bounding box center [254, 71] width 4 height 4
radio input "true"
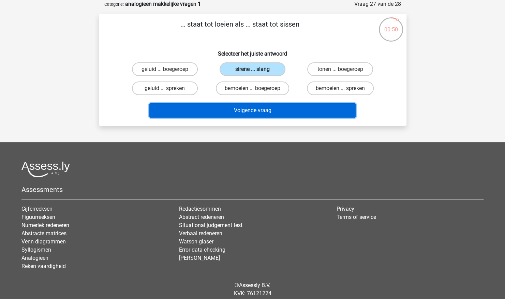
click at [247, 109] on button "Volgende vraag" at bounding box center [252, 110] width 206 height 14
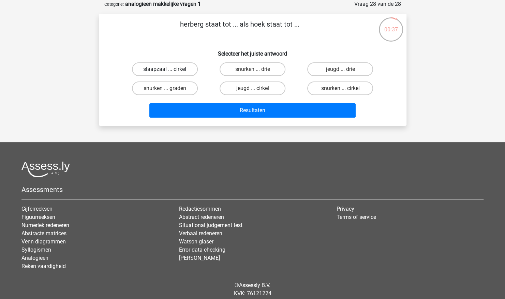
click at [178, 69] on label "slaapzaal ... cirkel" at bounding box center [165, 69] width 66 height 14
click at [169, 69] on input "slaapzaal ... cirkel" at bounding box center [167, 71] width 4 height 4
radio input "true"
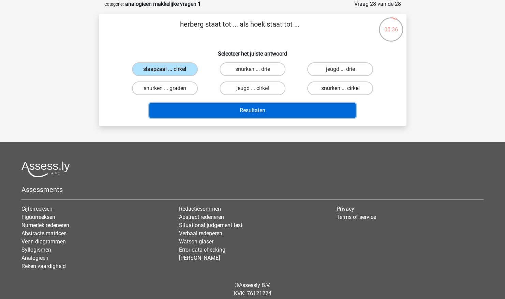
click at [222, 107] on button "Resultaten" at bounding box center [252, 110] width 206 height 14
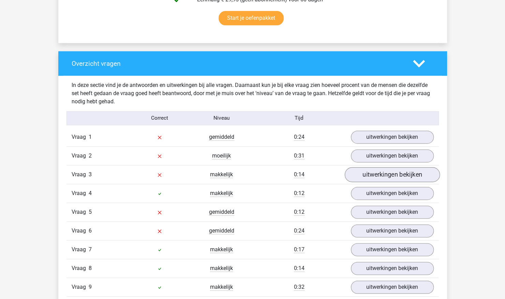
scroll to position [477, 0]
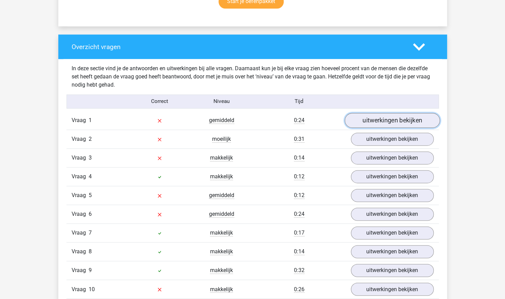
click at [380, 123] on link "uitwerkingen bekijken" at bounding box center [391, 120] width 95 height 15
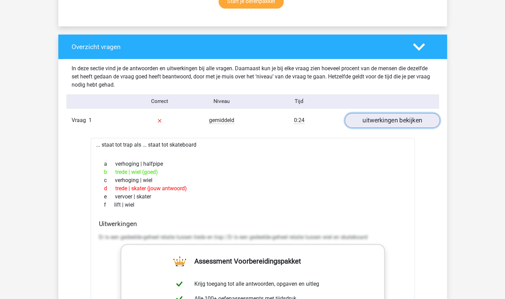
click at [380, 123] on link "uitwerkingen bekijken" at bounding box center [391, 120] width 95 height 15
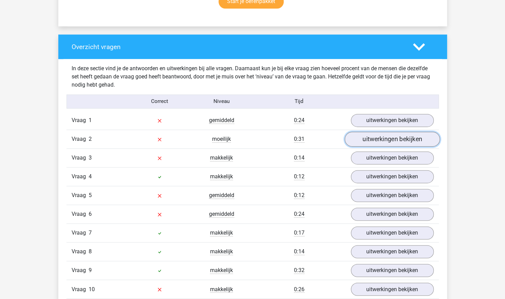
click at [380, 137] on link "uitwerkingen bekijken" at bounding box center [391, 139] width 95 height 15
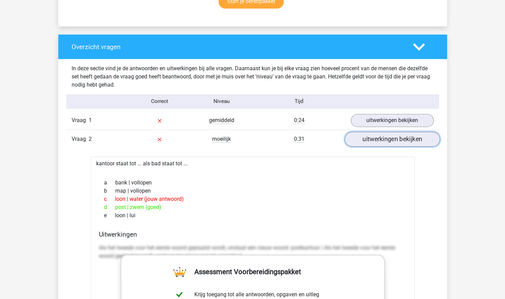
click at [380, 137] on link "uitwerkingen bekijken" at bounding box center [391, 139] width 95 height 15
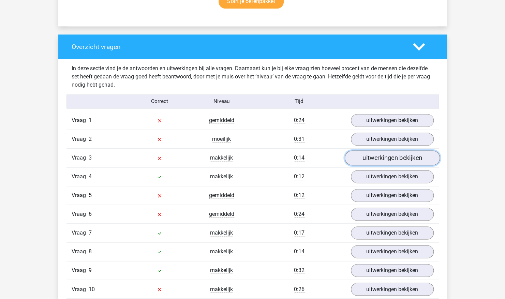
click at [378, 151] on link "uitwerkingen bekijken" at bounding box center [391, 158] width 95 height 15
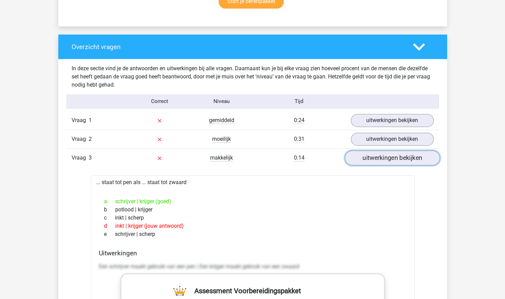
click at [378, 151] on link "uitwerkingen bekijken" at bounding box center [391, 158] width 95 height 15
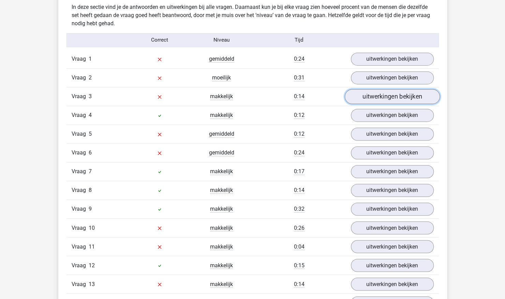
scroll to position [545, 0]
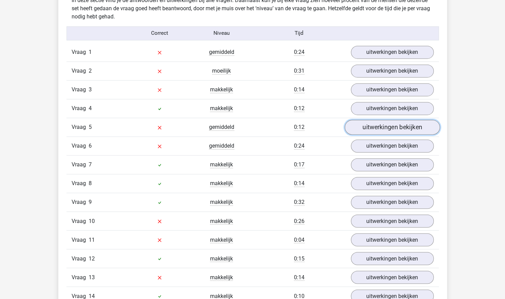
click at [384, 128] on link "uitwerkingen bekijken" at bounding box center [391, 127] width 95 height 15
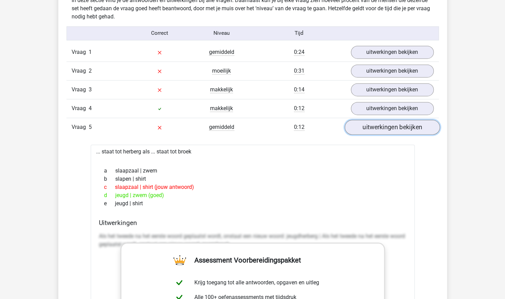
click at [390, 129] on link "uitwerkingen bekijken" at bounding box center [391, 127] width 95 height 15
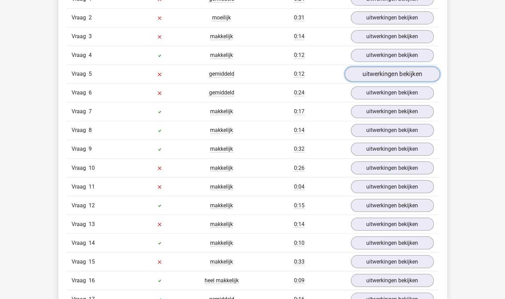
scroll to position [614, 0]
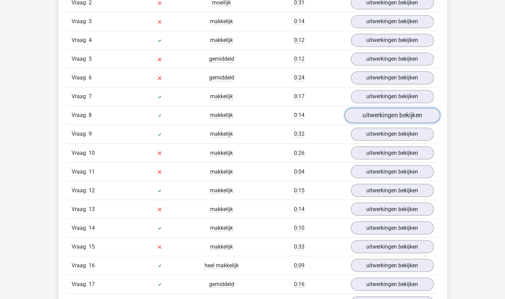
click at [396, 114] on link "uitwerkingen bekijken" at bounding box center [391, 115] width 95 height 15
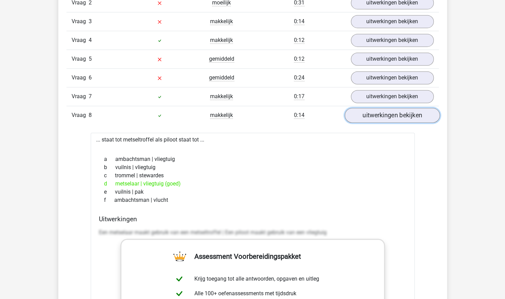
click at [396, 114] on link "uitwerkingen bekijken" at bounding box center [391, 115] width 95 height 15
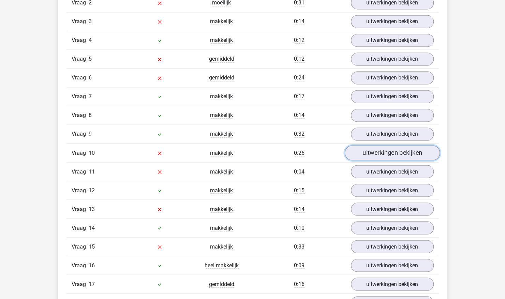
click at [392, 147] on link "uitwerkingen bekijken" at bounding box center [391, 153] width 95 height 15
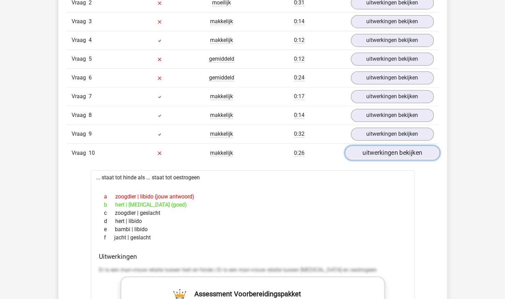
click at [392, 147] on link "uitwerkingen bekijken" at bounding box center [391, 153] width 95 height 15
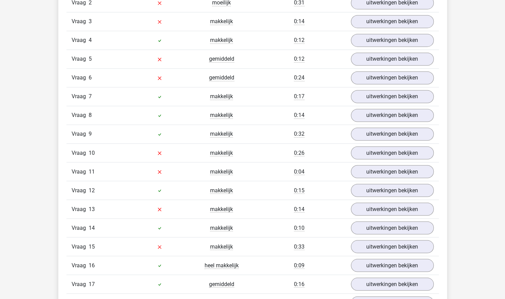
click at [394, 181] on div "Vraag 12 makkelijk 0:15 uitwerkingen bekijken" at bounding box center [252, 190] width 372 height 19
click at [392, 184] on link "uitwerkingen bekijken" at bounding box center [391, 190] width 95 height 15
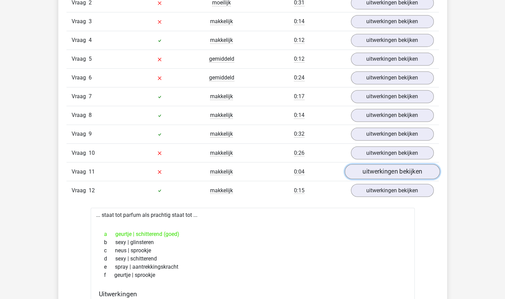
click at [401, 164] on link "uitwerkingen bekijken" at bounding box center [391, 171] width 95 height 15
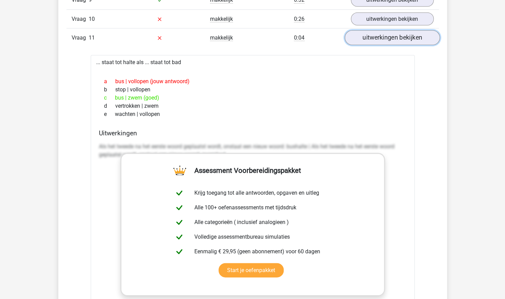
scroll to position [750, 0]
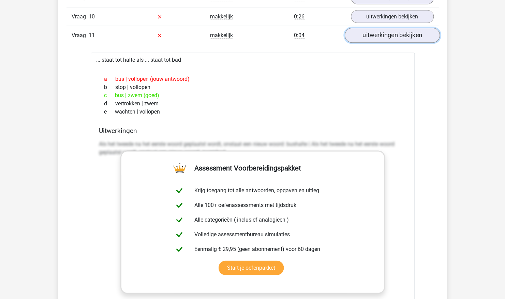
click at [407, 36] on link "uitwerkingen bekijken" at bounding box center [391, 35] width 95 height 15
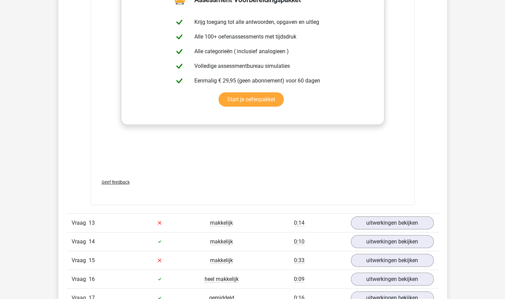
scroll to position [1023, 0]
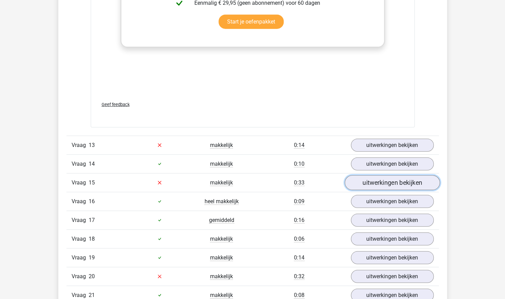
click at [406, 175] on link "uitwerkingen bekijken" at bounding box center [391, 182] width 95 height 15
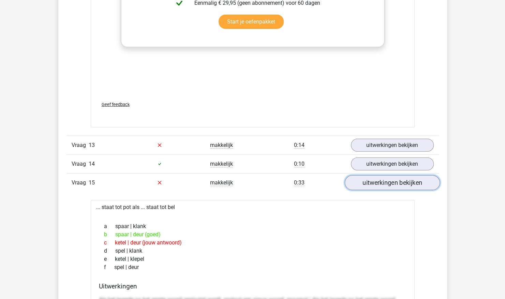
click at [408, 175] on link "uitwerkingen bekijken" at bounding box center [391, 182] width 95 height 15
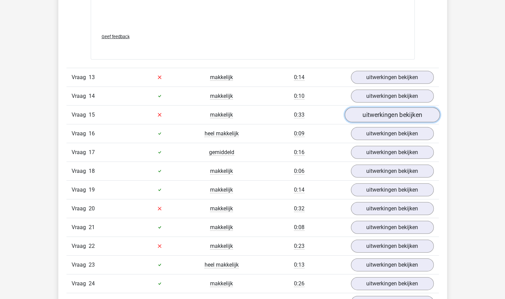
scroll to position [1091, 0]
click at [408, 173] on div "Vraag 18 makkelijk 0:06 uitwerkingen bekijken" at bounding box center [252, 170] width 372 height 19
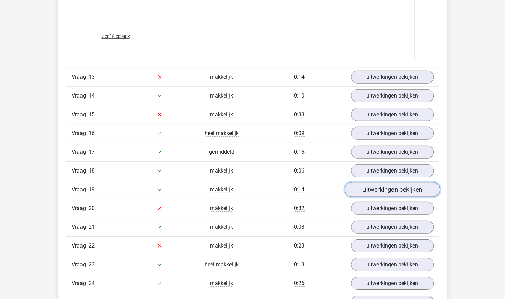
click at [404, 182] on link "uitwerkingen bekijken" at bounding box center [391, 189] width 95 height 15
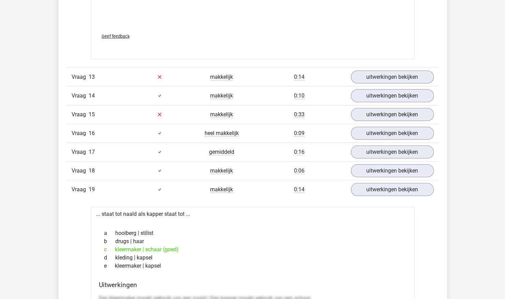
click at [406, 180] on div "Vraag 19 makkelijk 0:14 uitwerkingen bekijken" at bounding box center [252, 189] width 372 height 19
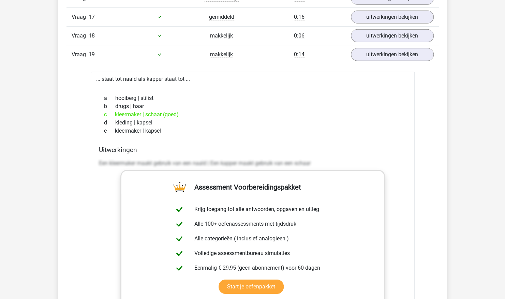
scroll to position [1261, 0]
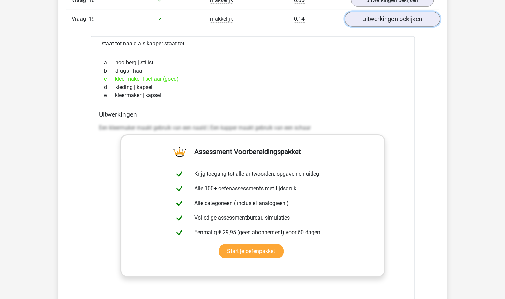
click at [413, 12] on link "uitwerkingen bekijken" at bounding box center [391, 19] width 95 height 15
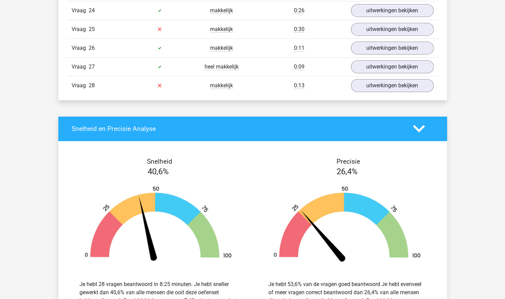
scroll to position [1296, 0]
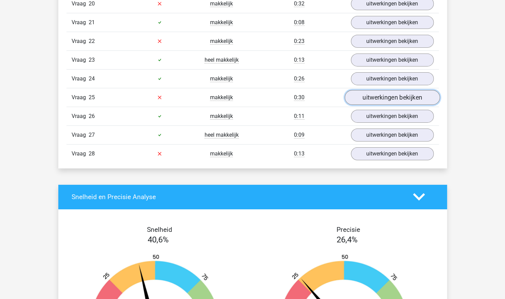
click at [397, 90] on link "uitwerkingen bekijken" at bounding box center [391, 97] width 95 height 15
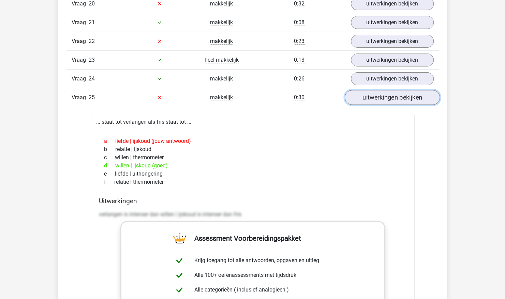
click at [397, 90] on link "uitwerkingen bekijken" at bounding box center [391, 97] width 95 height 15
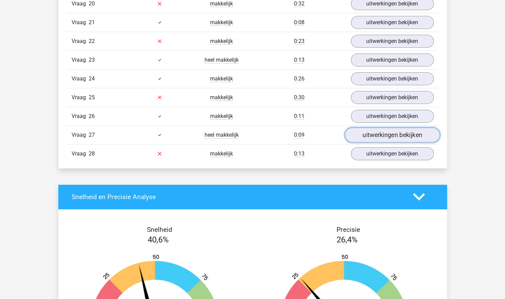
click at [383, 128] on link "uitwerkingen bekijken" at bounding box center [391, 135] width 95 height 15
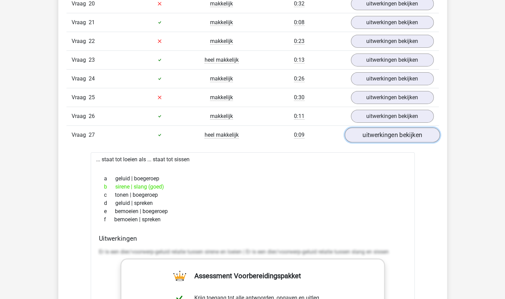
click at [383, 128] on link "uitwerkingen bekijken" at bounding box center [391, 135] width 95 height 15
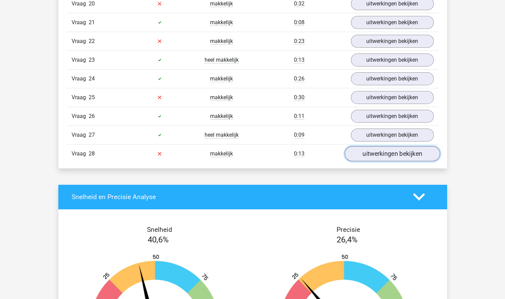
click at [384, 146] on link "uitwerkingen bekijken" at bounding box center [391, 153] width 95 height 15
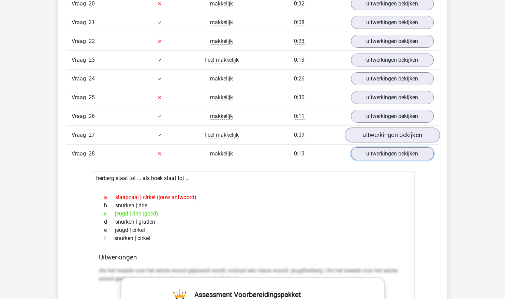
scroll to position [1398, 0]
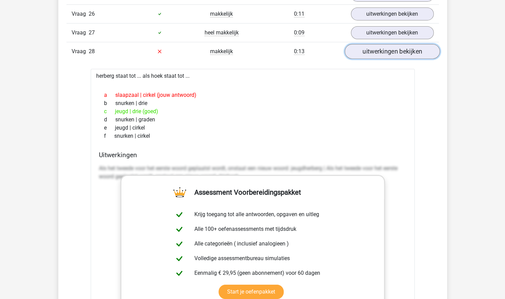
click at [404, 44] on link "uitwerkingen bekijken" at bounding box center [391, 51] width 95 height 15
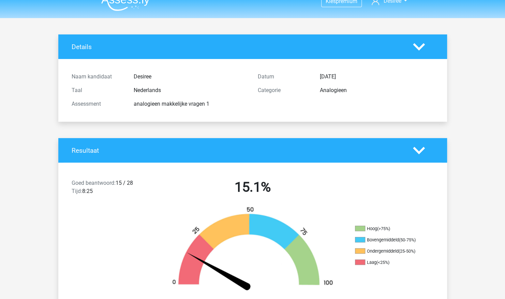
scroll to position [0, 0]
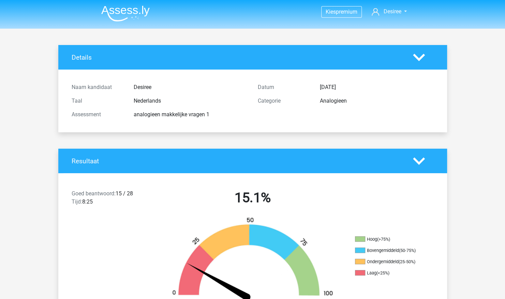
click at [414, 58] on icon at bounding box center [419, 57] width 12 height 12
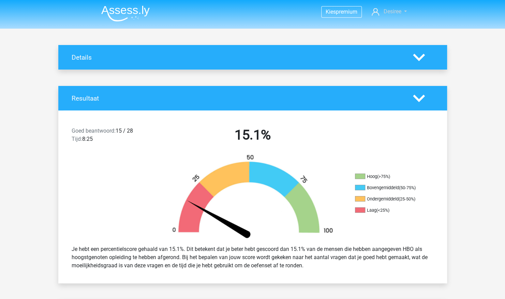
click at [393, 10] on span "Desiree" at bounding box center [392, 11] width 18 height 6
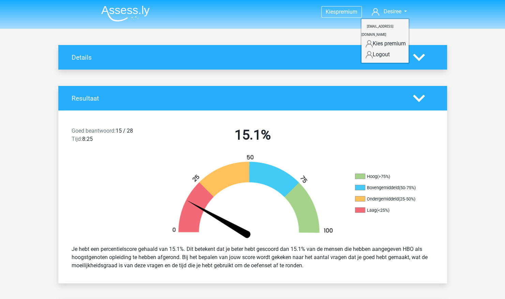
click at [389, 17] on nav "Kies premium Desiree Djager@landstede.nl" at bounding box center [253, 12] width 314 height 22
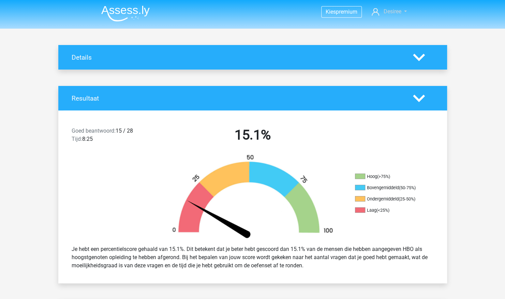
click at [389, 14] on span "Desiree" at bounding box center [392, 11] width 18 height 6
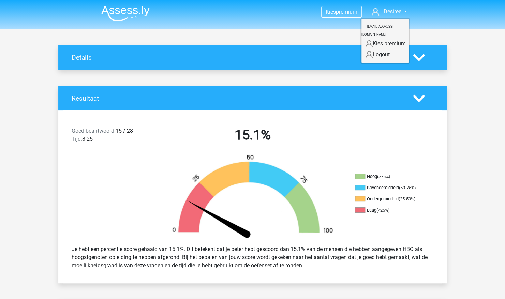
click at [415, 49] on div "Details" at bounding box center [252, 57] width 389 height 25
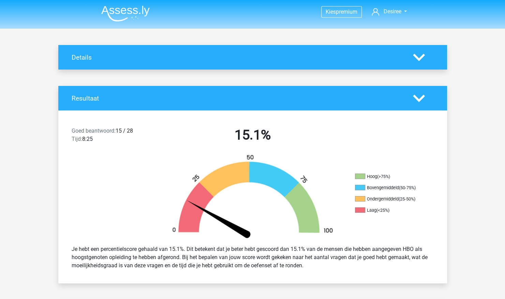
drag, startPoint x: 419, startPoint y: 82, endPoint x: 419, endPoint y: 88, distance: 6.5
click at [419, 97] on icon at bounding box center [419, 98] width 12 height 12
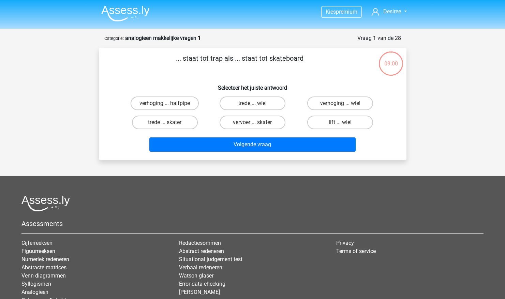
scroll to position [34, 0]
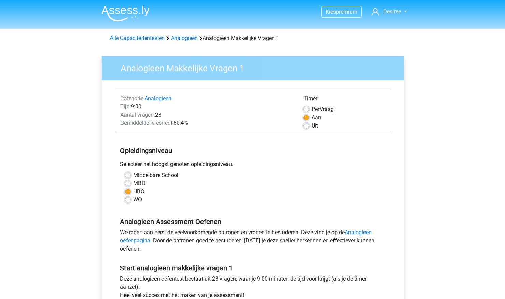
scroll to position [136, 0]
click at [387, 10] on span "Desiree" at bounding box center [392, 11] width 18 height 6
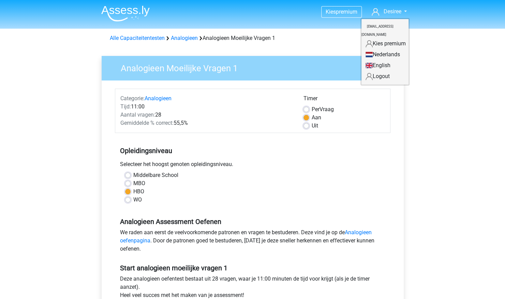
click at [381, 17] on nav "Kies premium Desiree [EMAIL_ADDRESS][DOMAIN_NAME]" at bounding box center [253, 12] width 314 height 22
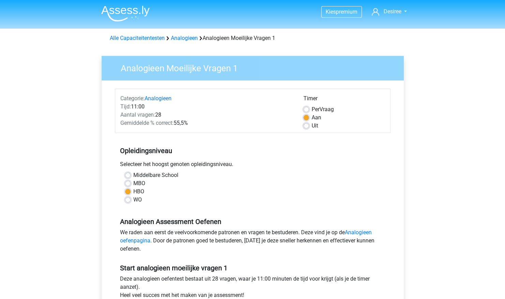
click at [130, 7] on img at bounding box center [125, 13] width 48 height 16
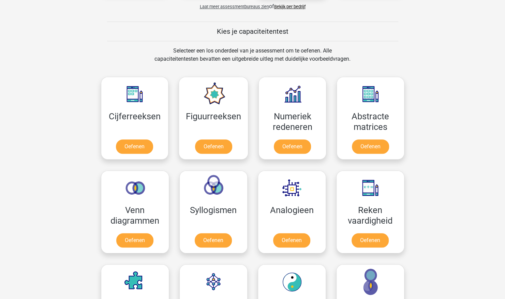
scroll to position [307, 0]
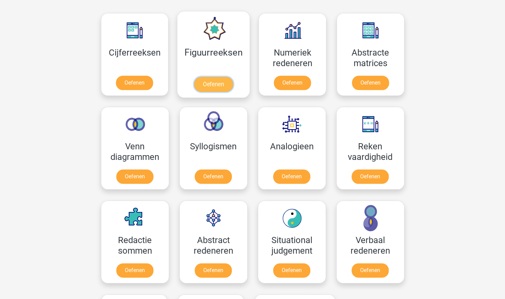
click at [194, 77] on link "Oefenen" at bounding box center [213, 84] width 39 height 15
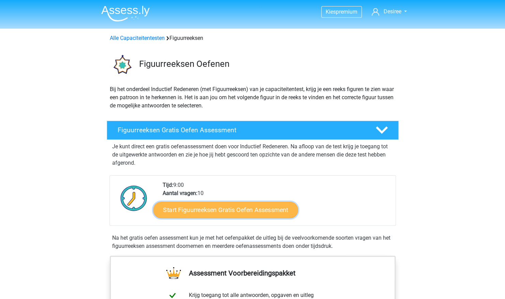
click at [218, 211] on link "Start Figuurreeksen Gratis Oefen Assessment" at bounding box center [225, 209] width 145 height 16
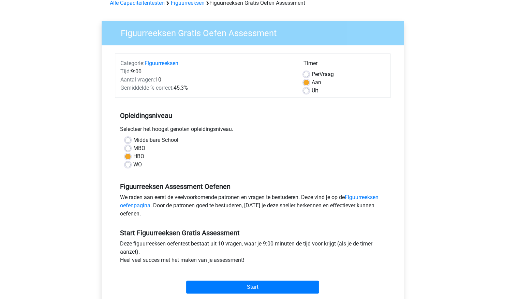
scroll to position [102, 0]
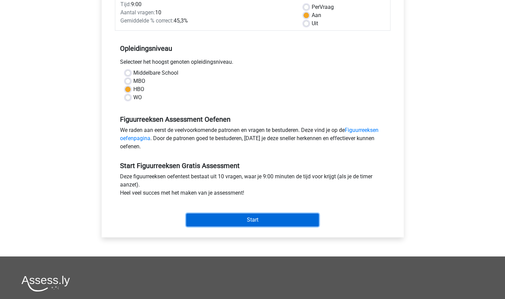
click at [211, 224] on input "Start" at bounding box center [252, 219] width 133 height 13
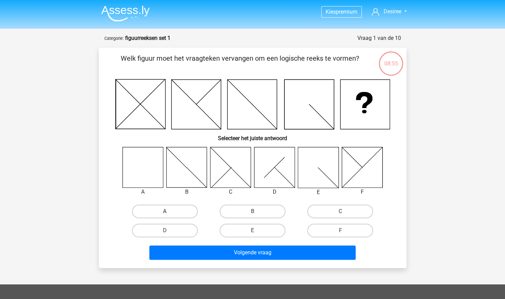
click at [184, 211] on label "A" at bounding box center [165, 212] width 66 height 14
click at [169, 211] on input "A" at bounding box center [167, 213] width 4 height 4
radio input "true"
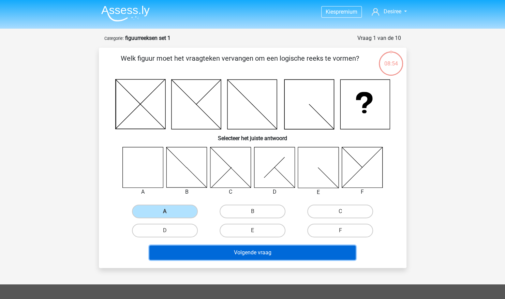
click at [220, 254] on button "Volgende vraag" at bounding box center [252, 252] width 206 height 14
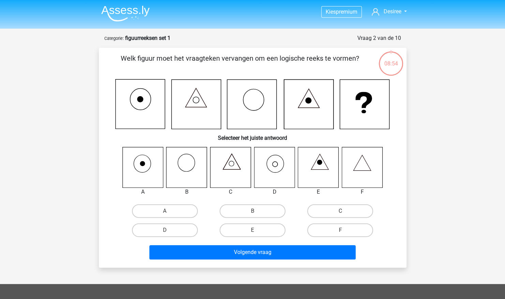
scroll to position [34, 0]
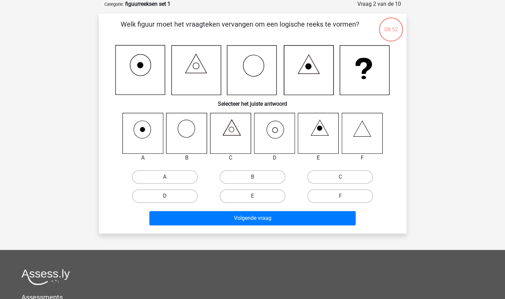
click at [163, 192] on label "D" at bounding box center [165, 196] width 66 height 14
click at [165, 196] on input "D" at bounding box center [167, 198] width 4 height 4
radio input "true"
click at [235, 235] on div "Kies premium Desiree Djager@landstede.nl" at bounding box center [252, 198] width 505 height 464
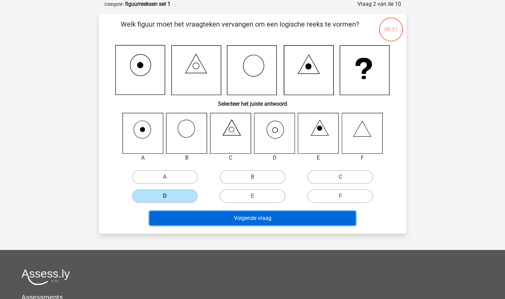
click at [242, 220] on button "Volgende vraag" at bounding box center [252, 218] width 206 height 14
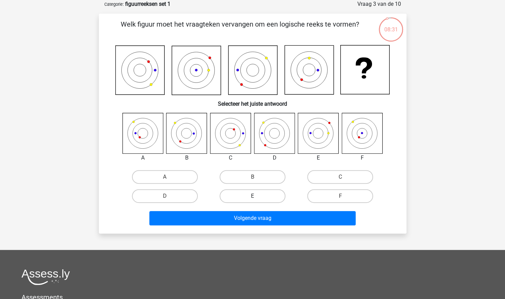
click at [264, 197] on label "E" at bounding box center [253, 196] width 66 height 14
click at [257, 197] on input "E" at bounding box center [254, 198] width 4 height 4
radio input "true"
click at [168, 197] on input "D" at bounding box center [167, 198] width 4 height 4
radio input "true"
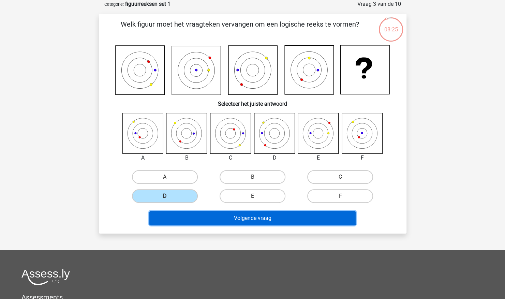
click at [206, 218] on button "Volgende vraag" at bounding box center [252, 218] width 206 height 14
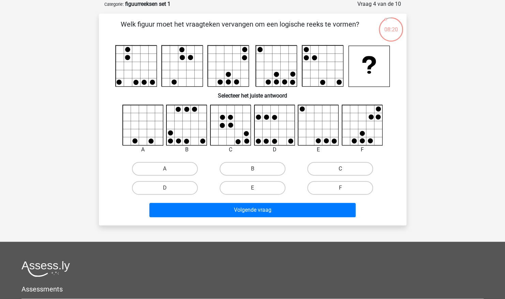
click at [329, 173] on label "C" at bounding box center [340, 169] width 66 height 14
click at [340, 173] on input "C" at bounding box center [342, 171] width 4 height 4
radio input "true"
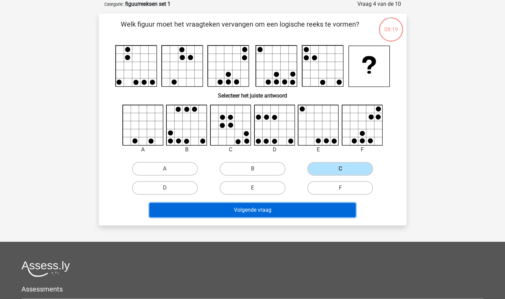
click at [321, 203] on button "Volgende vraag" at bounding box center [252, 210] width 206 height 14
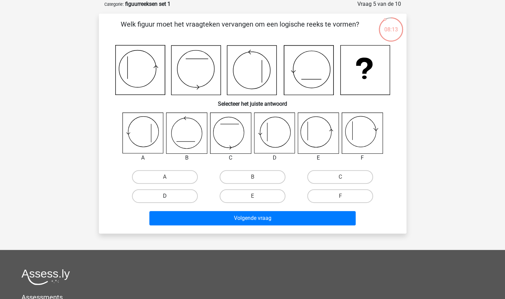
click at [163, 194] on label "D" at bounding box center [165, 196] width 66 height 14
click at [165, 196] on input "D" at bounding box center [167, 198] width 4 height 4
radio input "true"
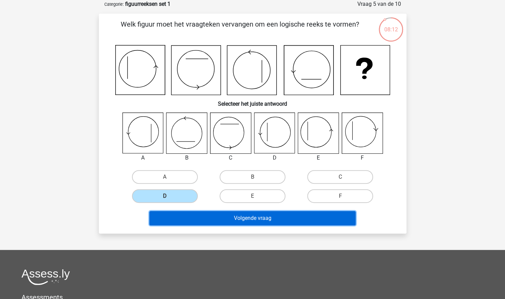
click at [194, 221] on button "Volgende vraag" at bounding box center [252, 218] width 206 height 14
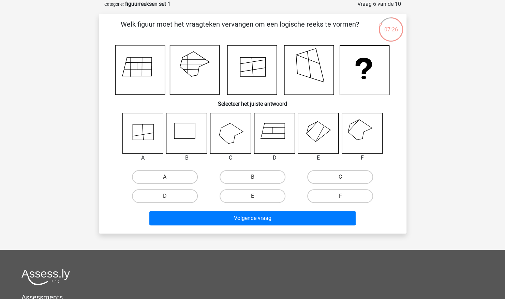
click at [157, 131] on icon at bounding box center [142, 133] width 41 height 41
click at [182, 180] on label "A" at bounding box center [165, 177] width 66 height 14
click at [169, 180] on input "A" at bounding box center [167, 179] width 4 height 4
radio input "true"
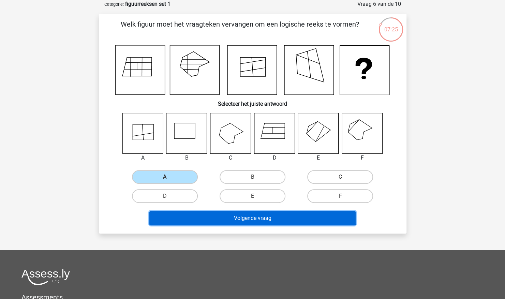
click at [224, 211] on button "Volgende vraag" at bounding box center [252, 218] width 206 height 14
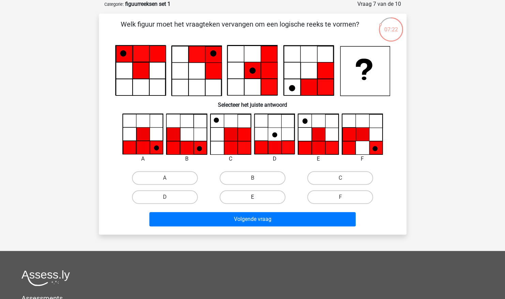
click at [249, 193] on label "E" at bounding box center [253, 197] width 66 height 14
click at [252, 197] on input "E" at bounding box center [254, 199] width 4 height 4
radio input "true"
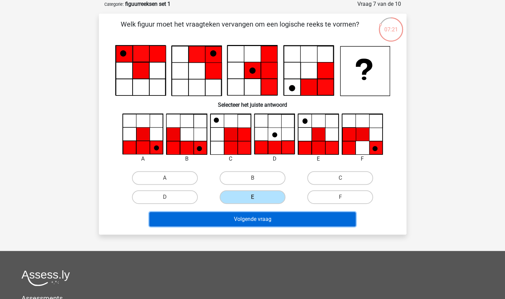
click at [243, 215] on button "Volgende vraag" at bounding box center [252, 219] width 206 height 14
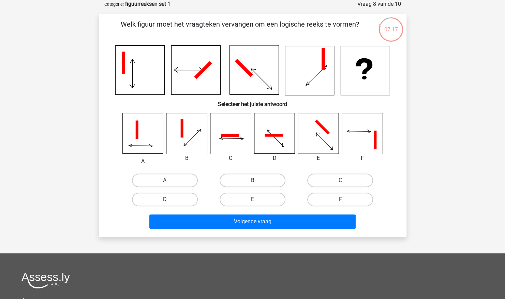
click at [184, 200] on label "D" at bounding box center [165, 200] width 66 height 14
click at [169, 200] on input "D" at bounding box center [167, 201] width 4 height 4
radio input "true"
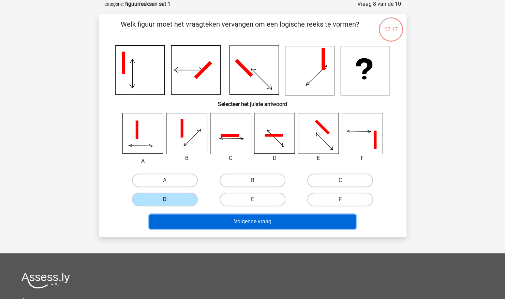
click at [220, 221] on button "Volgende vraag" at bounding box center [252, 221] width 206 height 14
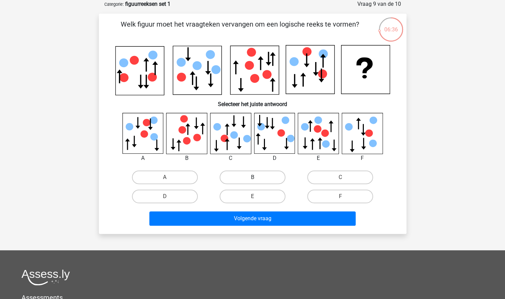
click at [258, 179] on label "B" at bounding box center [253, 177] width 66 height 14
click at [257, 179] on input "B" at bounding box center [254, 179] width 4 height 4
radio input "true"
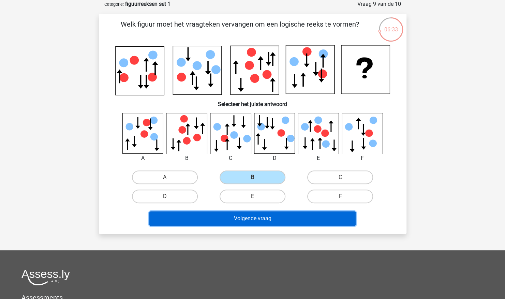
click at [264, 223] on button "Volgende vraag" at bounding box center [252, 218] width 206 height 14
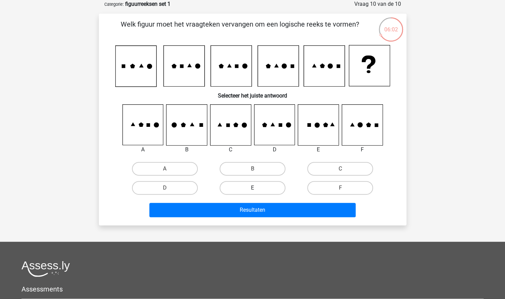
click at [264, 191] on label "E" at bounding box center [253, 188] width 66 height 14
click at [257, 191] on input "E" at bounding box center [254, 190] width 4 height 4
radio input "true"
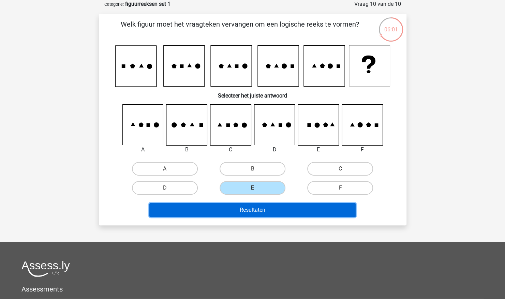
click at [259, 208] on button "Resultaten" at bounding box center [252, 210] width 206 height 14
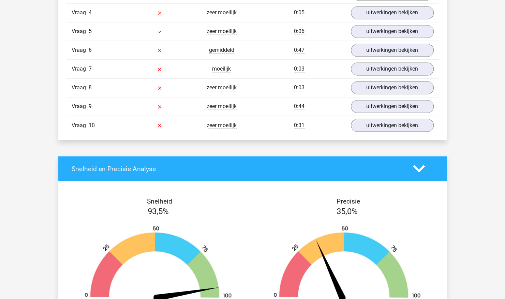
scroll to position [648, 0]
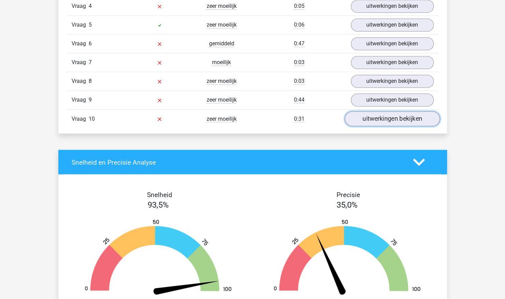
click at [387, 117] on link "uitwerkingen bekijken" at bounding box center [391, 118] width 95 height 15
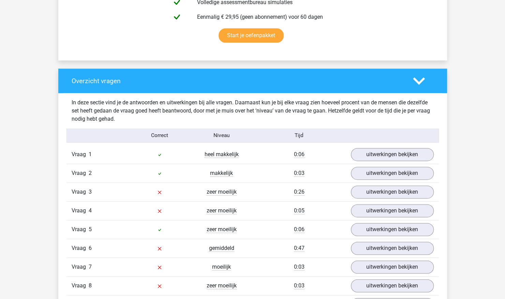
scroll to position [511, 0]
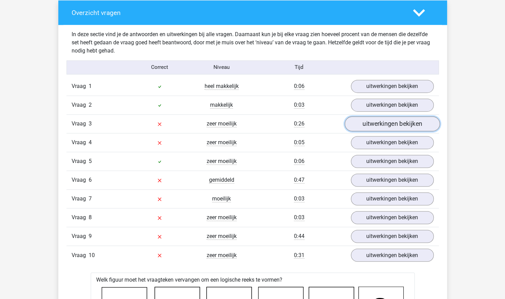
click at [386, 119] on link "uitwerkingen bekijken" at bounding box center [391, 124] width 95 height 15
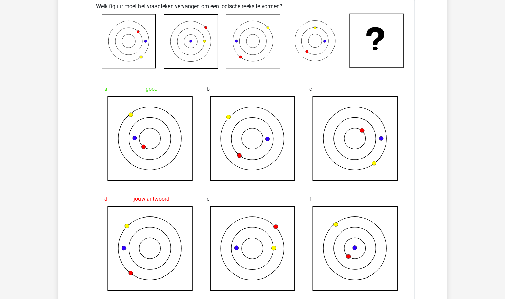
scroll to position [648, 0]
